Goal: Task Accomplishment & Management: Use online tool/utility

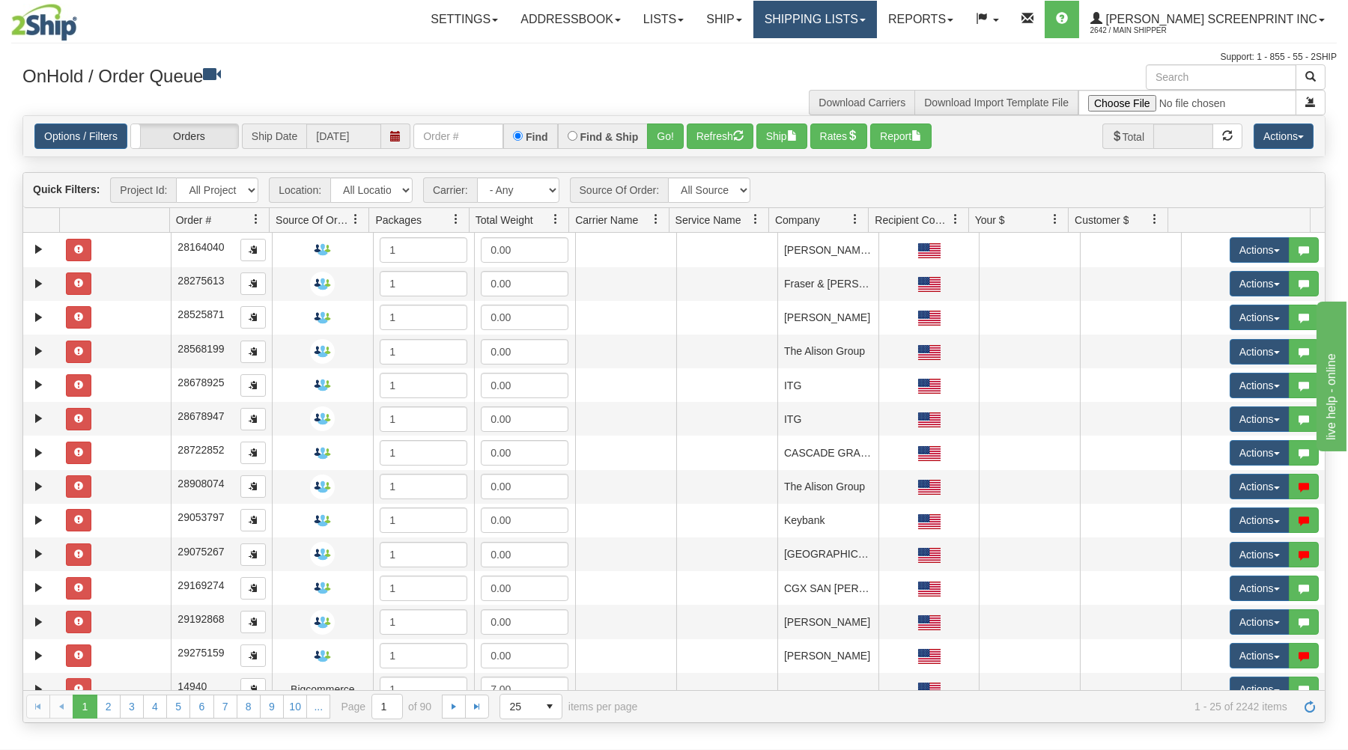
click at [863, 19] on link "Shipping lists" at bounding box center [815, 19] width 124 height 37
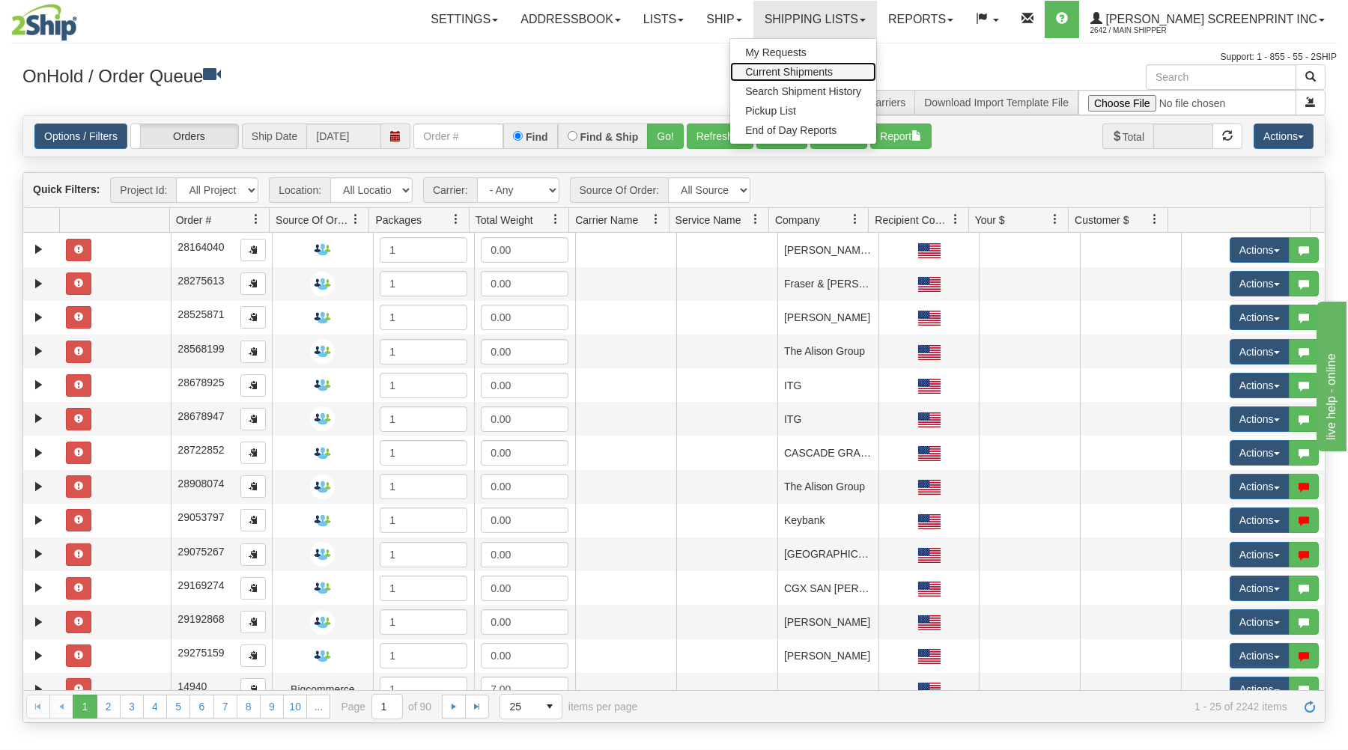
click at [833, 67] on span "Current Shipments" at bounding box center [789, 72] width 88 height 12
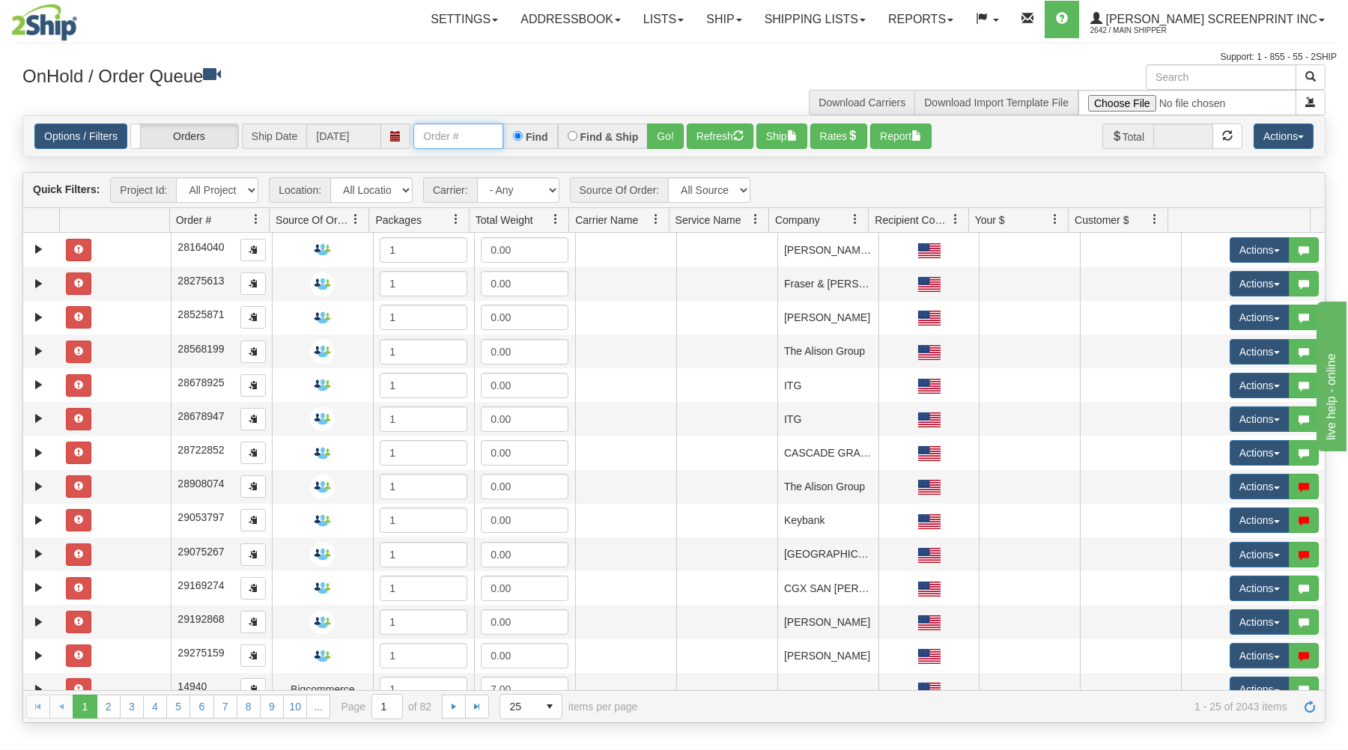
click at [487, 138] on input "text" at bounding box center [458, 136] width 90 height 25
type input "16961"
click at [666, 137] on button "Go!" at bounding box center [665, 136] width 37 height 25
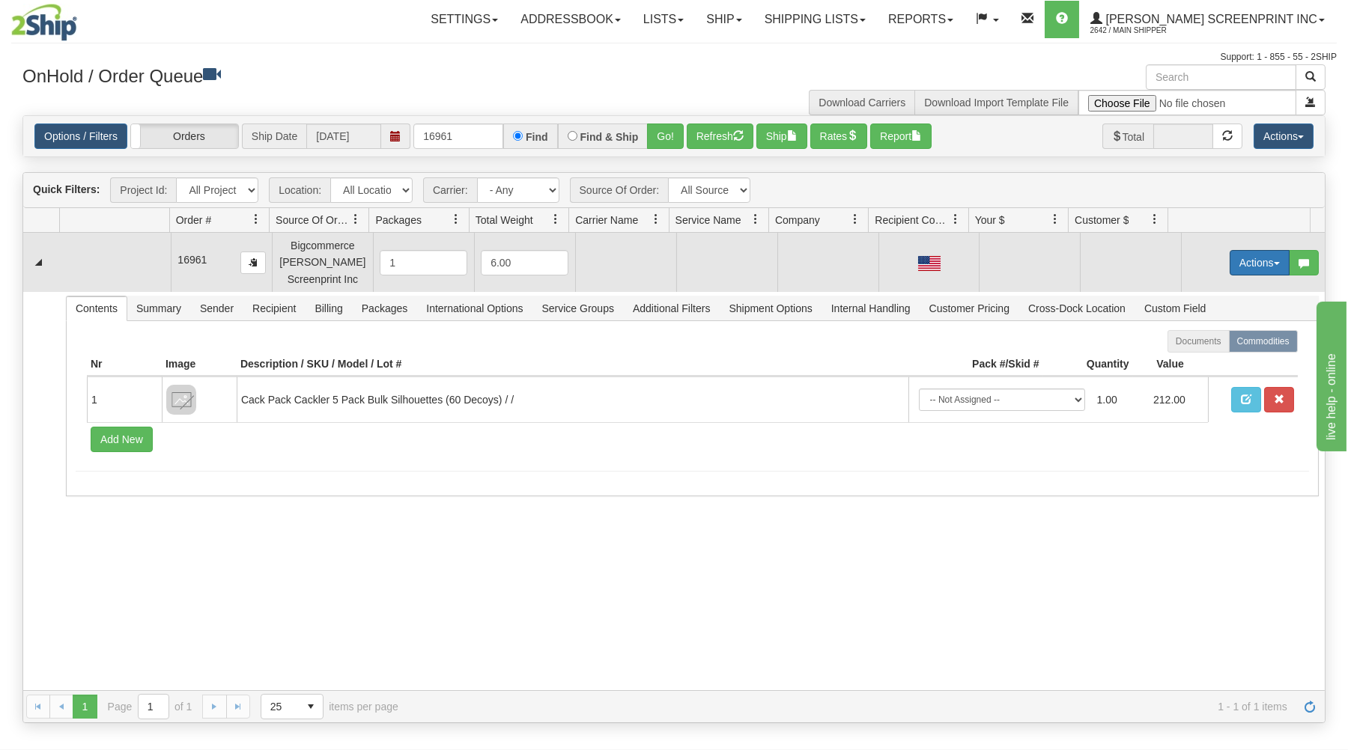
click at [1242, 266] on button "Actions" at bounding box center [1260, 262] width 60 height 25
click at [1184, 292] on span at bounding box center [1189, 290] width 10 height 10
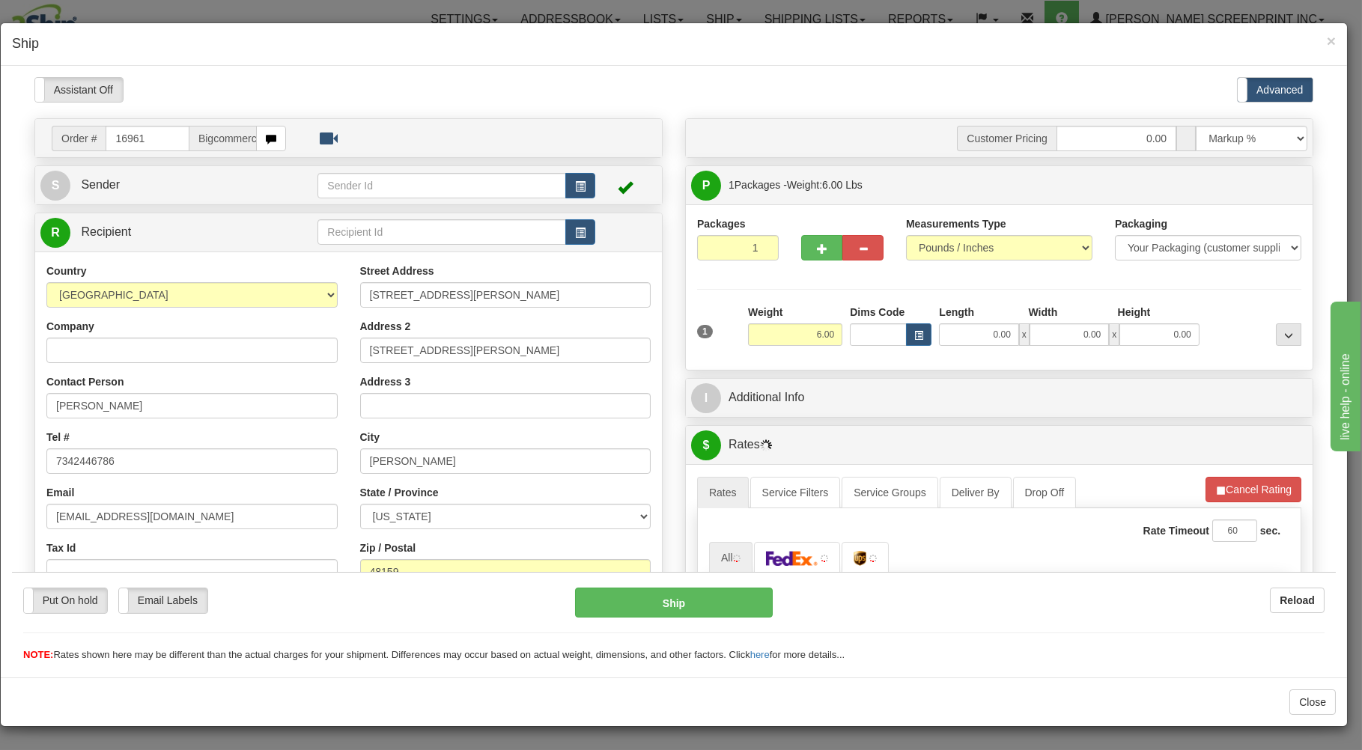
type input "19.30"
click at [723, 249] on input "1" at bounding box center [738, 246] width 82 height 25
click at [806, 341] on input "19.30" at bounding box center [795, 334] width 94 height 22
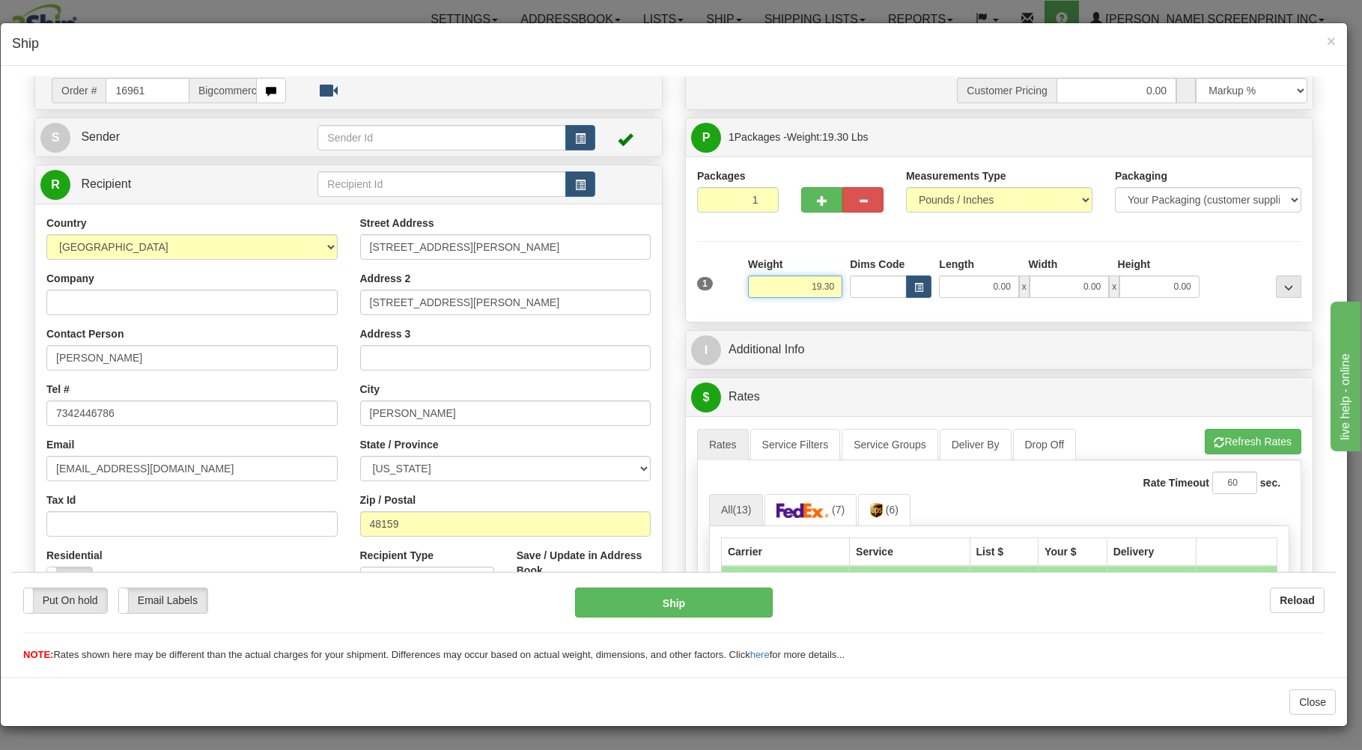
scroll to position [80, 0]
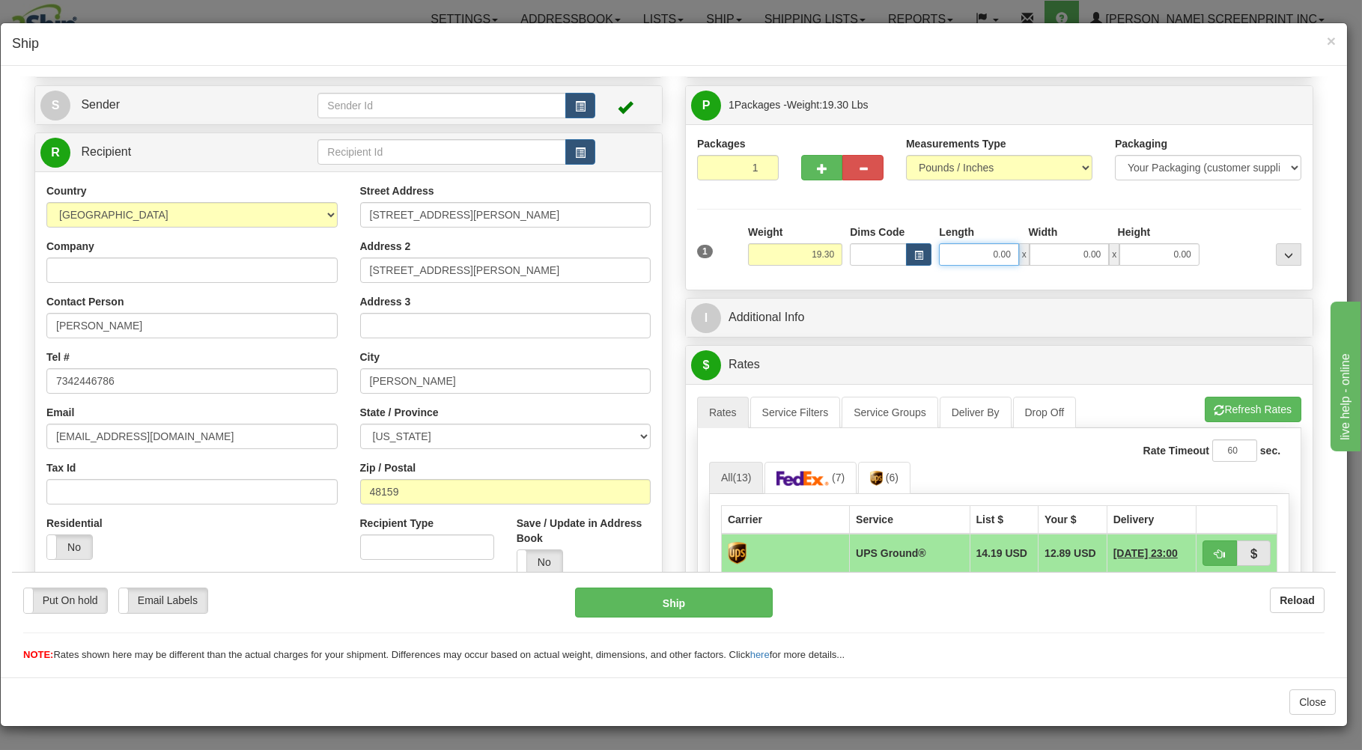
click at [983, 261] on input "0.00" at bounding box center [978, 254] width 79 height 22
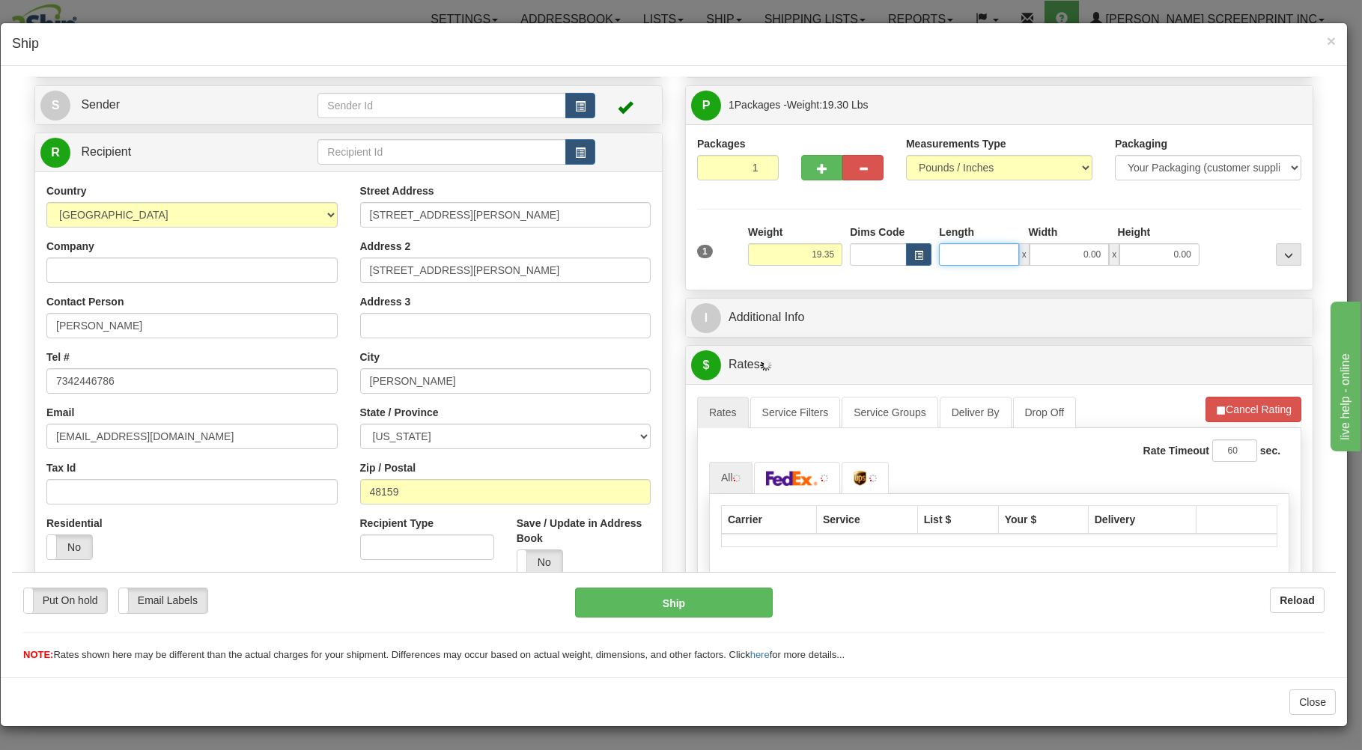
type input "19.40"
type input "26"
type input "19.30"
type input "26.00"
click at [1096, 254] on input "0.00" at bounding box center [1069, 254] width 79 height 22
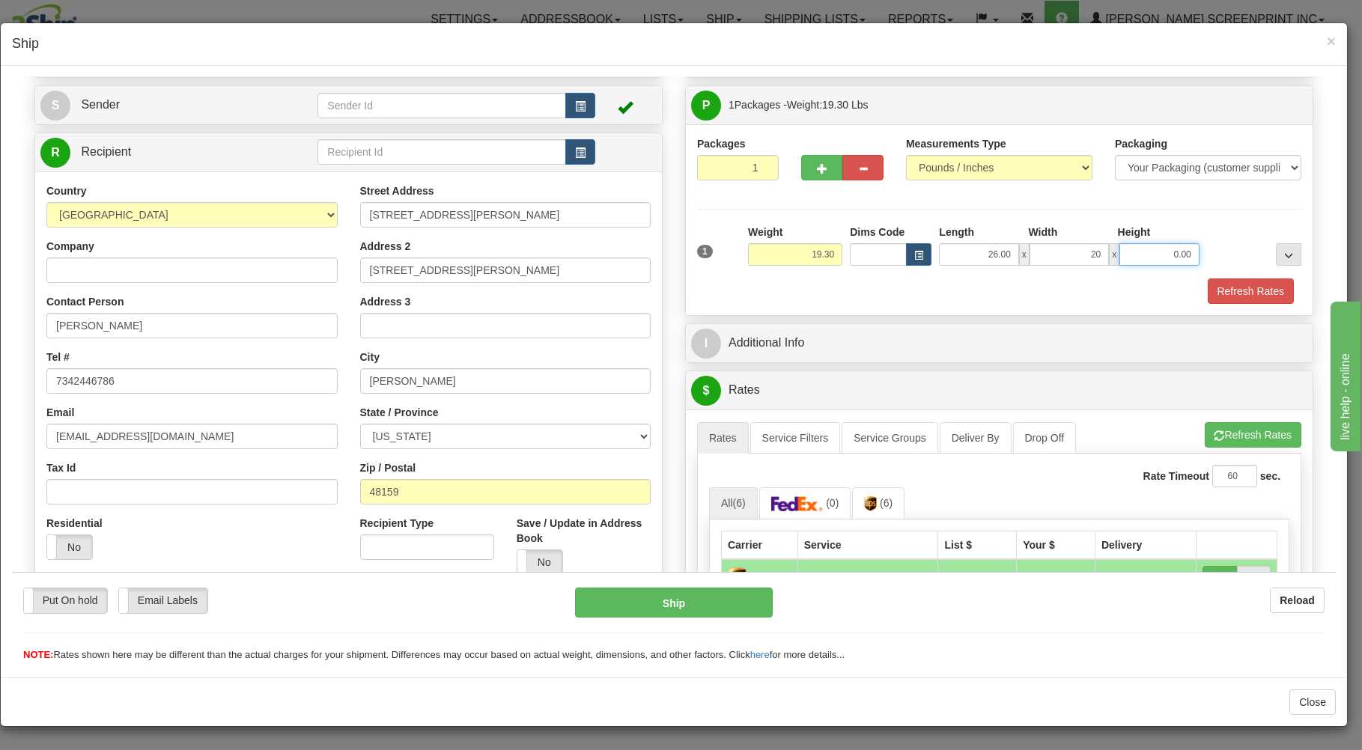
type input "20.00"
click at [1127, 252] on input "0.00" at bounding box center [1158, 254] width 79 height 22
type input "7.00"
click at [1238, 285] on button "Refresh Rates" at bounding box center [1251, 290] width 86 height 25
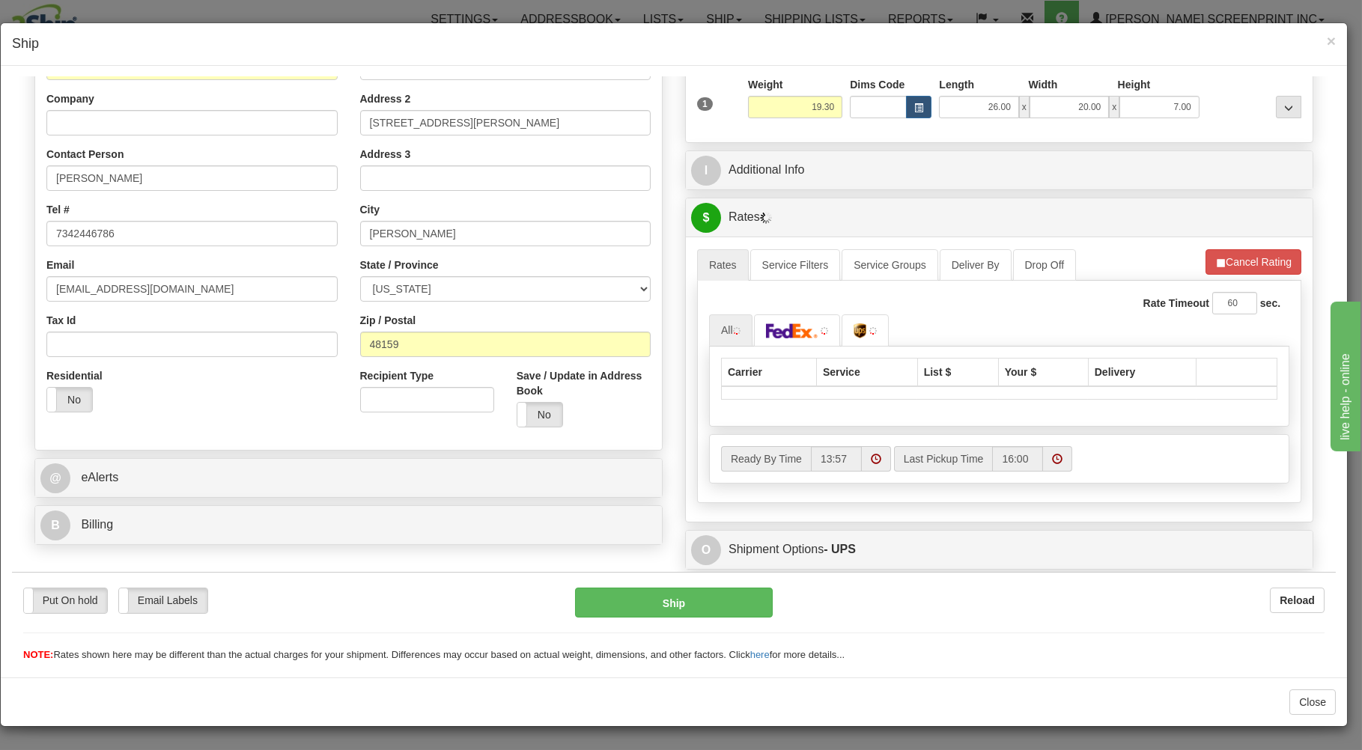
scroll to position [240, 0]
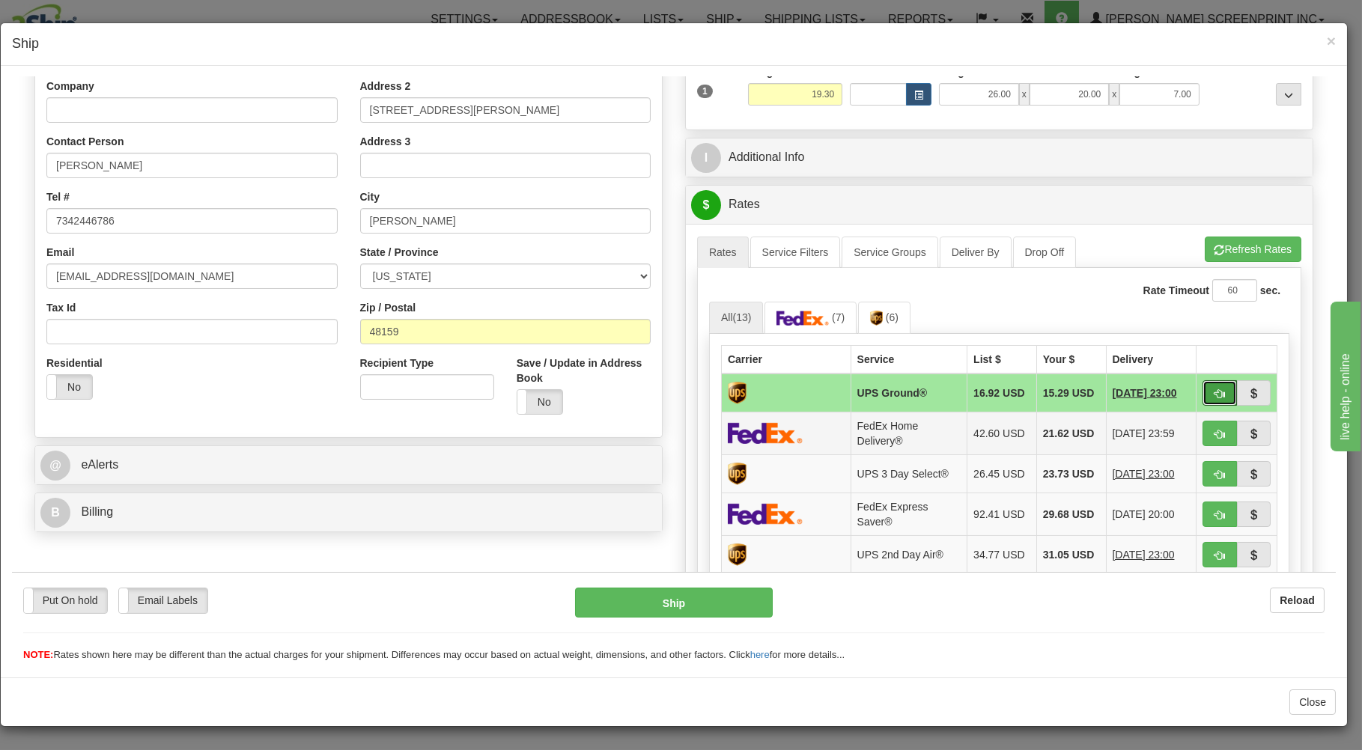
drag, startPoint x: 1196, startPoint y: 395, endPoint x: 1137, endPoint y: 414, distance: 61.6
click at [1203, 395] on button "button" at bounding box center [1220, 392] width 34 height 25
type input "03"
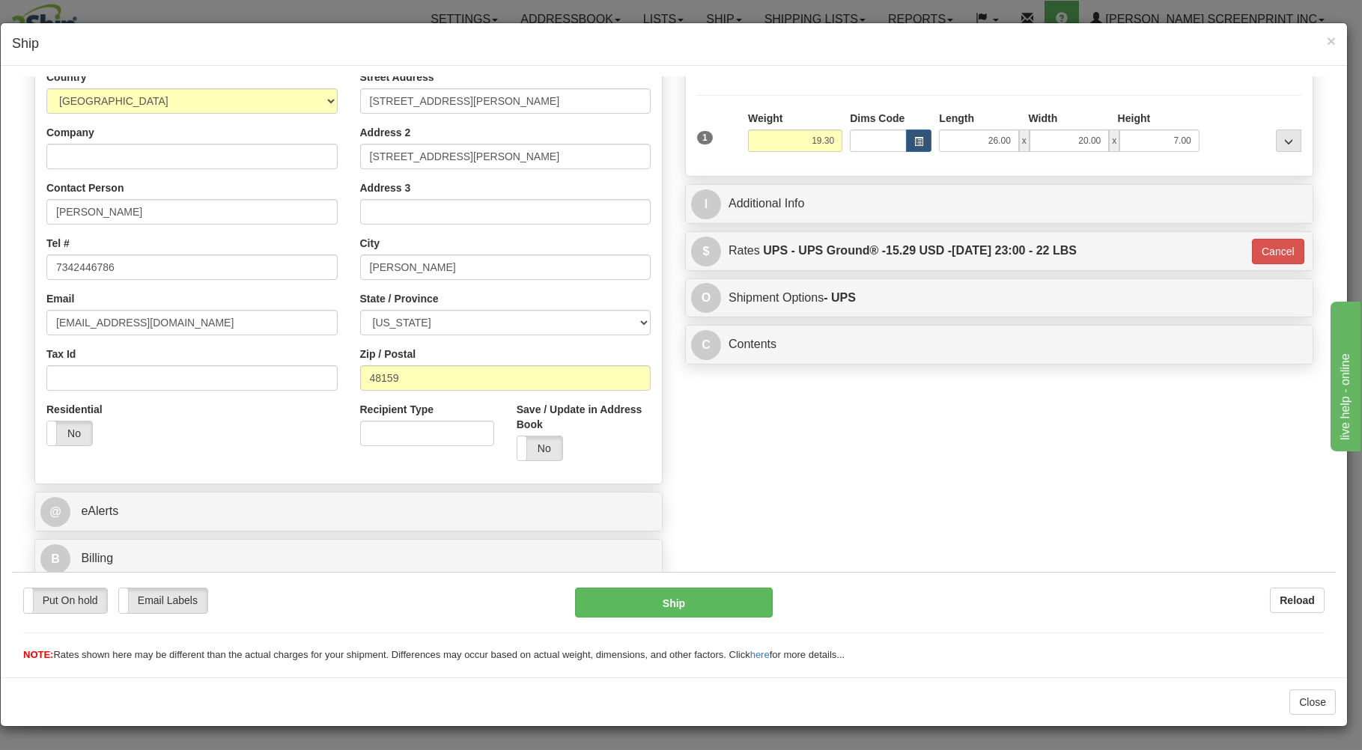
scroll to position [197, 0]
click at [715, 599] on button "Ship" at bounding box center [674, 602] width 198 height 30
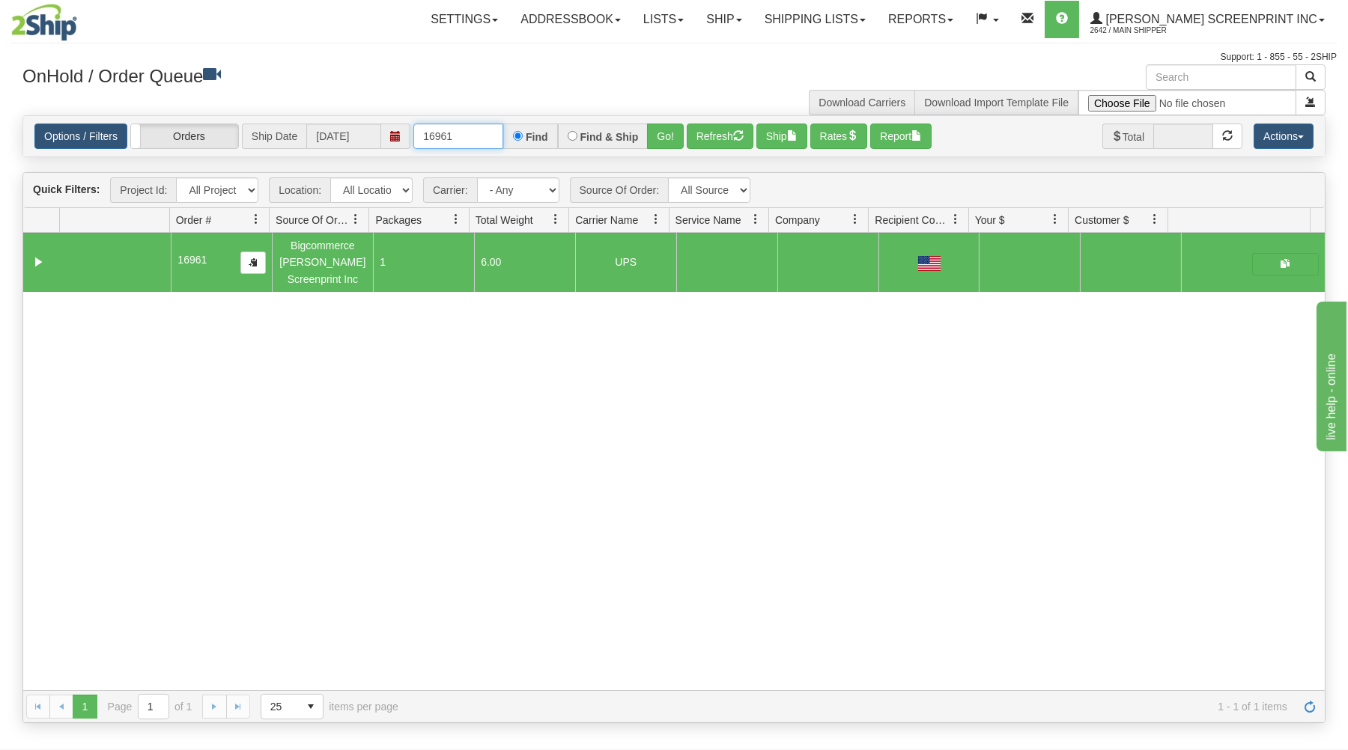
click at [495, 139] on input "16961" at bounding box center [458, 136] width 90 height 25
type input "1"
type input "16943"
click at [669, 139] on button "Go!" at bounding box center [665, 136] width 37 height 25
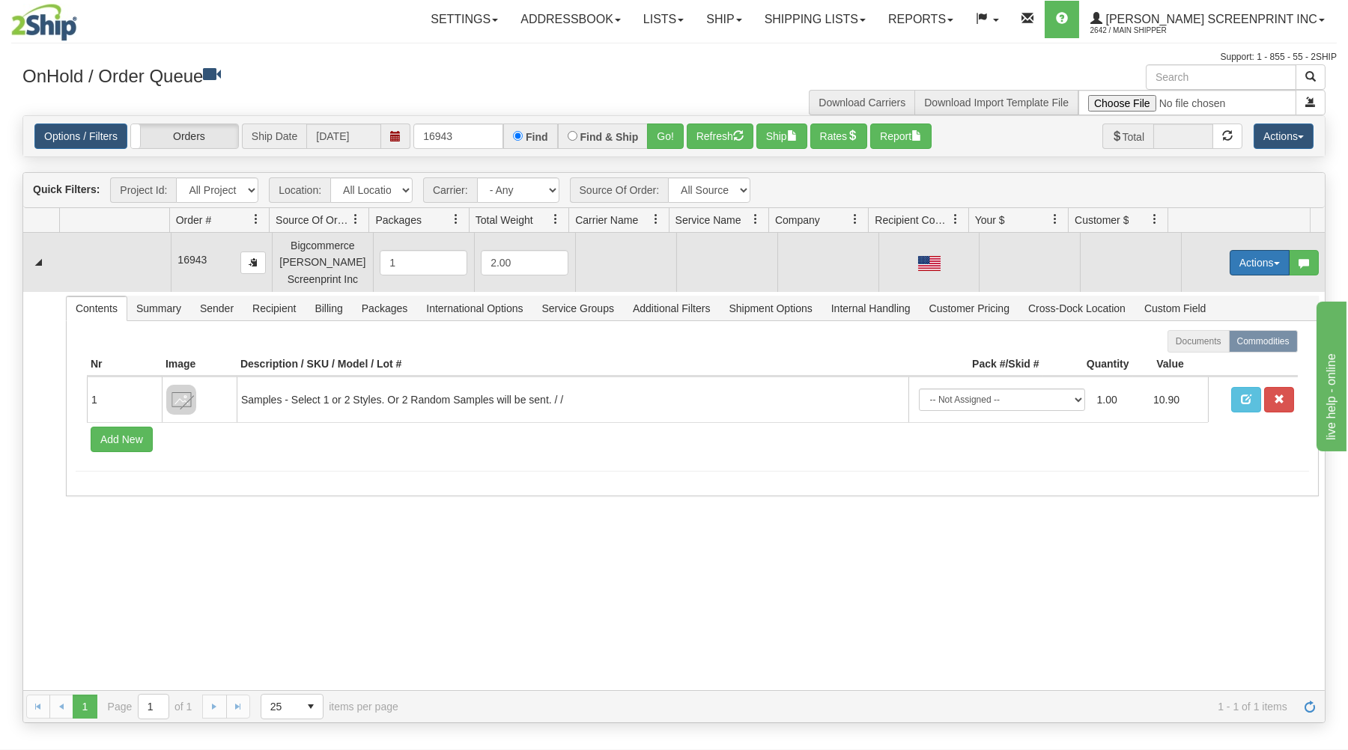
click at [1243, 263] on button "Actions" at bounding box center [1260, 262] width 60 height 25
click at [1184, 295] on span at bounding box center [1189, 290] width 10 height 10
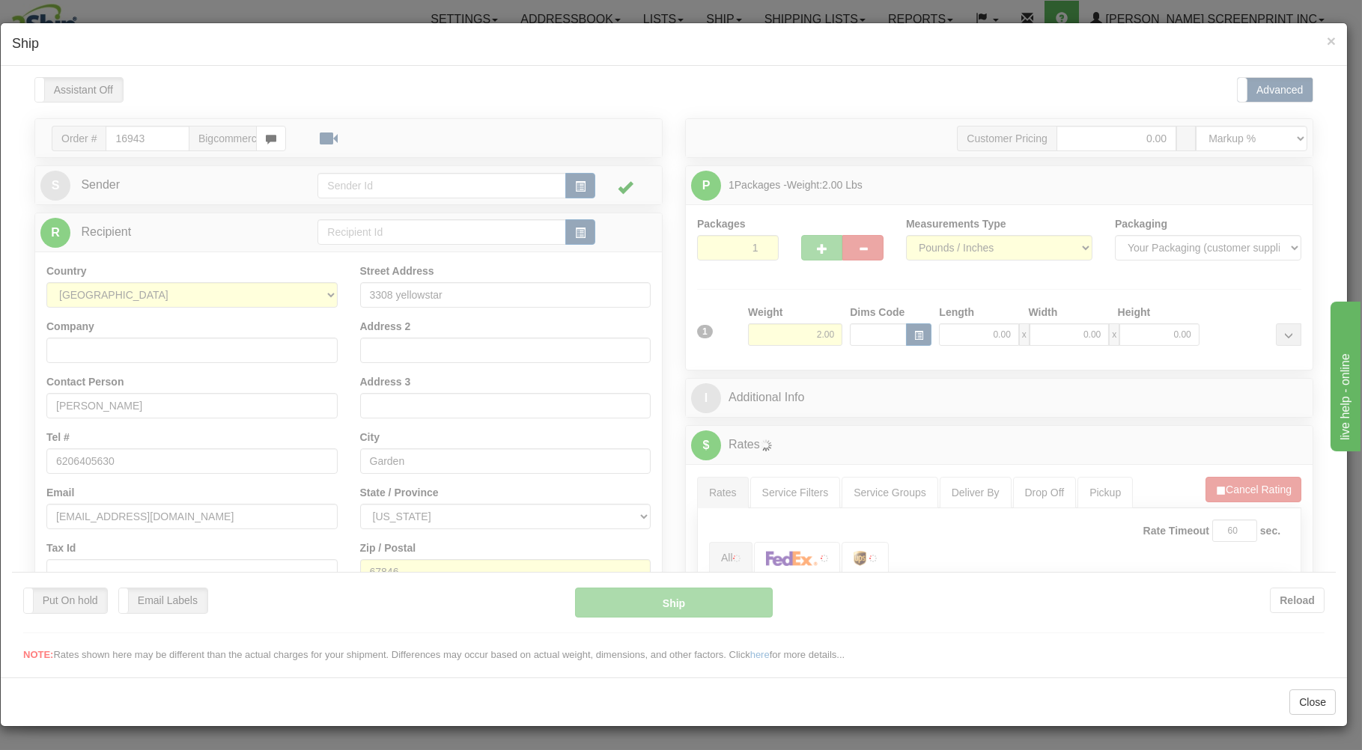
scroll to position [0, 0]
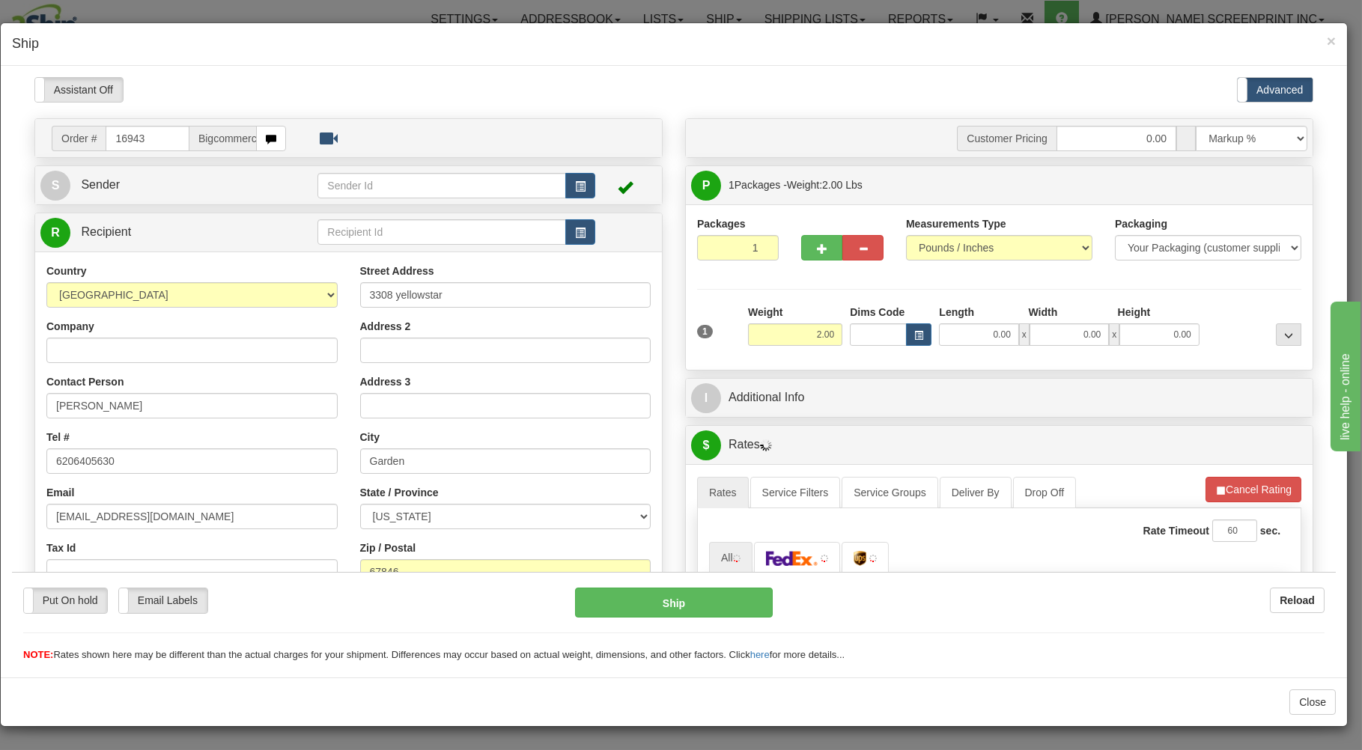
type input "1.60"
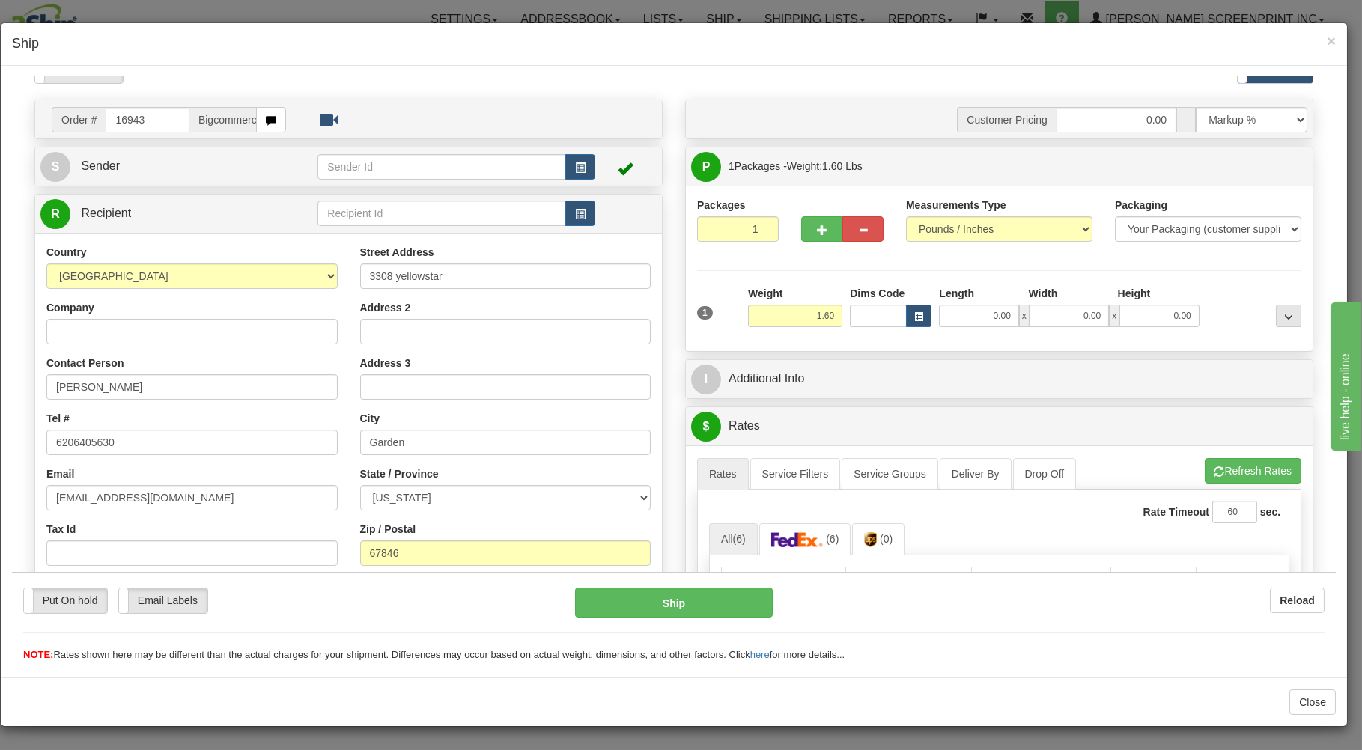
scroll to position [80, 0]
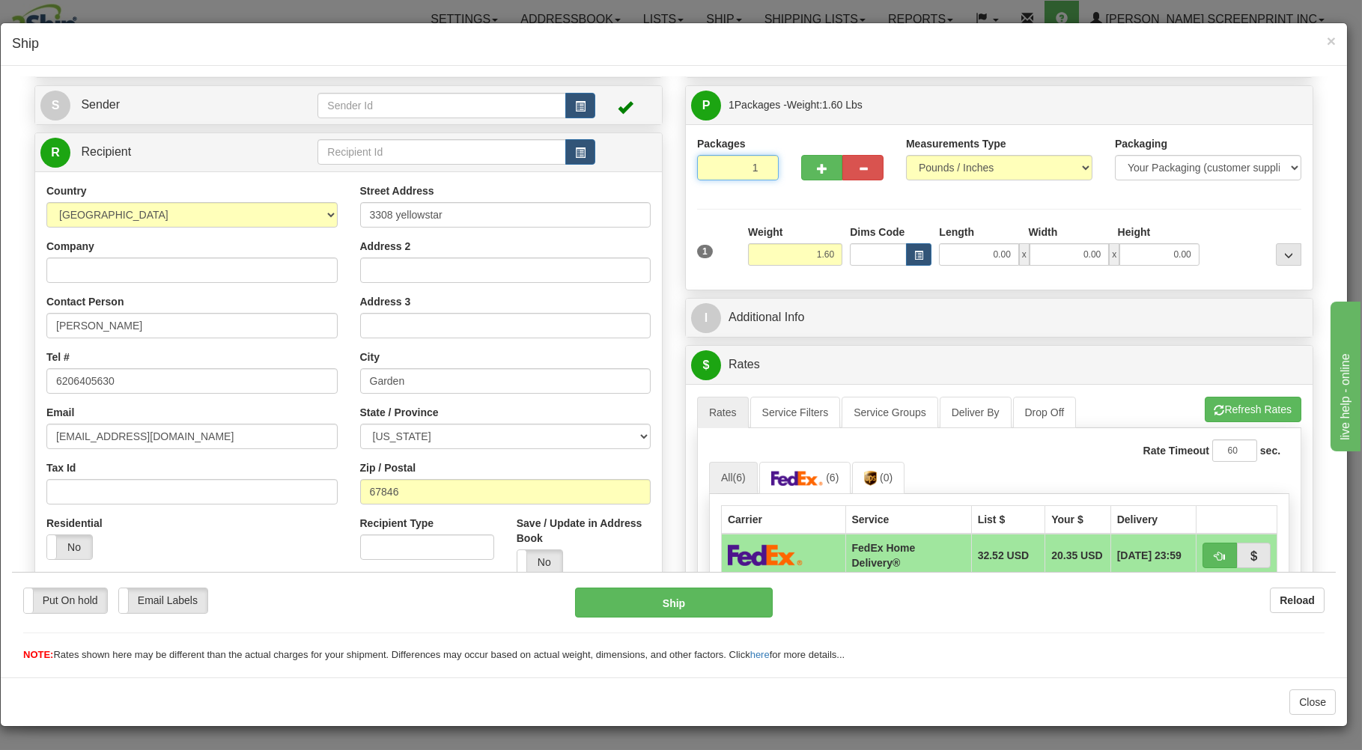
drag, startPoint x: 713, startPoint y: 165, endPoint x: 789, endPoint y: 207, distance: 87.1
click at [724, 171] on input "1" at bounding box center [738, 166] width 82 height 25
drag, startPoint x: 809, startPoint y: 252, endPoint x: 839, endPoint y: 249, distance: 30.1
click at [815, 252] on input "1.60" at bounding box center [795, 254] width 94 height 22
click at [958, 257] on input "0.00" at bounding box center [978, 254] width 79 height 22
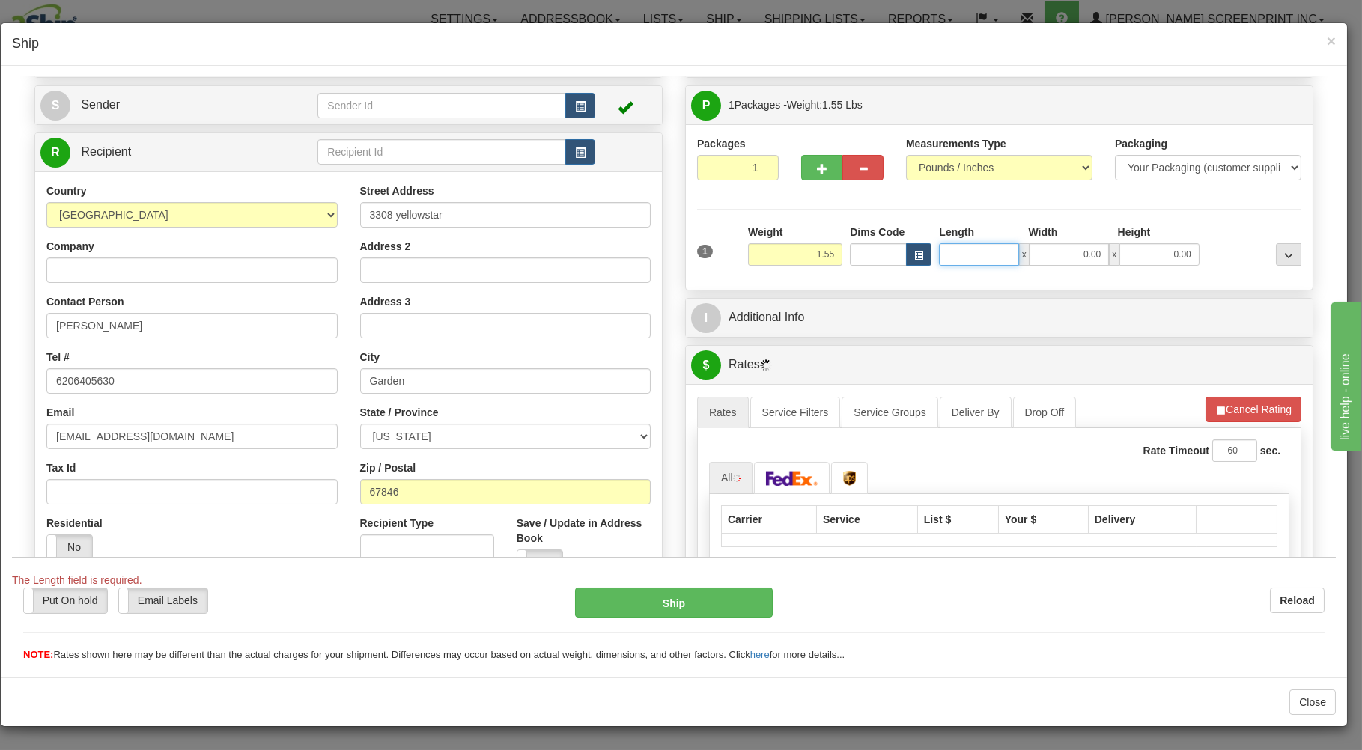
type input "1.50"
type input "3"
type input "1.35"
type input "30"
type input "1.60"
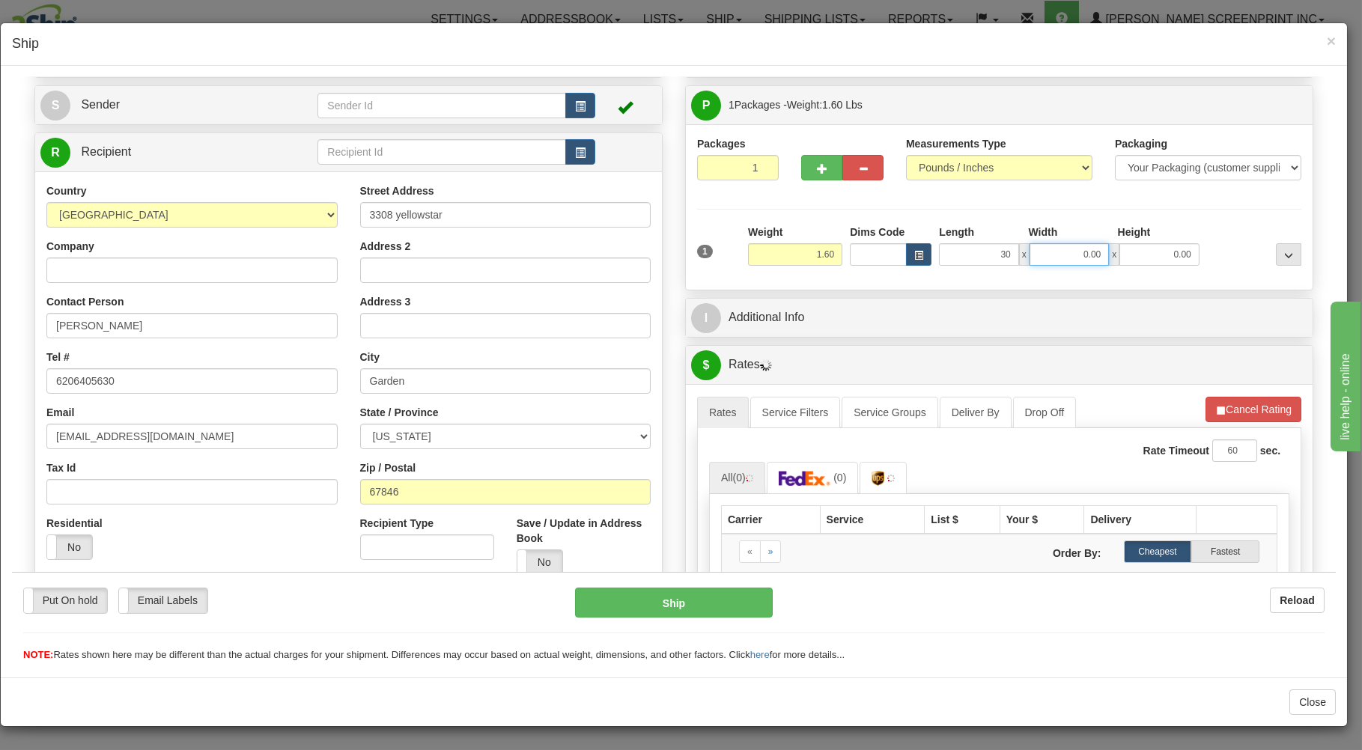
type input "30.00"
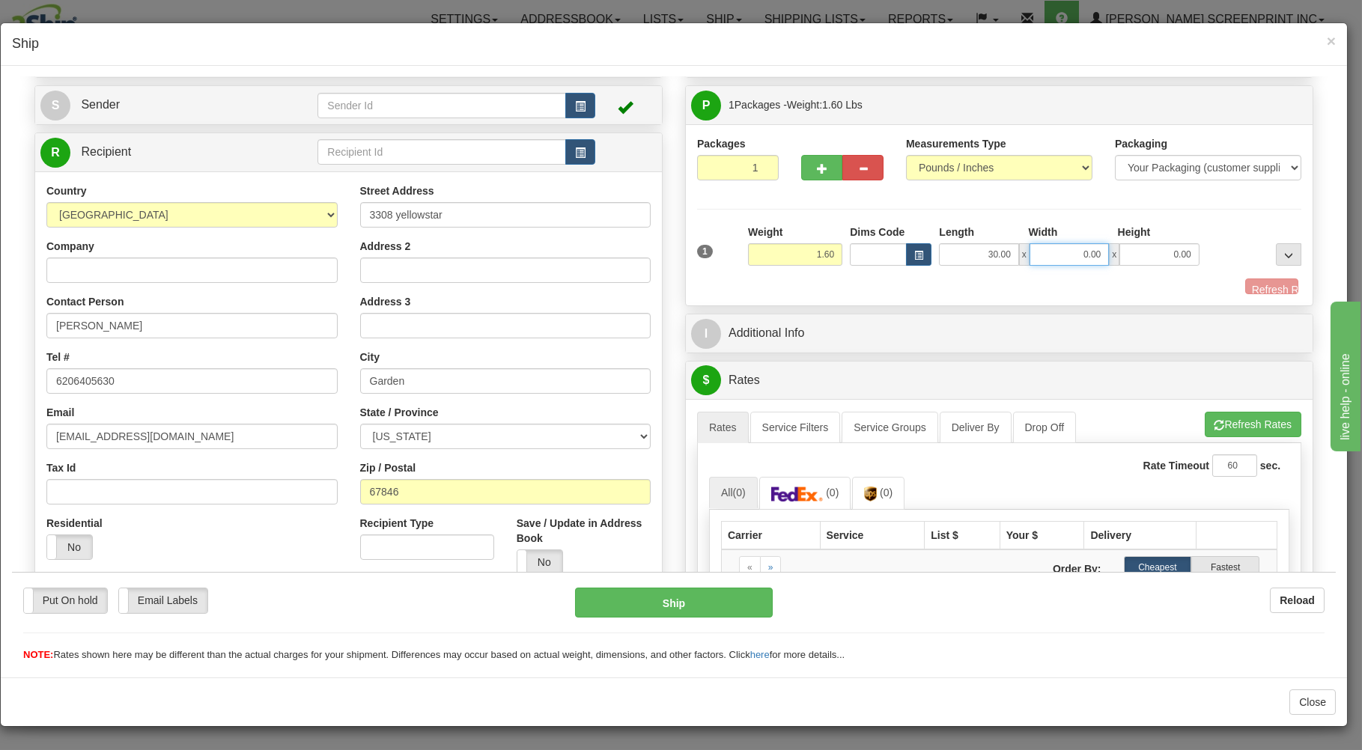
click at [1048, 258] on input "0.00" at bounding box center [1069, 254] width 79 height 22
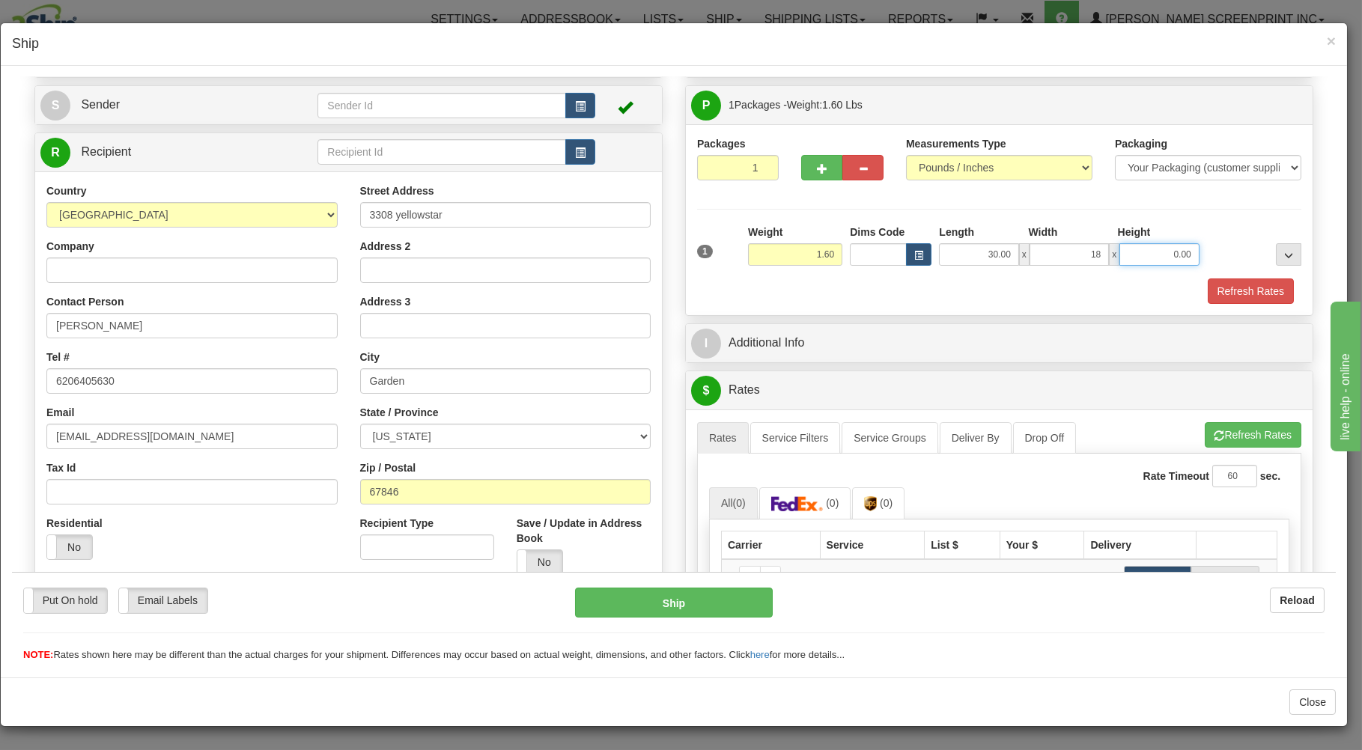
type input "18.00"
click at [1156, 258] on input "0.00" at bounding box center [1158, 254] width 79 height 22
type input "0.00"
click at [1236, 434] on button "Refresh Rates" at bounding box center [1253, 434] width 97 height 25
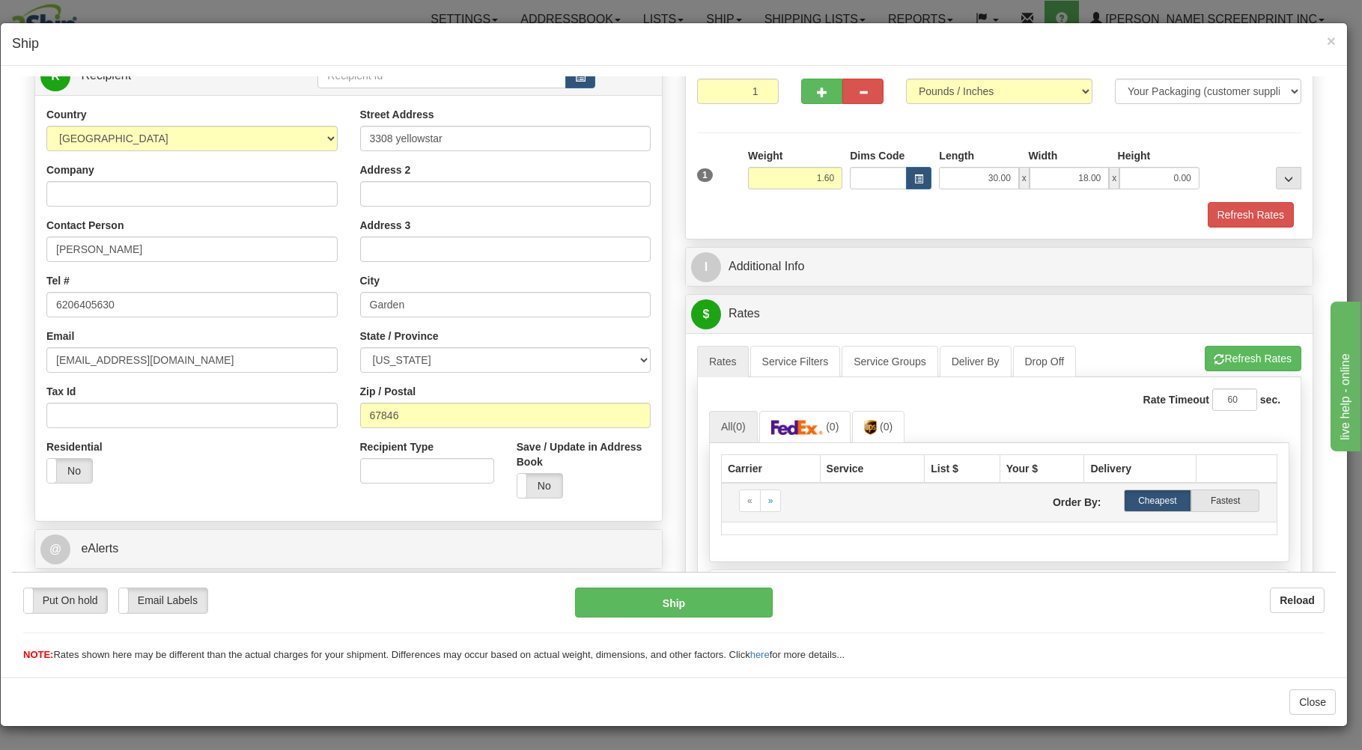
scroll to position [240, 0]
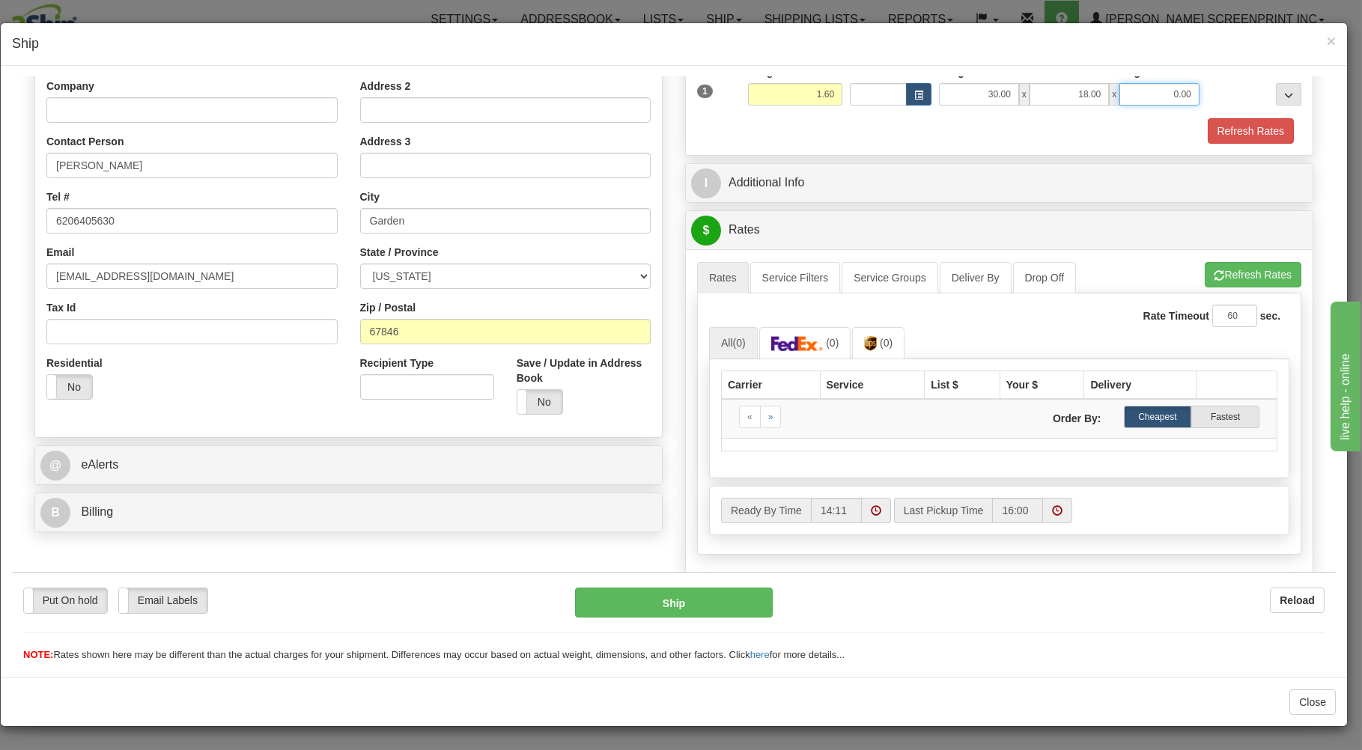
click at [1158, 102] on input "0.00" at bounding box center [1158, 93] width 79 height 22
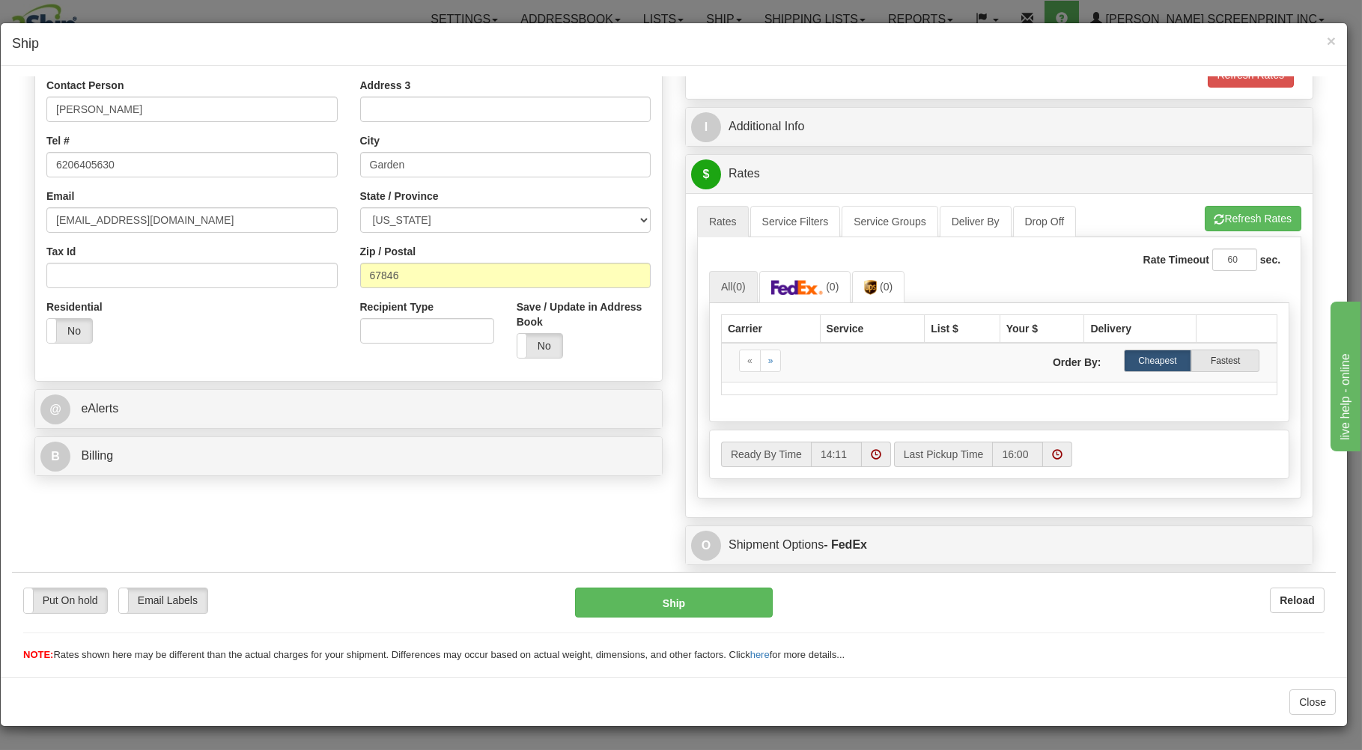
scroll to position [320, 0]
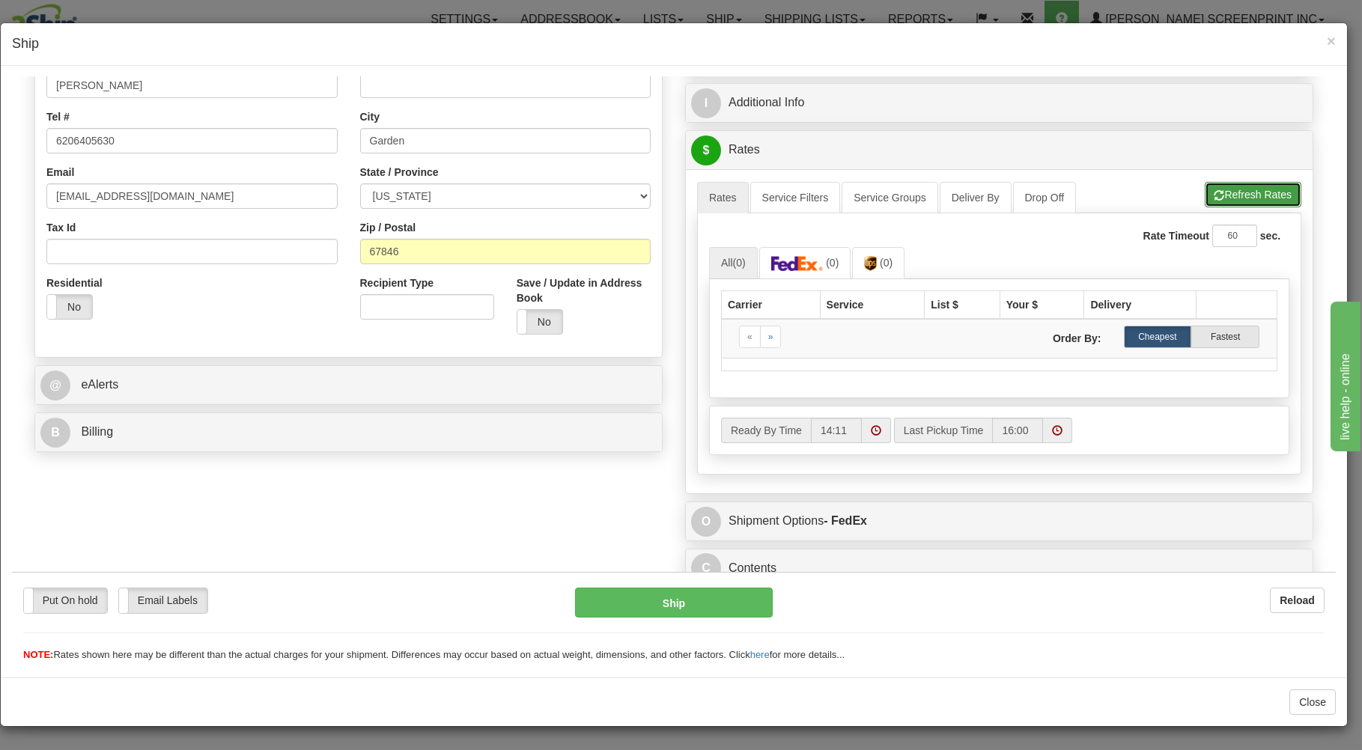
type input "1.00"
click at [1217, 194] on button "Refresh Rates" at bounding box center [1253, 193] width 97 height 25
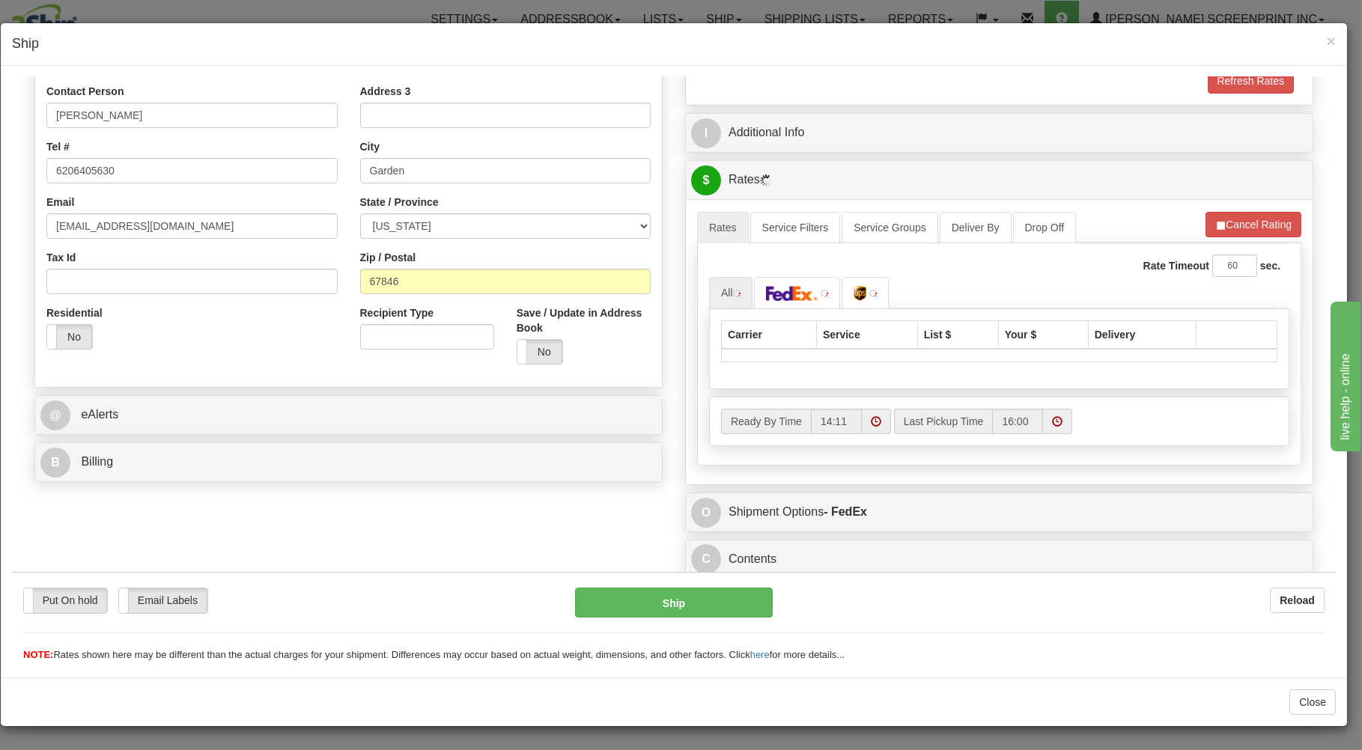
type input "1.60"
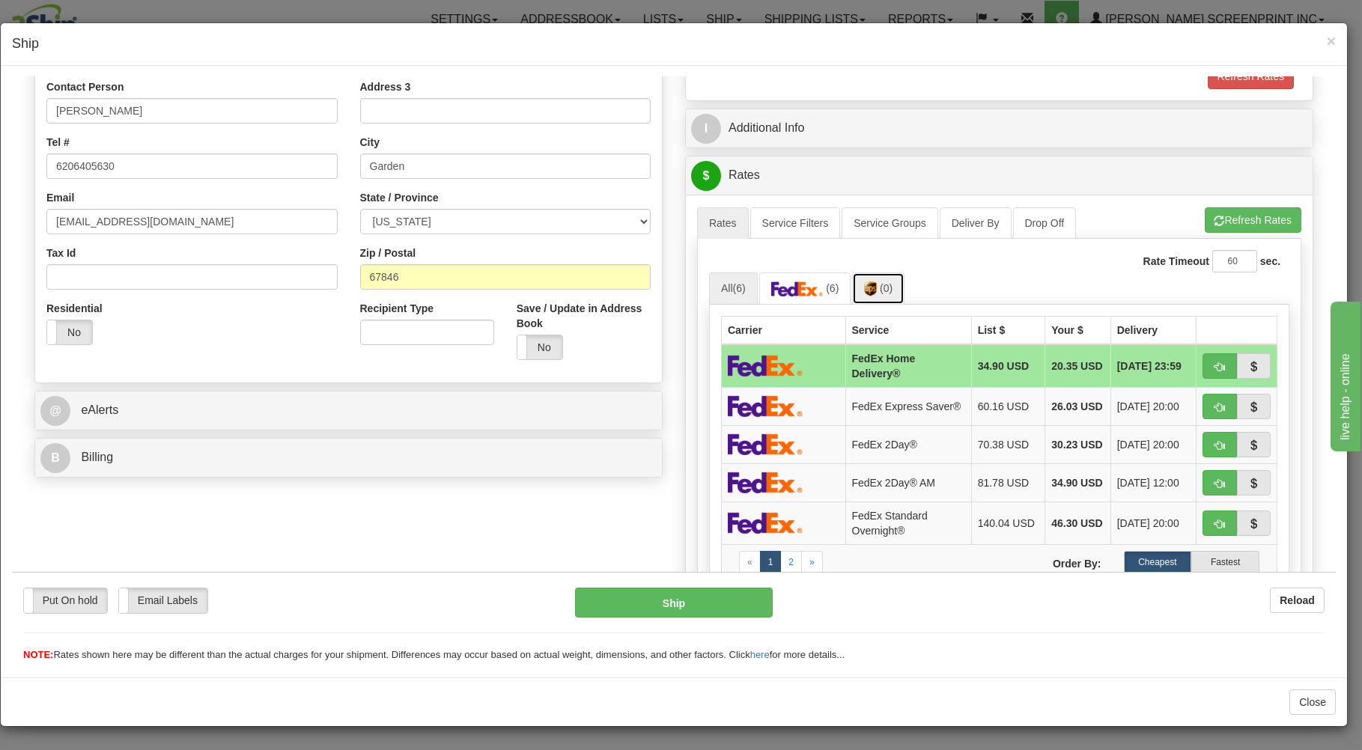
click at [860, 283] on link "(0)" at bounding box center [878, 288] width 52 height 32
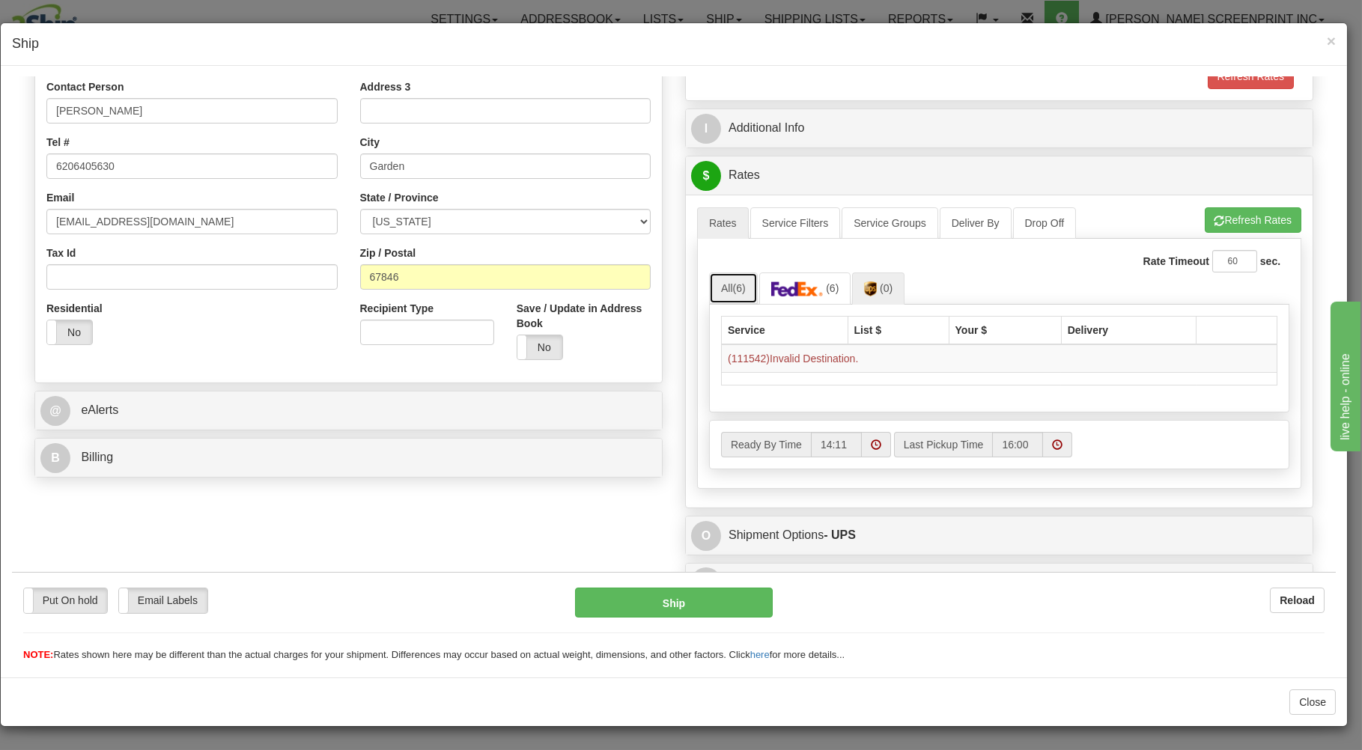
click at [724, 285] on link "All (6)" at bounding box center [733, 287] width 49 height 31
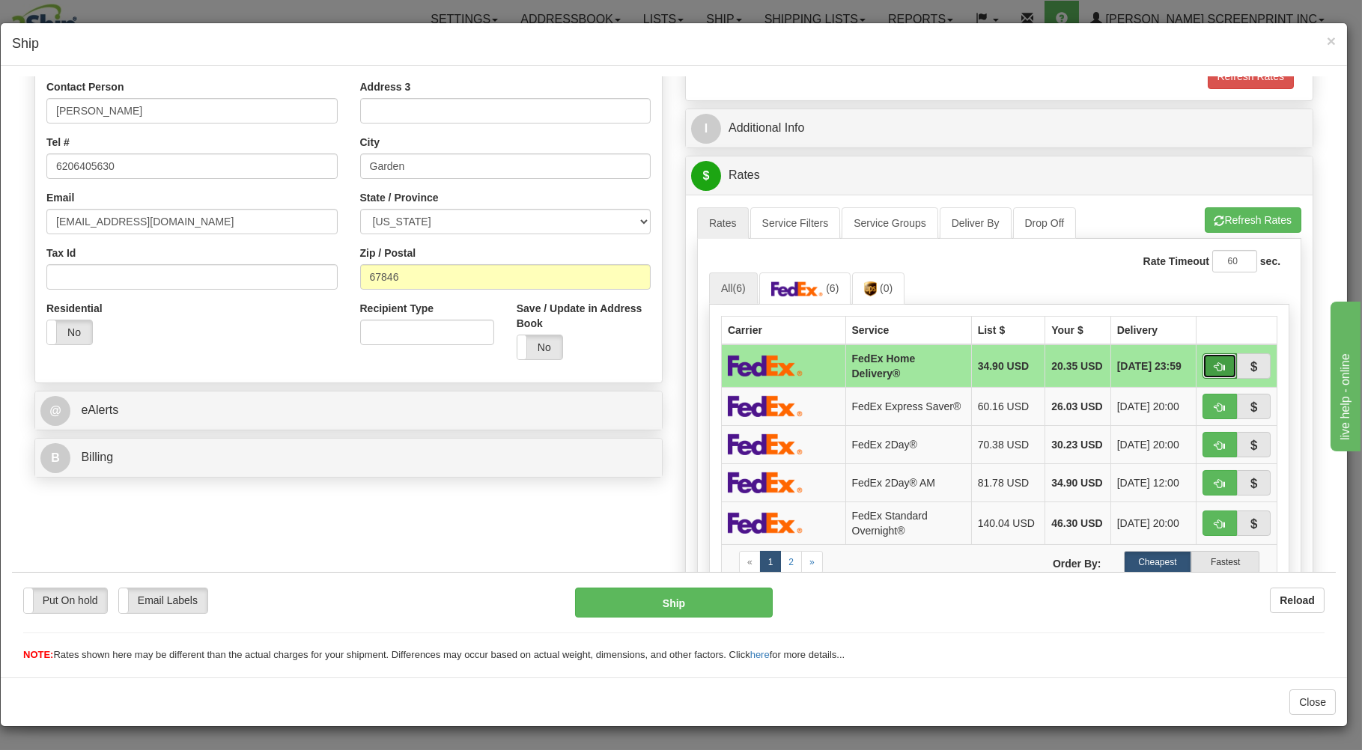
click at [1215, 365] on span "button" at bounding box center [1220, 367] width 10 height 10
type input "90"
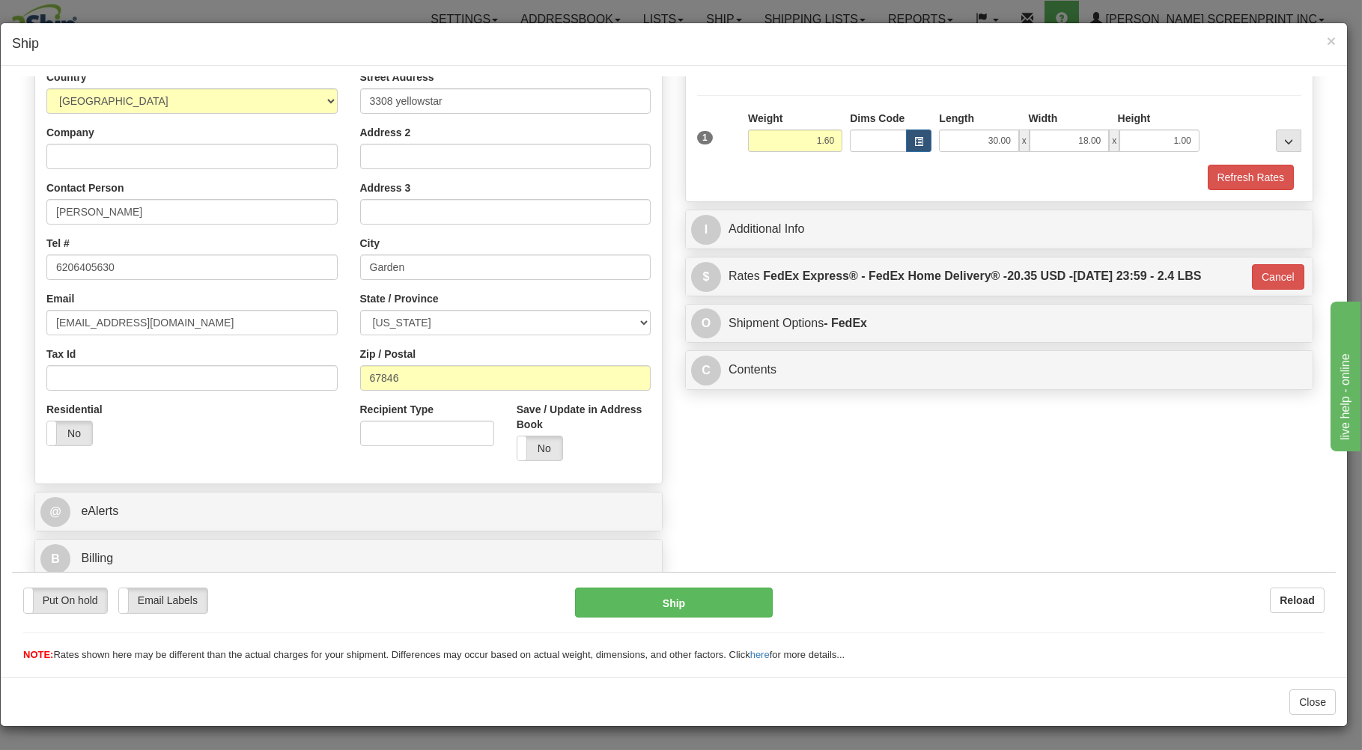
scroll to position [197, 0]
click at [731, 593] on button "Ship" at bounding box center [674, 602] width 198 height 30
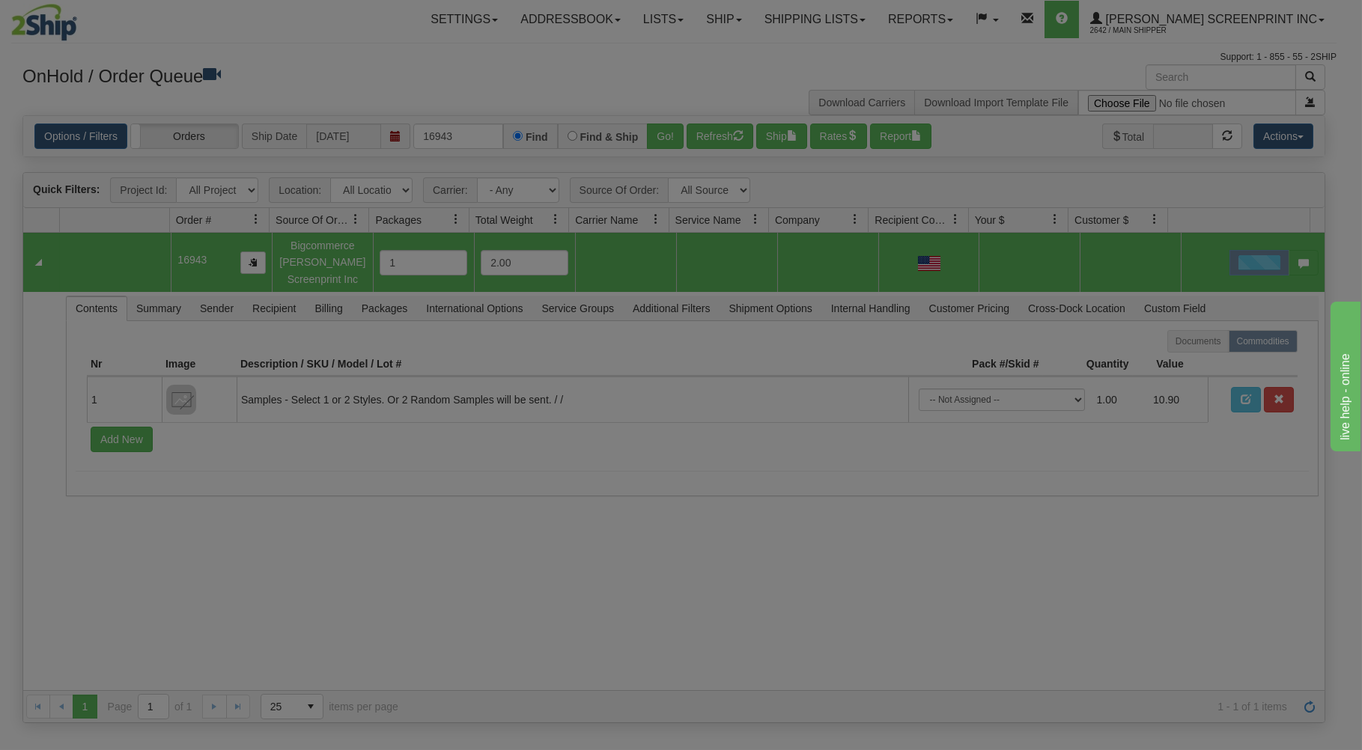
scroll to position [0, 0]
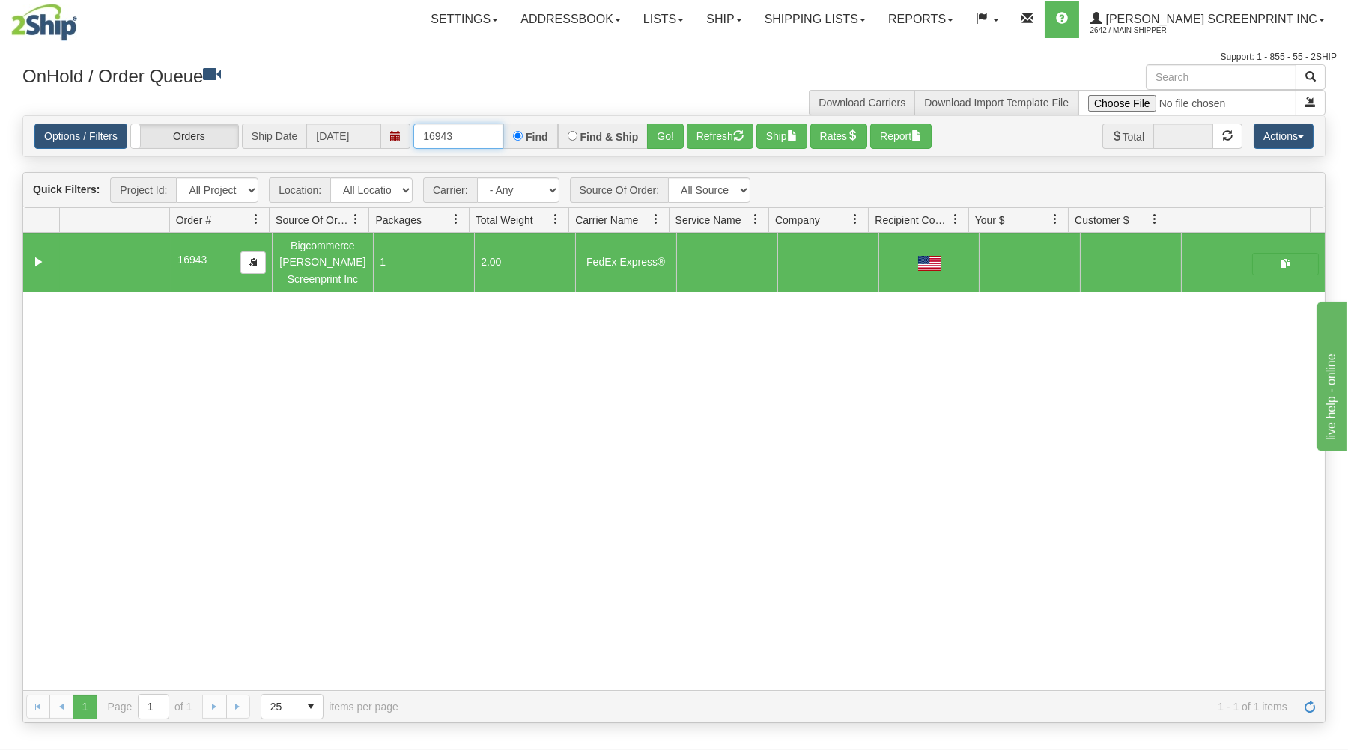
click at [485, 136] on input "16943" at bounding box center [458, 136] width 90 height 25
type input "1"
type input "16949"
click at [671, 144] on button "Go!" at bounding box center [665, 136] width 37 height 25
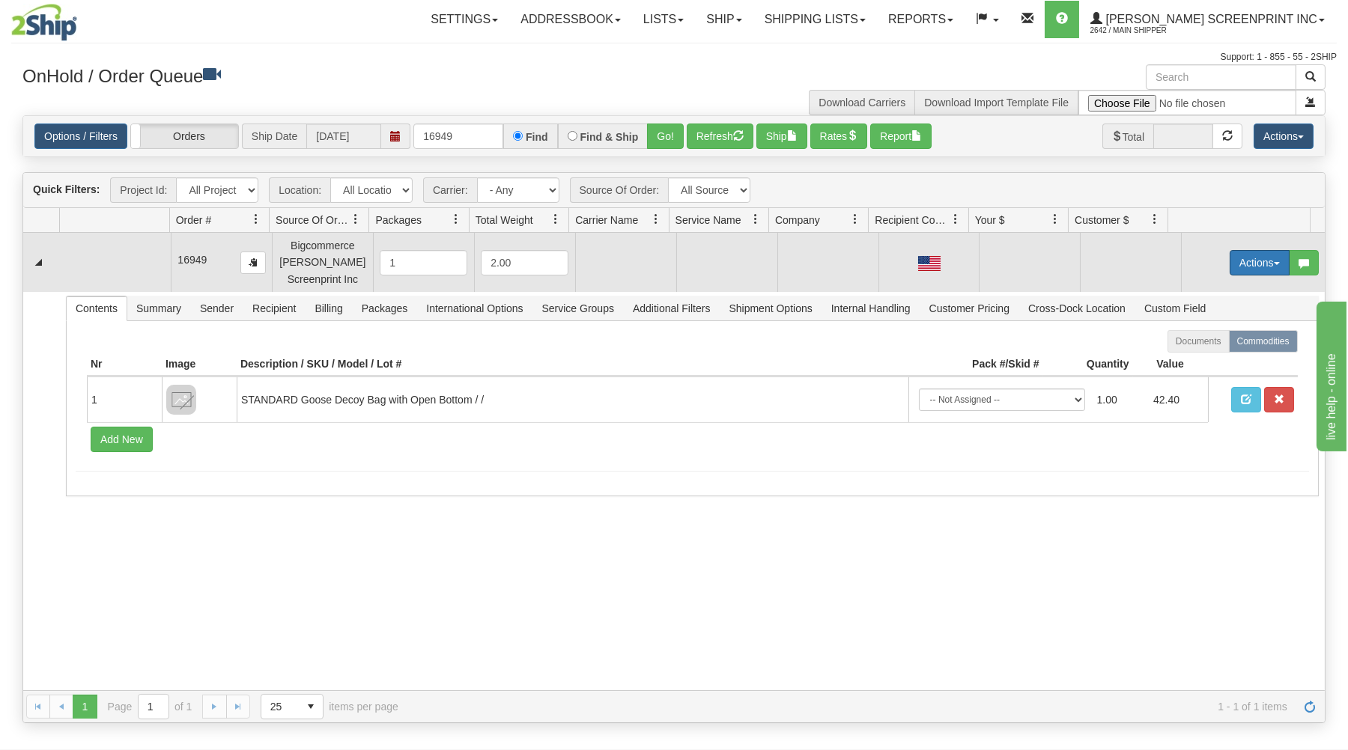
click at [1245, 264] on button "Actions" at bounding box center [1260, 262] width 60 height 25
click at [1184, 293] on span at bounding box center [1189, 290] width 10 height 10
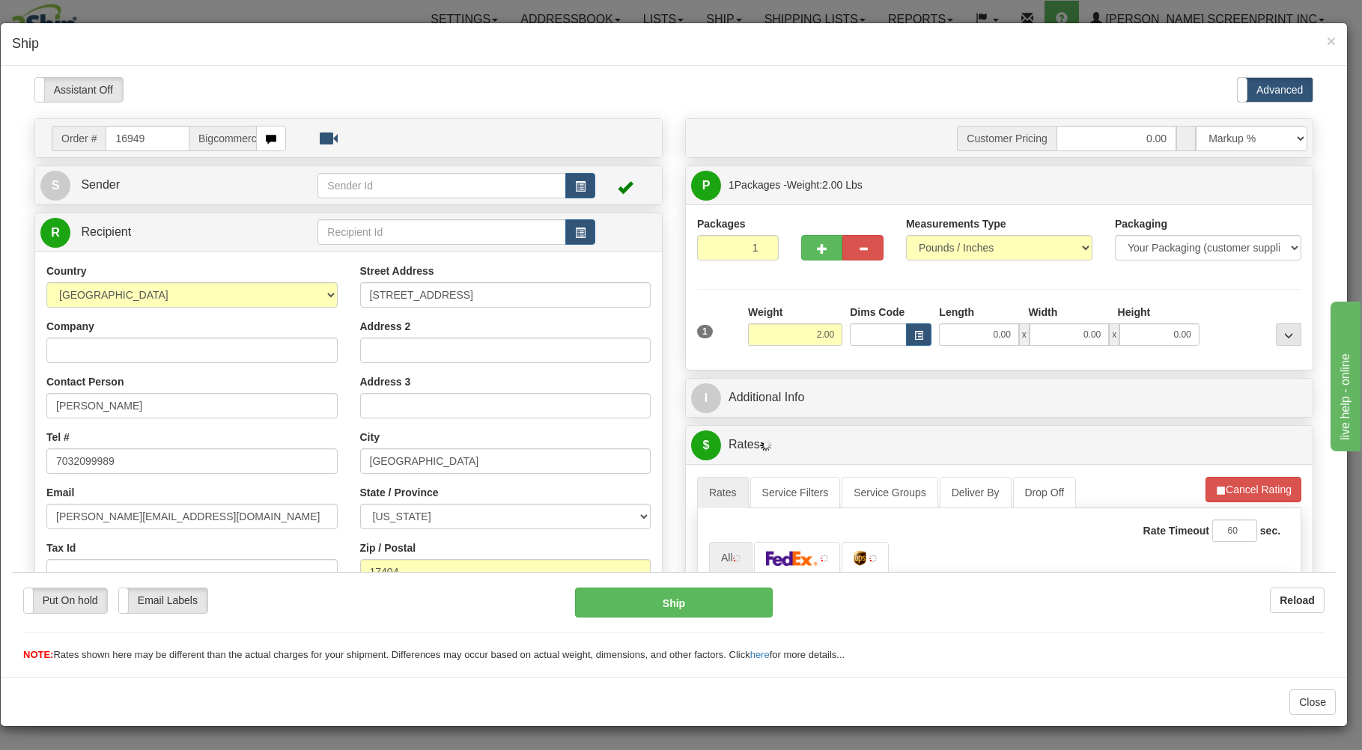
type input "2.25"
click at [711, 249] on input "1" at bounding box center [738, 246] width 82 height 25
drag, startPoint x: 776, startPoint y: 335, endPoint x: 795, endPoint y: 338, distance: 19.7
click at [783, 336] on input "2.25" at bounding box center [795, 334] width 94 height 22
click at [968, 336] on input "0.00" at bounding box center [978, 334] width 79 height 22
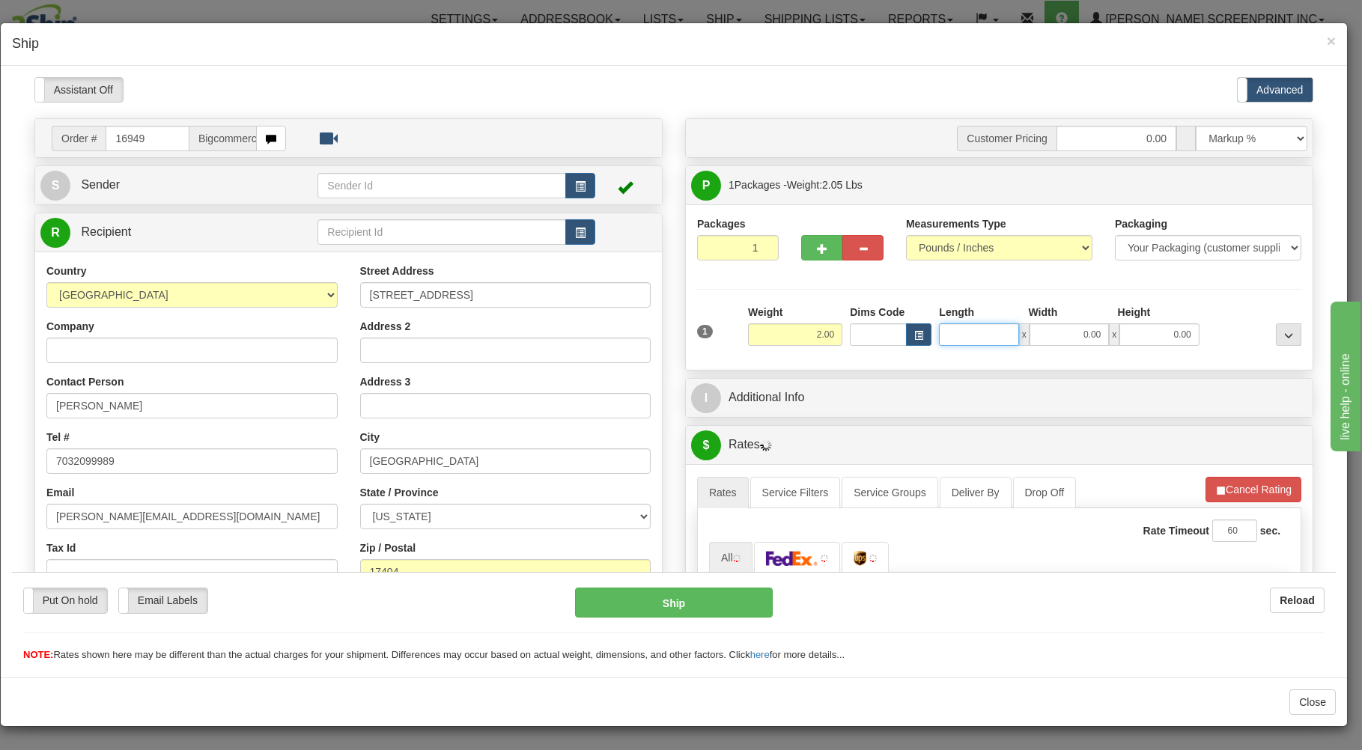
type input "2.10"
type input "1"
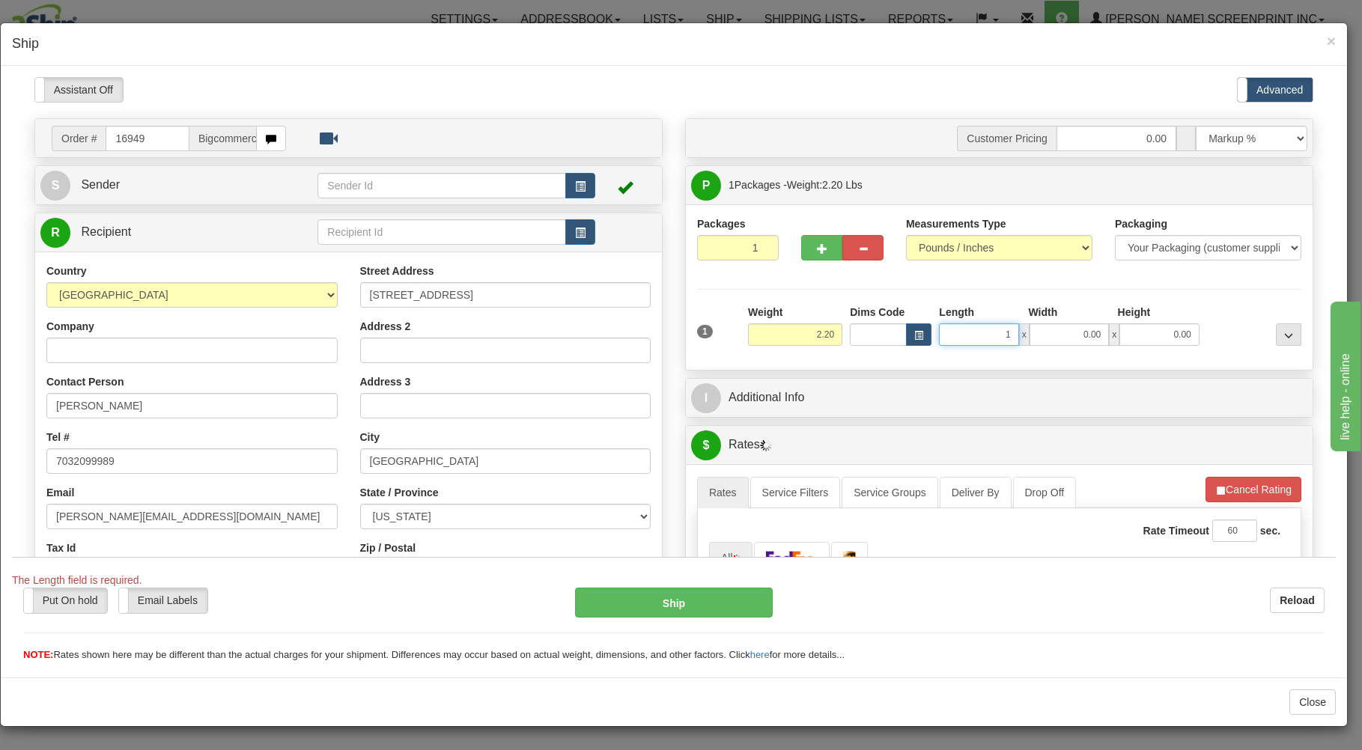
type input "2.25"
type input "17.00"
click at [1077, 330] on input "0.00" at bounding box center [1069, 334] width 79 height 22
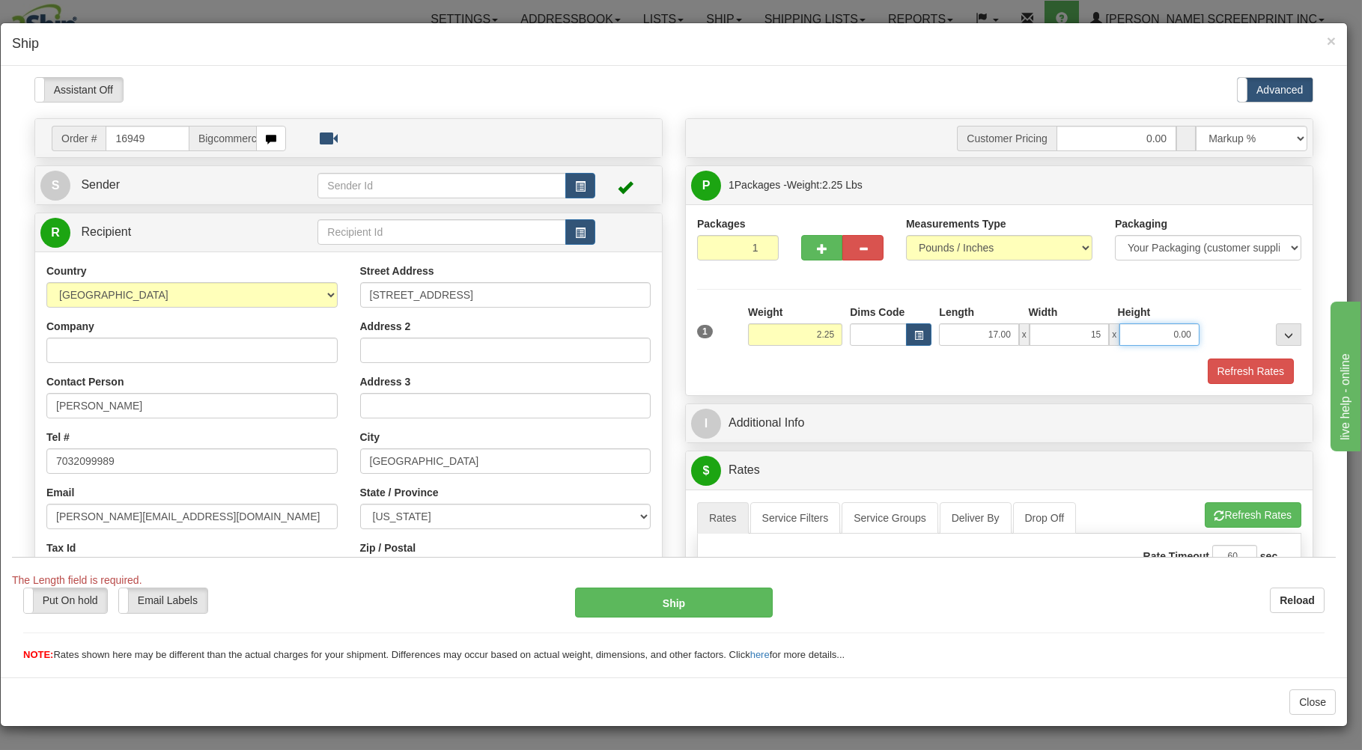
type input "15.00"
click at [1131, 335] on input "0.00" at bounding box center [1158, 334] width 79 height 22
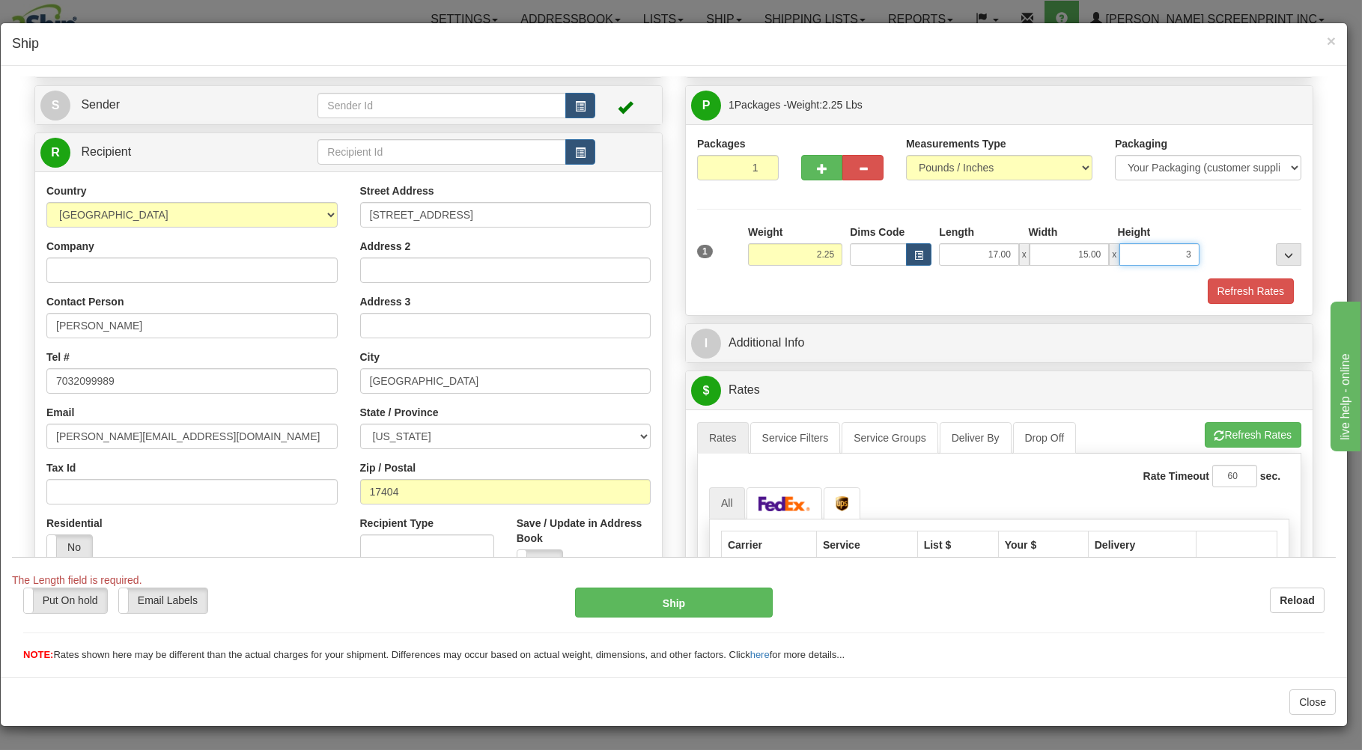
scroll to position [160, 0]
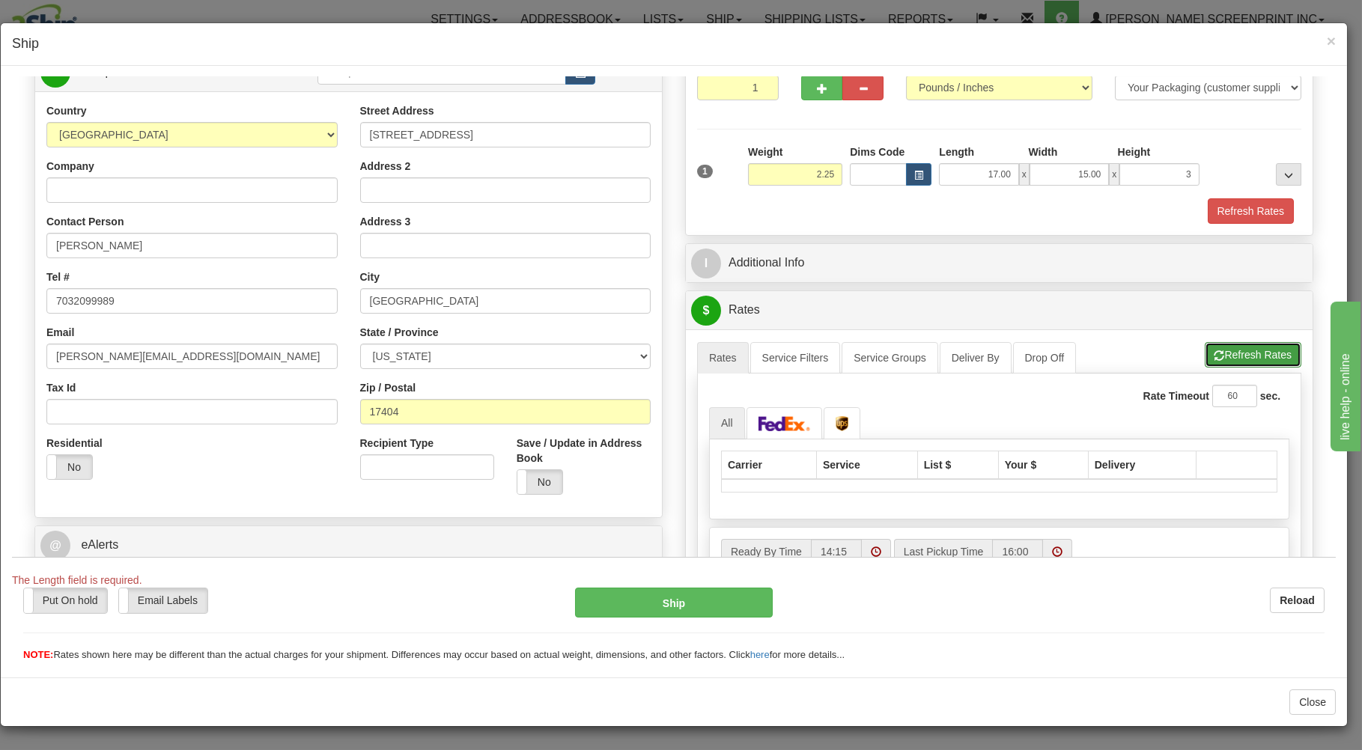
type input "3.00"
click at [1214, 350] on button "Refresh Rates" at bounding box center [1253, 353] width 97 height 25
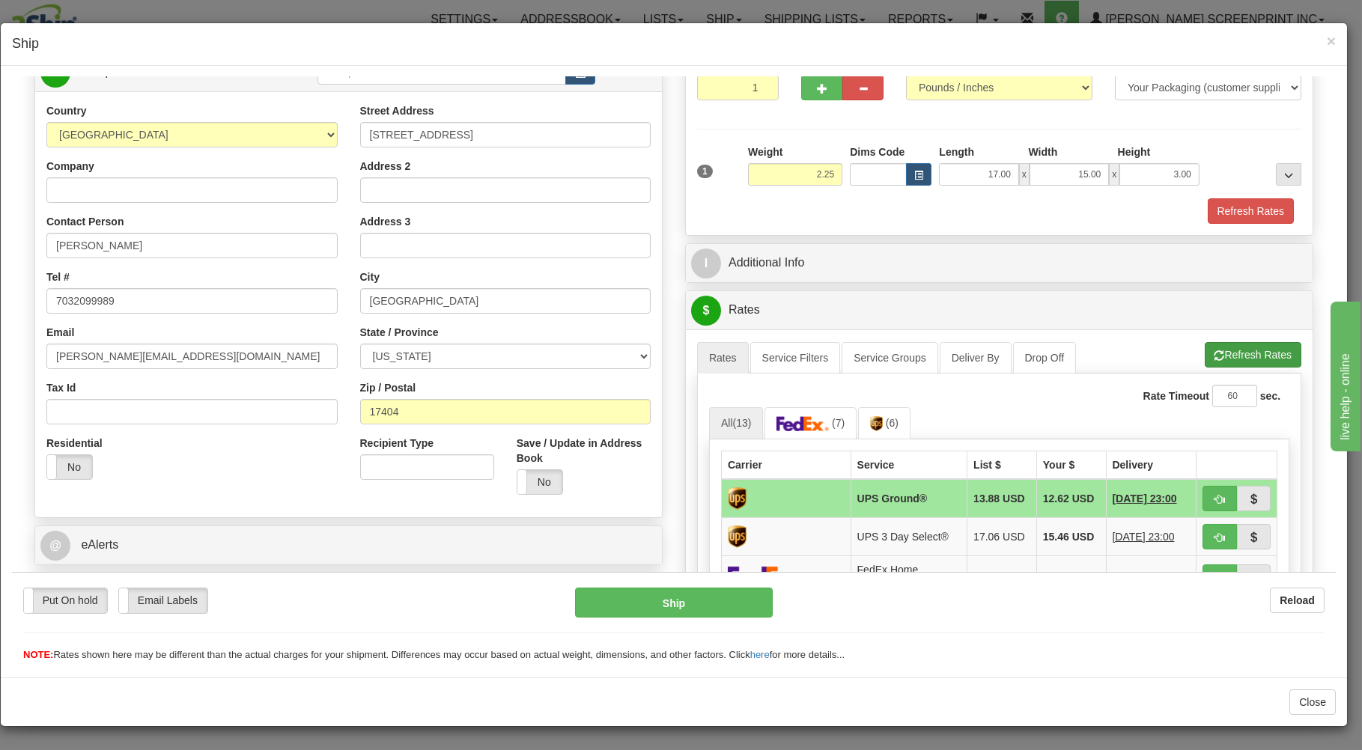
scroll to position [240, 0]
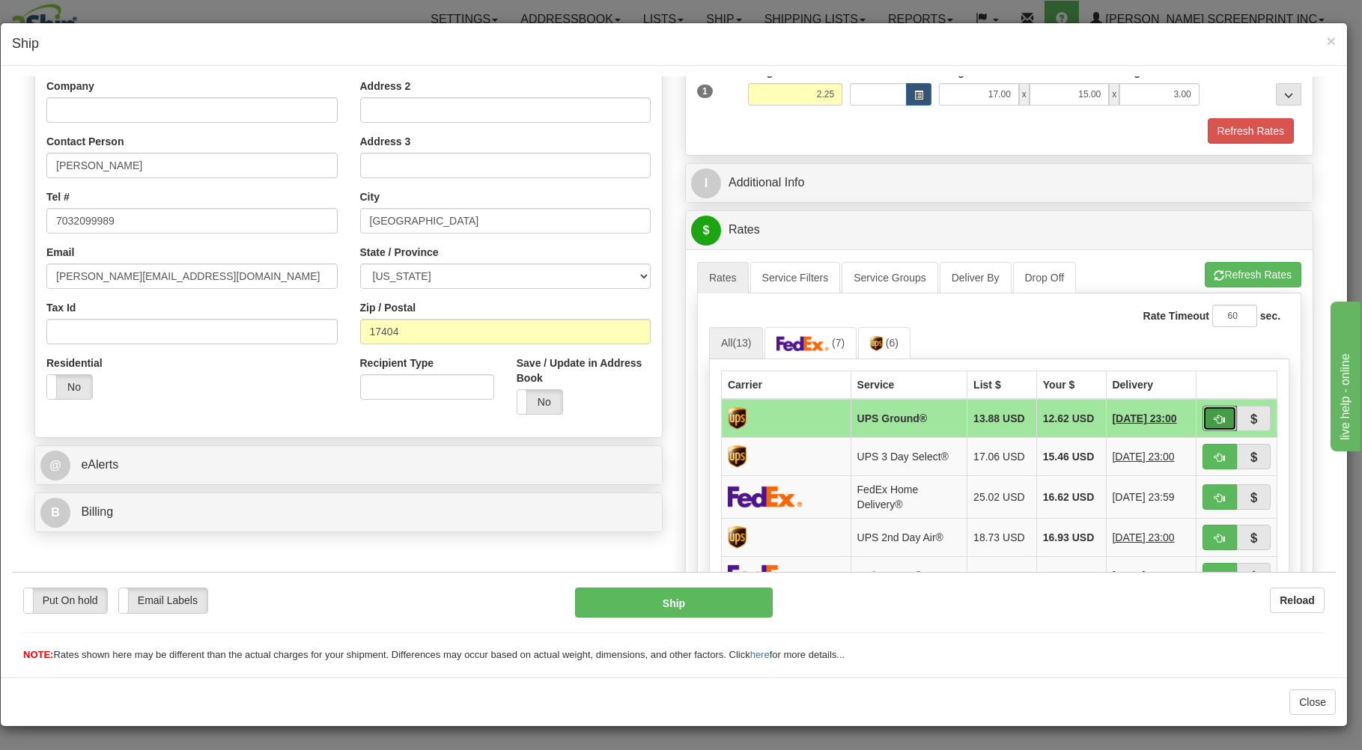
click at [1203, 423] on button "button" at bounding box center [1220, 417] width 34 height 25
type input "03"
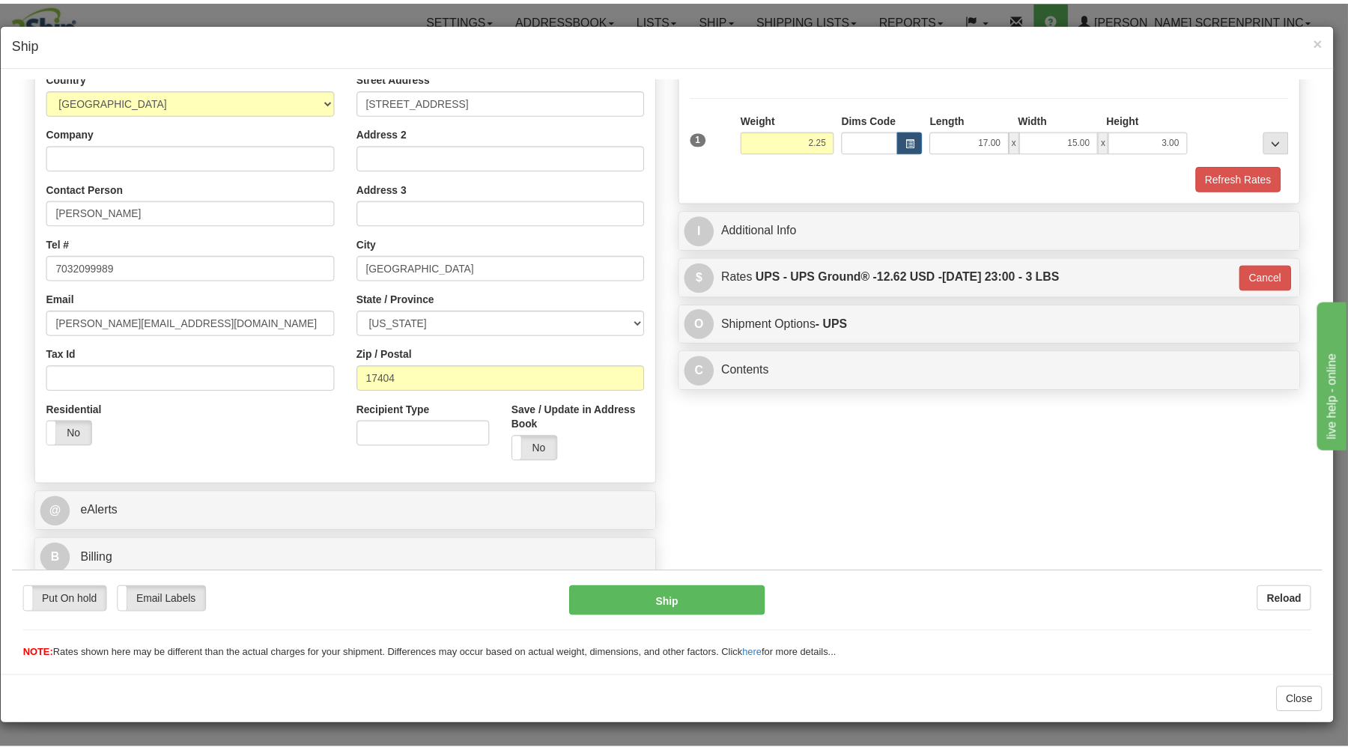
scroll to position [197, 0]
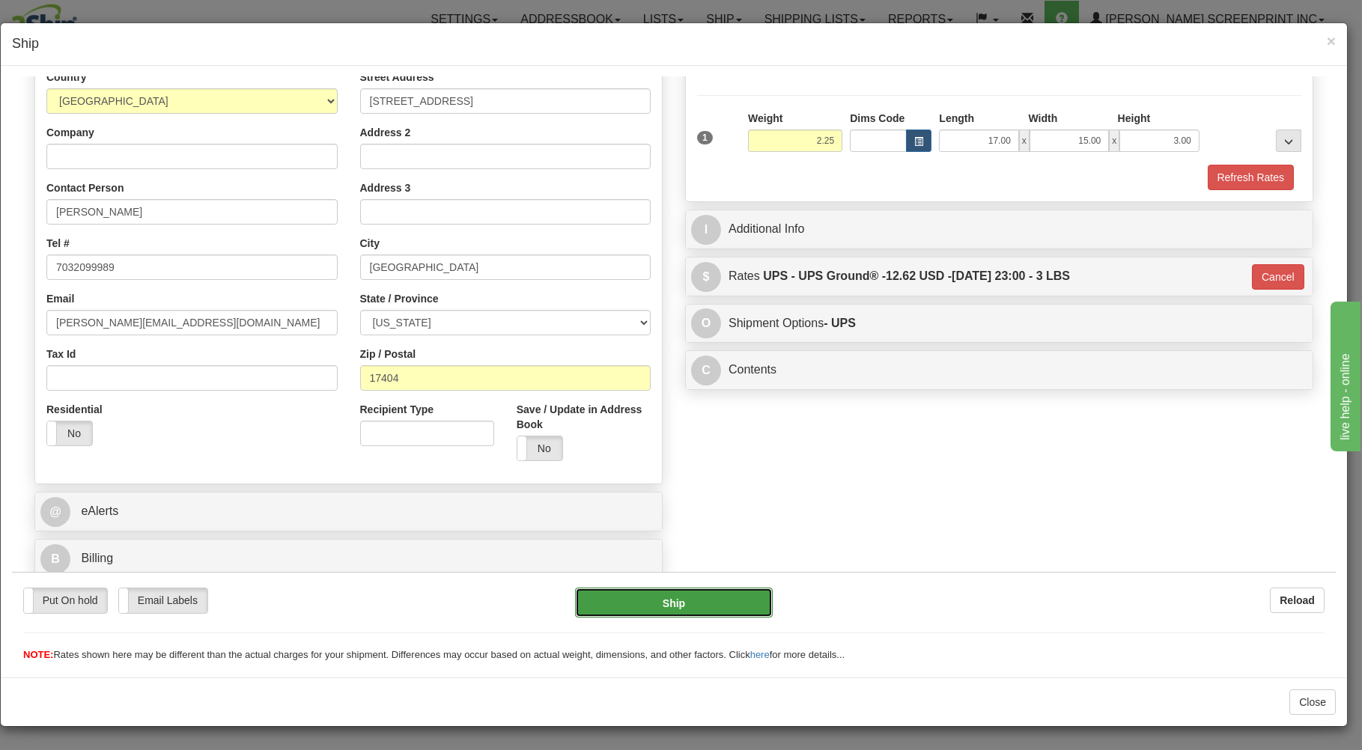
click at [625, 606] on button "Ship" at bounding box center [674, 602] width 198 height 30
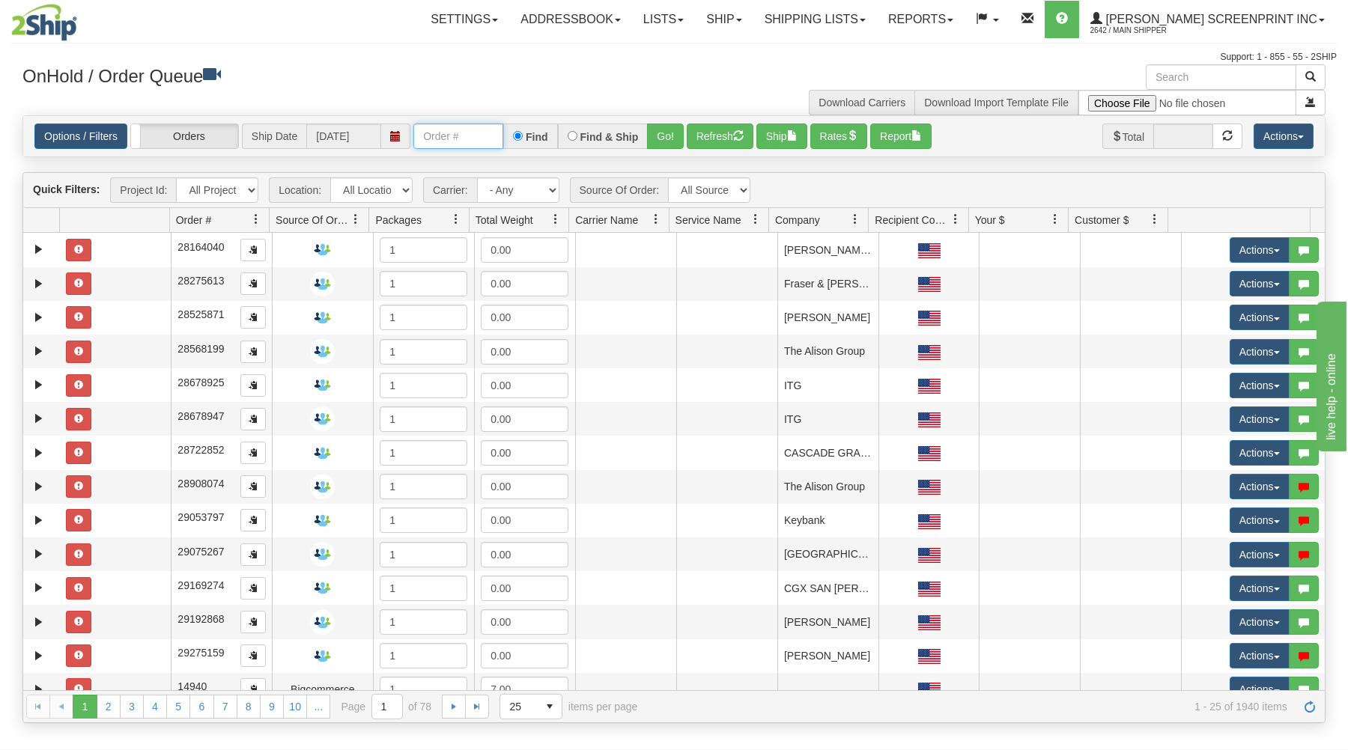
click at [481, 133] on input "text" at bounding box center [458, 136] width 90 height 25
type input "16952"
click at [671, 132] on button "Go!" at bounding box center [665, 136] width 37 height 25
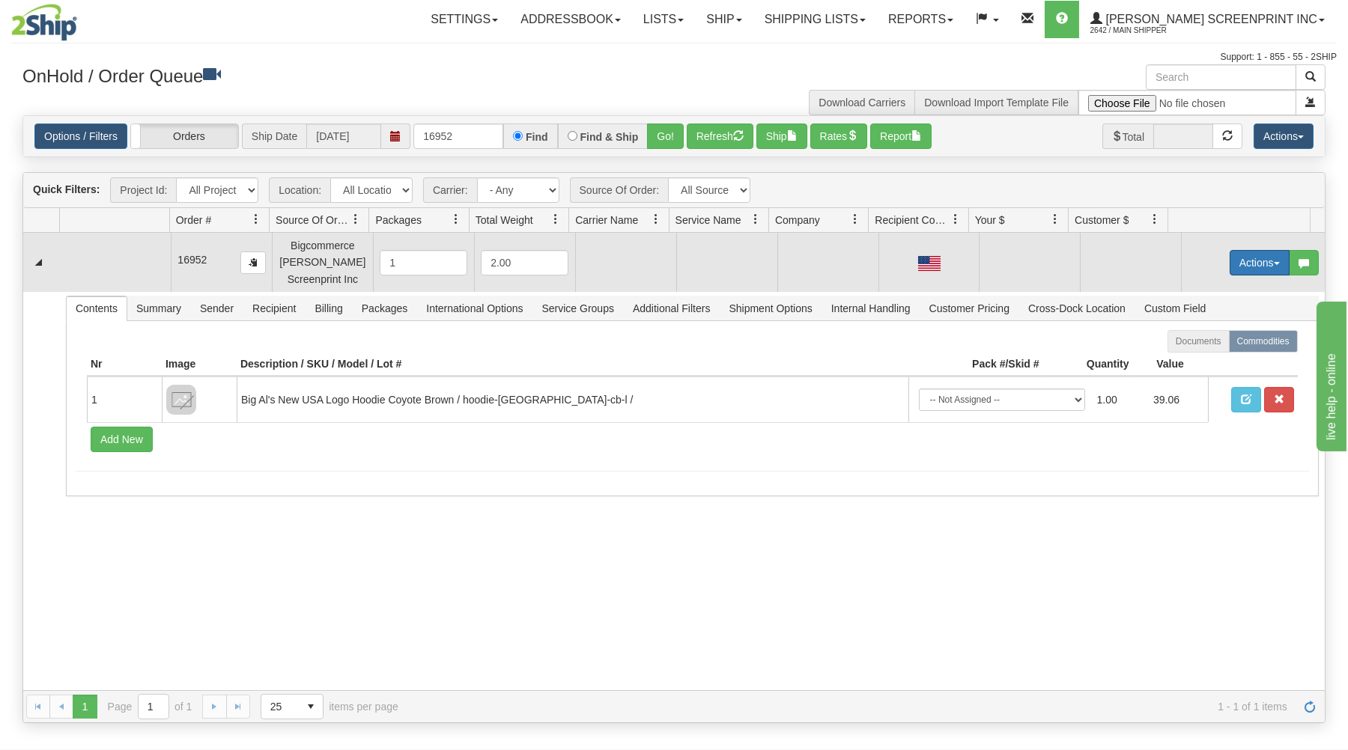
click at [1238, 264] on button "Actions" at bounding box center [1260, 262] width 60 height 25
click at [1184, 289] on span at bounding box center [1189, 290] width 10 height 10
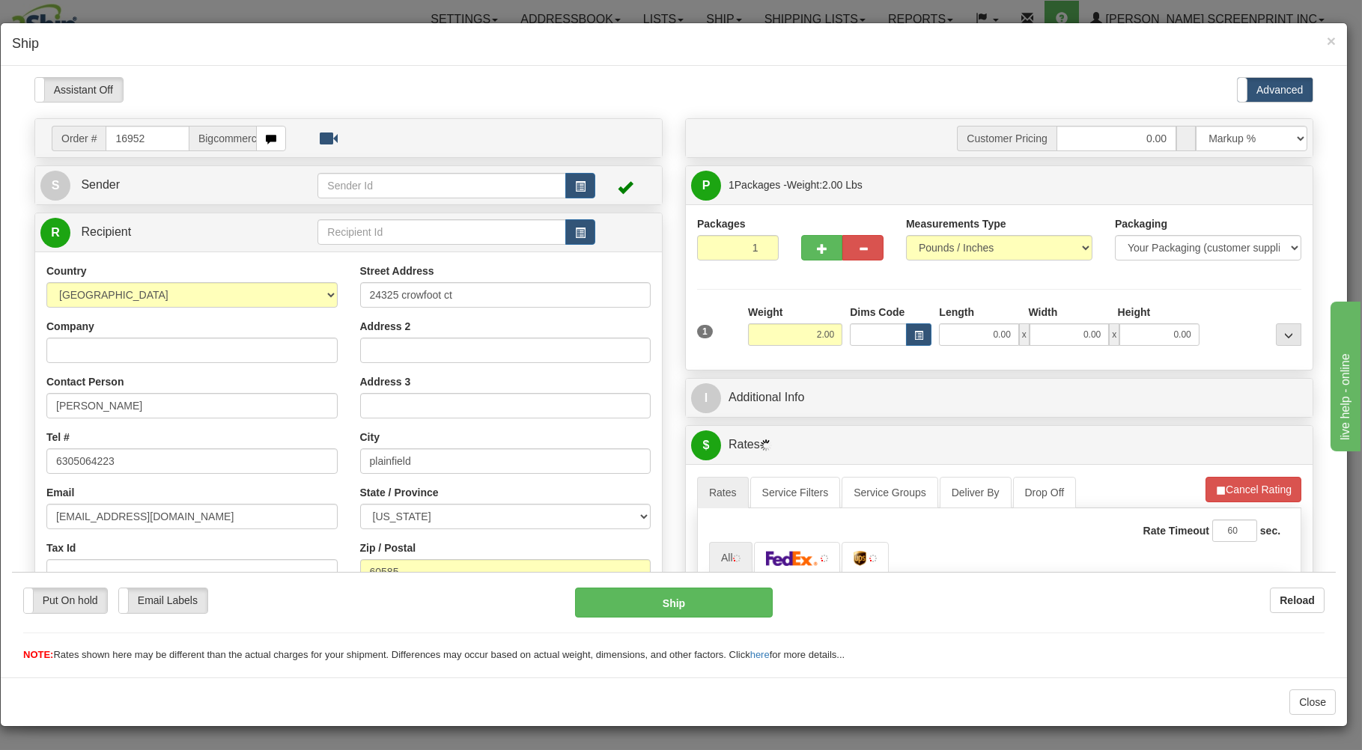
type input "1.70"
click at [726, 250] on input "1" at bounding box center [738, 246] width 82 height 25
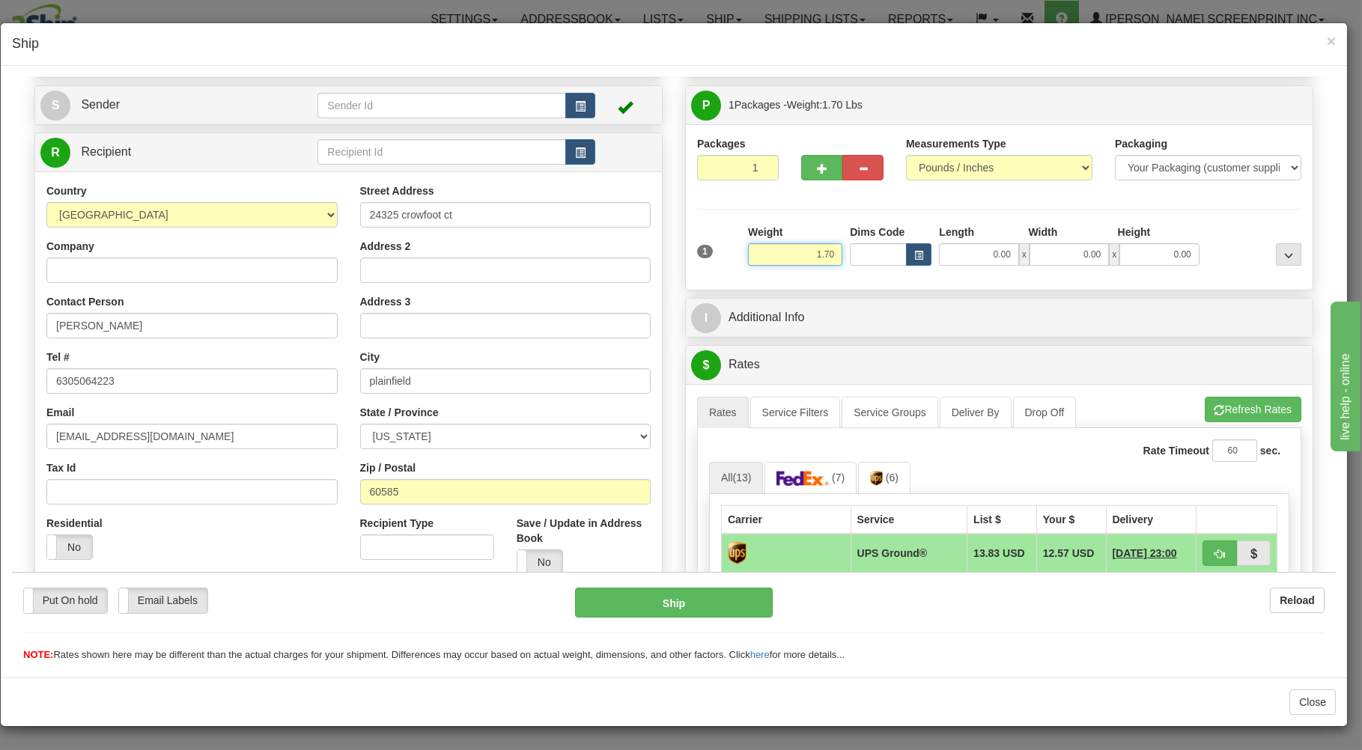
click at [790, 258] on input "1.70" at bounding box center [795, 254] width 94 height 22
click at [990, 258] on input "0.00" at bounding box center [978, 254] width 79 height 22
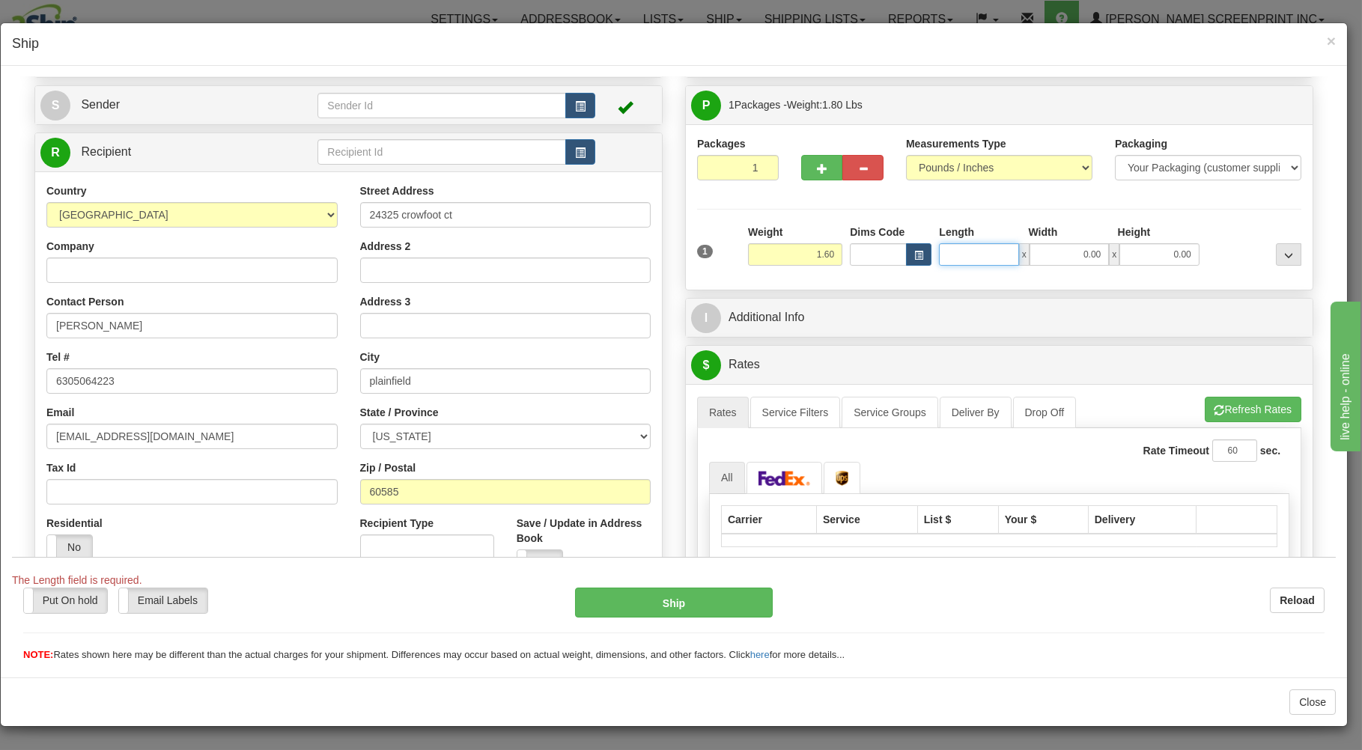
type input "1.55"
type input "1"
type input "1.60"
type input "17"
type input "1.70"
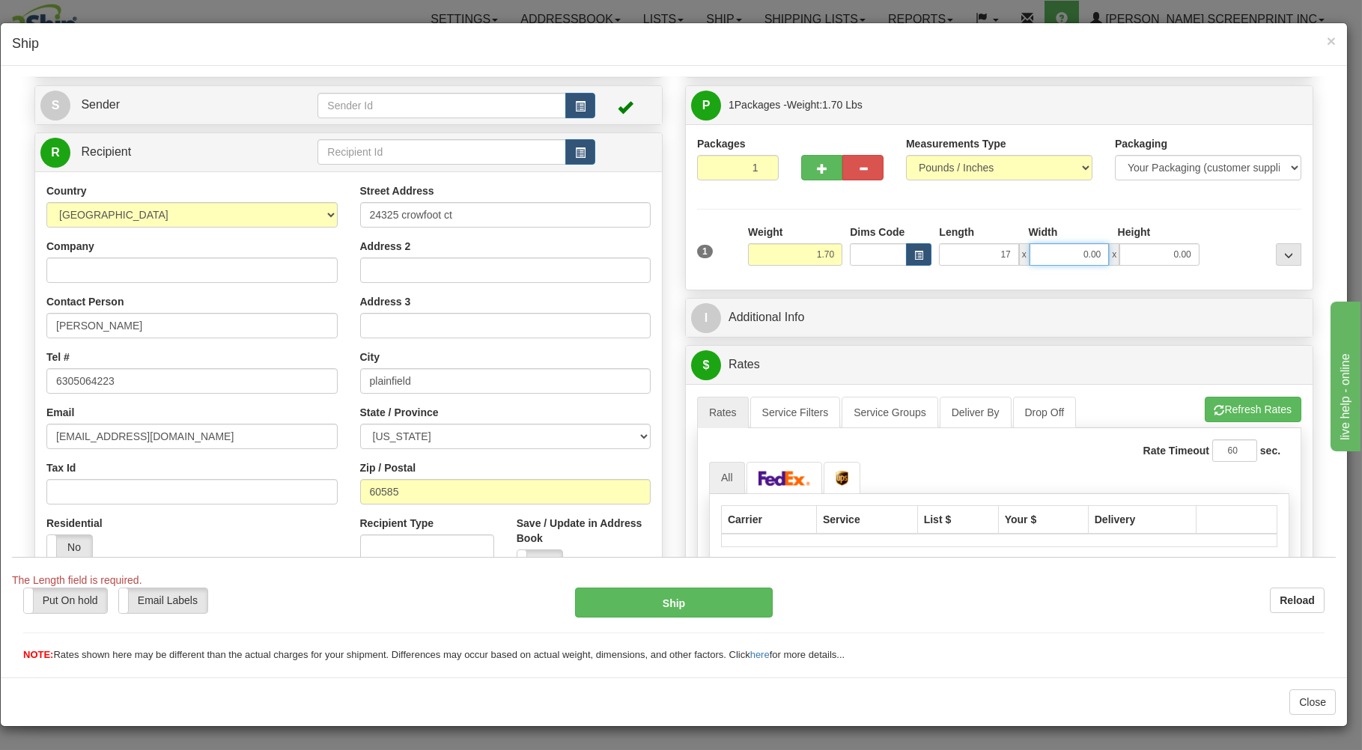
type input "17.00"
click at [1042, 258] on input "0.00" at bounding box center [1069, 254] width 79 height 22
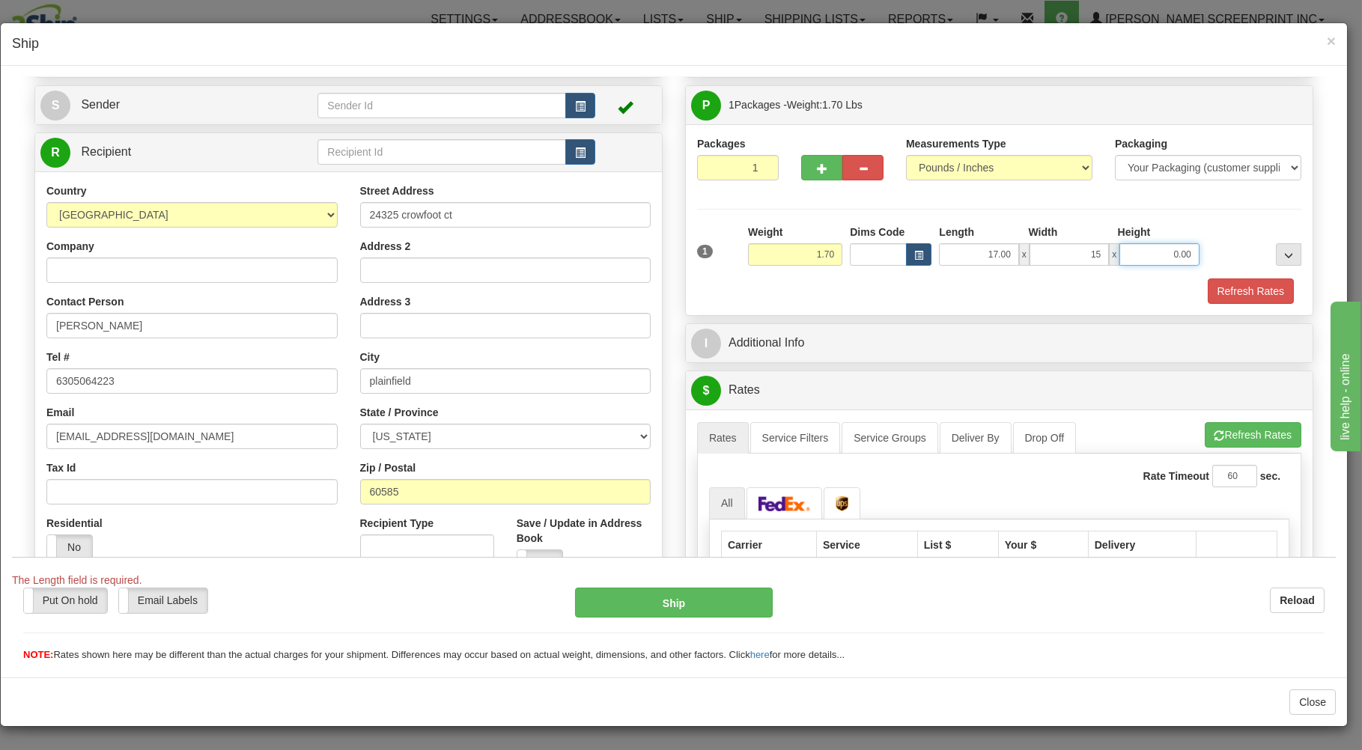
type input "15.00"
click at [1119, 252] on input "0.00" at bounding box center [1158, 254] width 79 height 22
type input "3.00"
click at [1215, 434] on span "button" at bounding box center [1220, 436] width 10 height 10
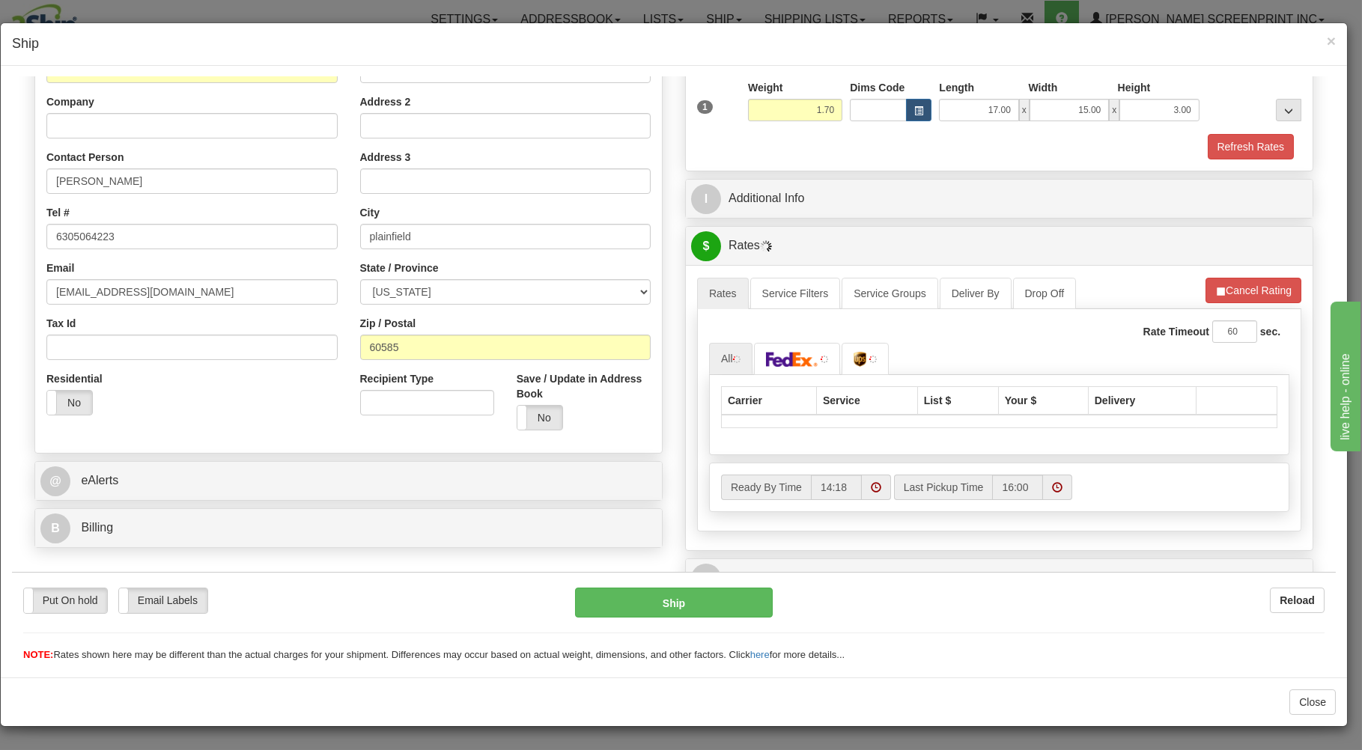
scroll to position [240, 0]
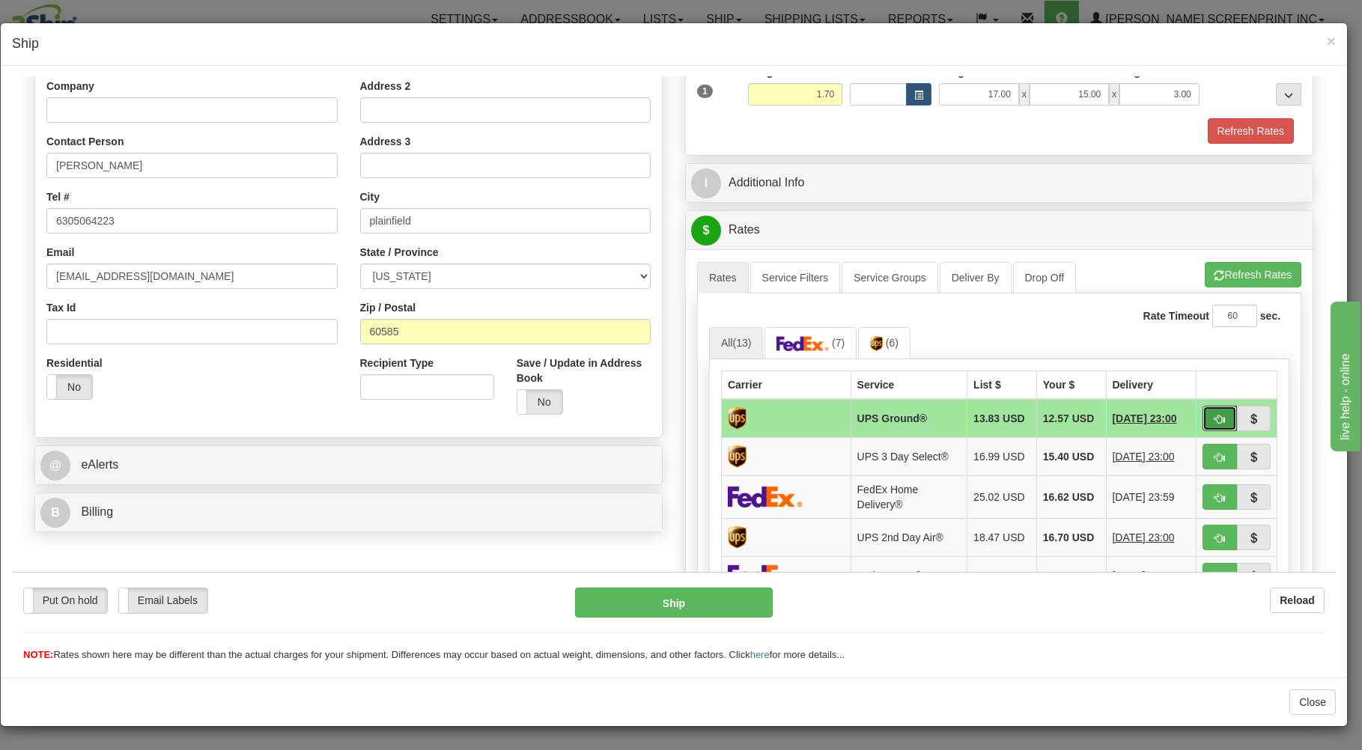
drag, startPoint x: 1196, startPoint y: 416, endPoint x: 1164, endPoint y: 424, distance: 32.5
click at [1203, 416] on button "button" at bounding box center [1220, 417] width 34 height 25
type input "03"
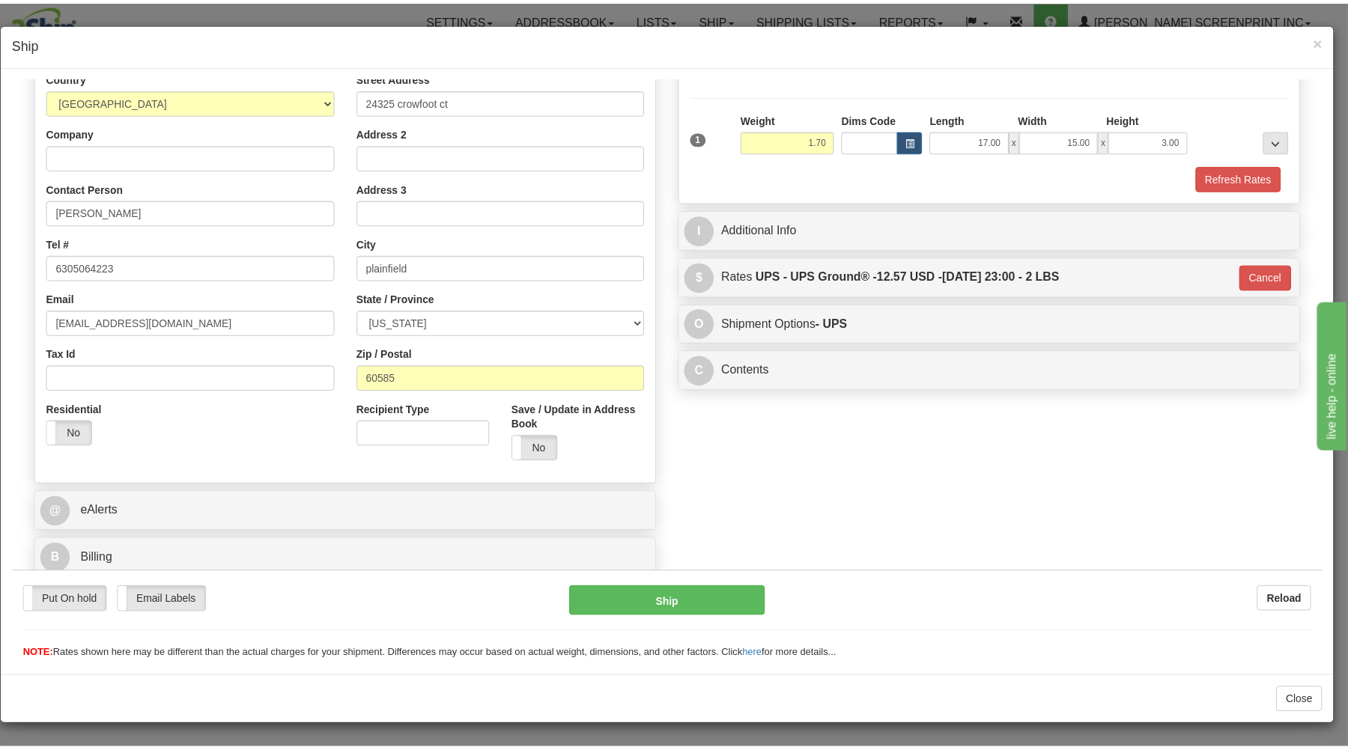
scroll to position [197, 0]
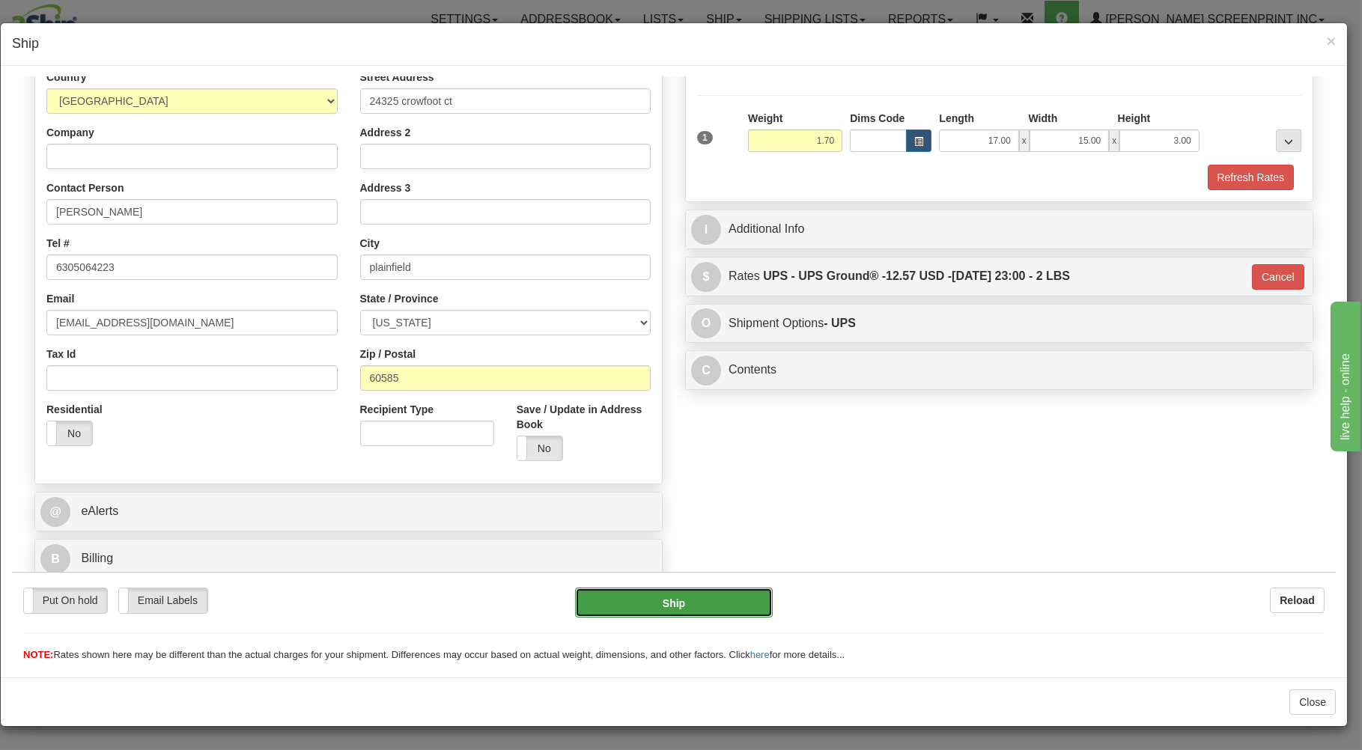
click at [730, 595] on button "Ship" at bounding box center [674, 602] width 198 height 30
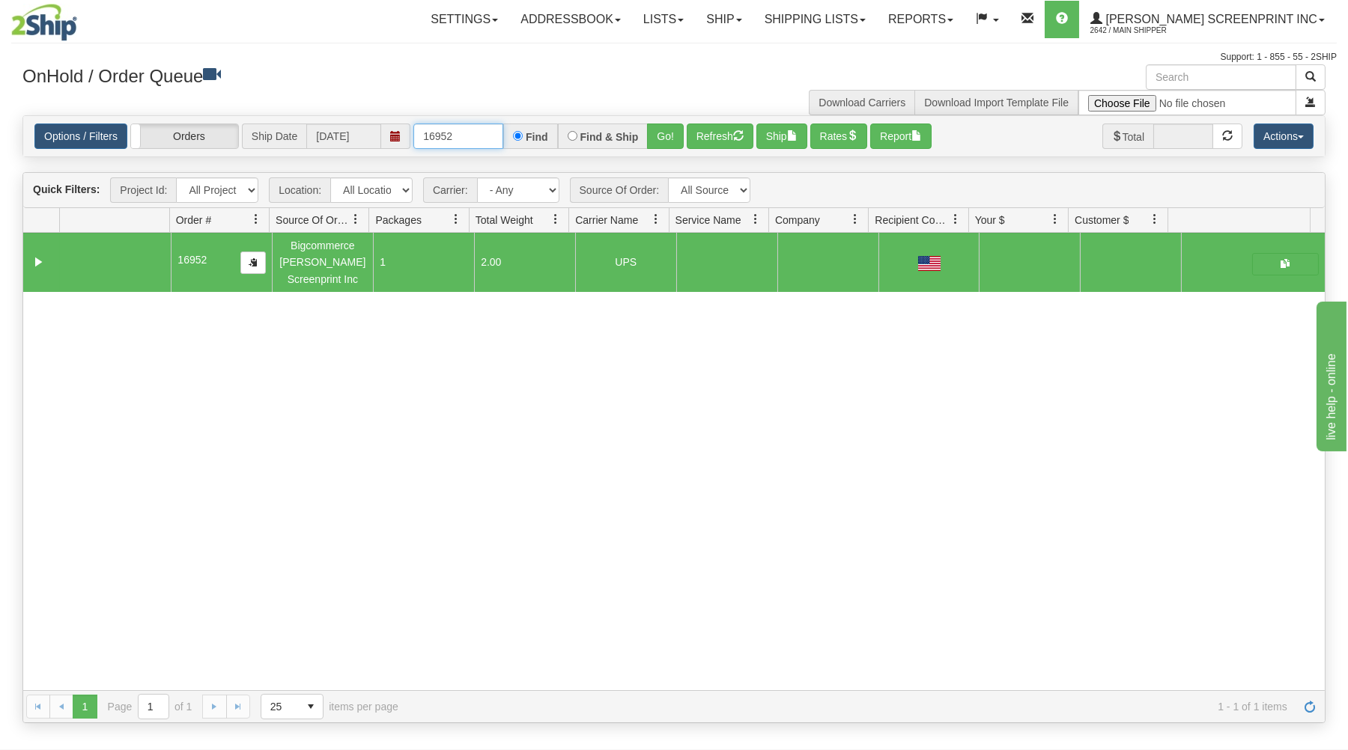
click at [469, 135] on input "16952" at bounding box center [458, 136] width 90 height 25
type input "1"
click at [481, 91] on div "OnHold / Order Queue" at bounding box center [342, 78] width 663 height 29
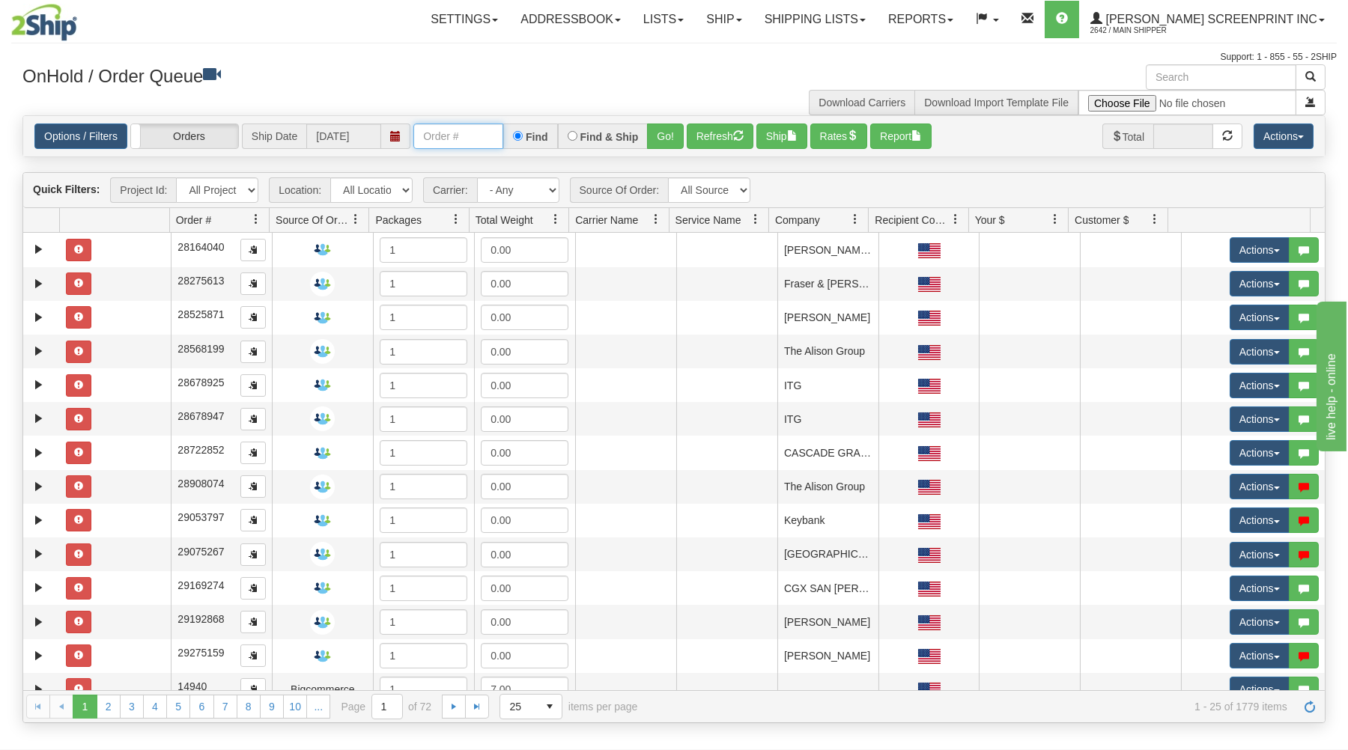
click at [457, 149] on input "text" at bounding box center [458, 136] width 90 height 25
type input "16960"
click at [665, 135] on button "Go!" at bounding box center [665, 136] width 37 height 25
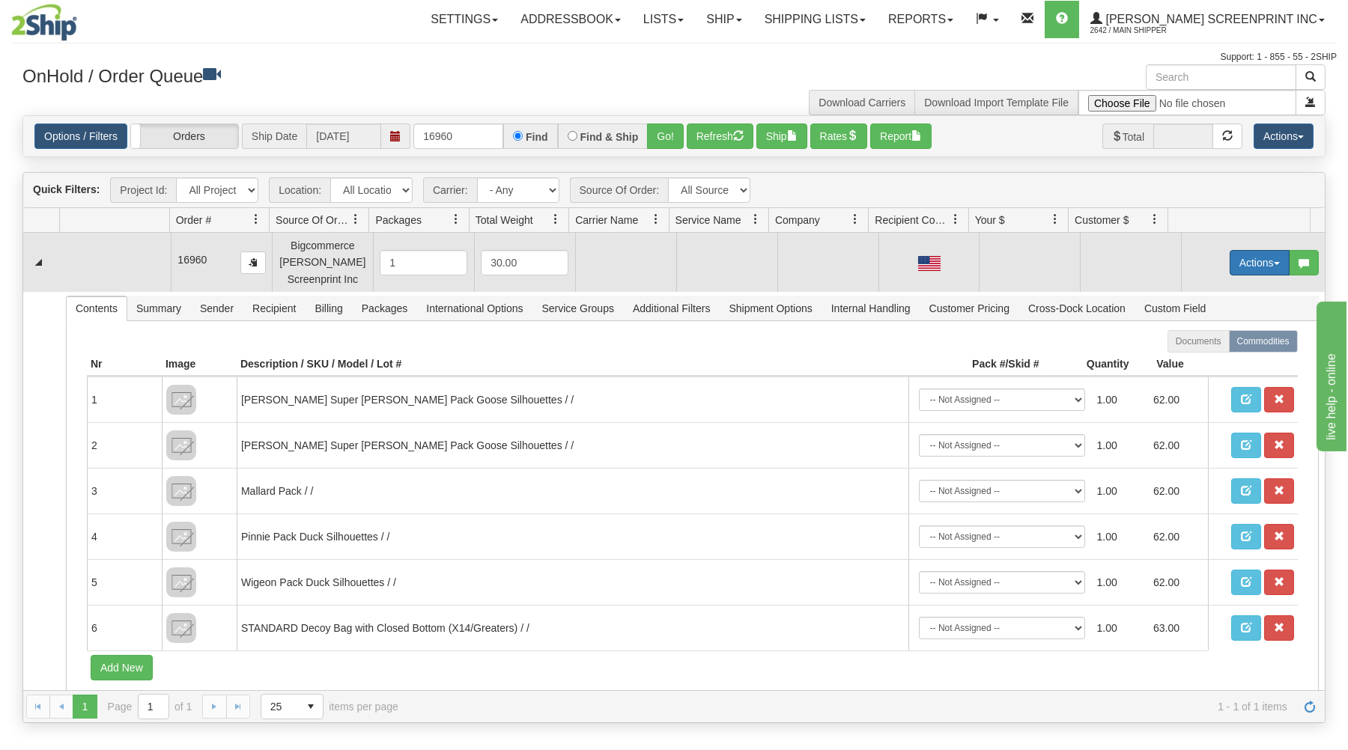
click at [1238, 264] on button "Actions" at bounding box center [1260, 262] width 60 height 25
click at [1184, 295] on span at bounding box center [1189, 290] width 10 height 10
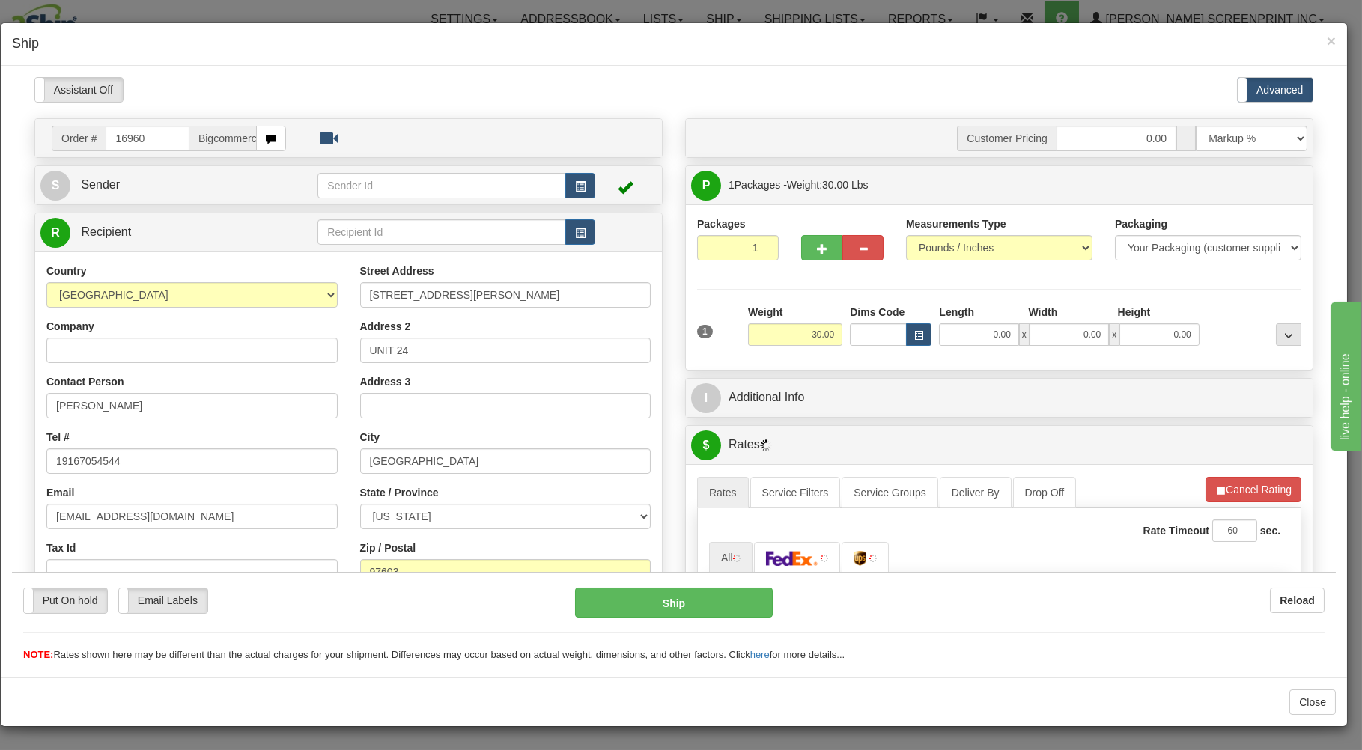
type input "31.90"
click at [467, 86] on div "Assistant On Assistant Off Do a return Do a return" at bounding box center [294, 88] width 542 height 25
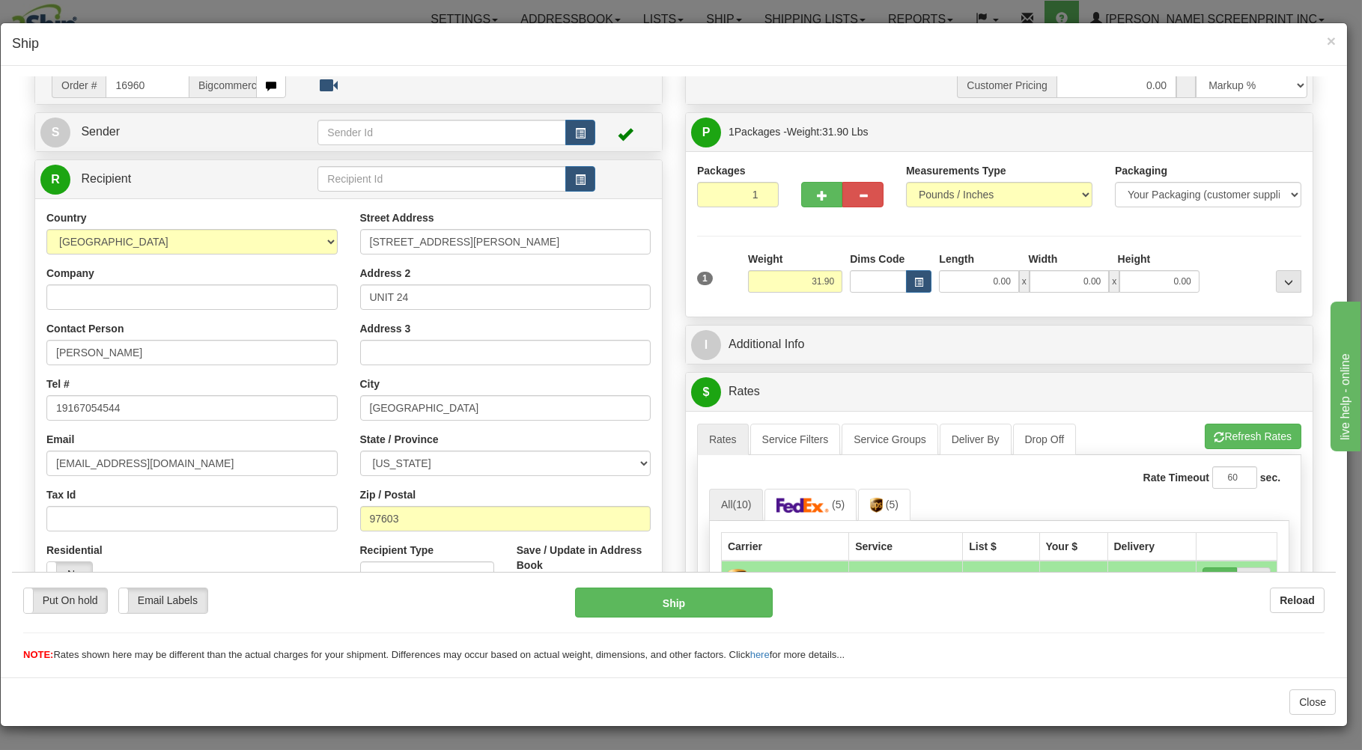
scroll to position [80, 0]
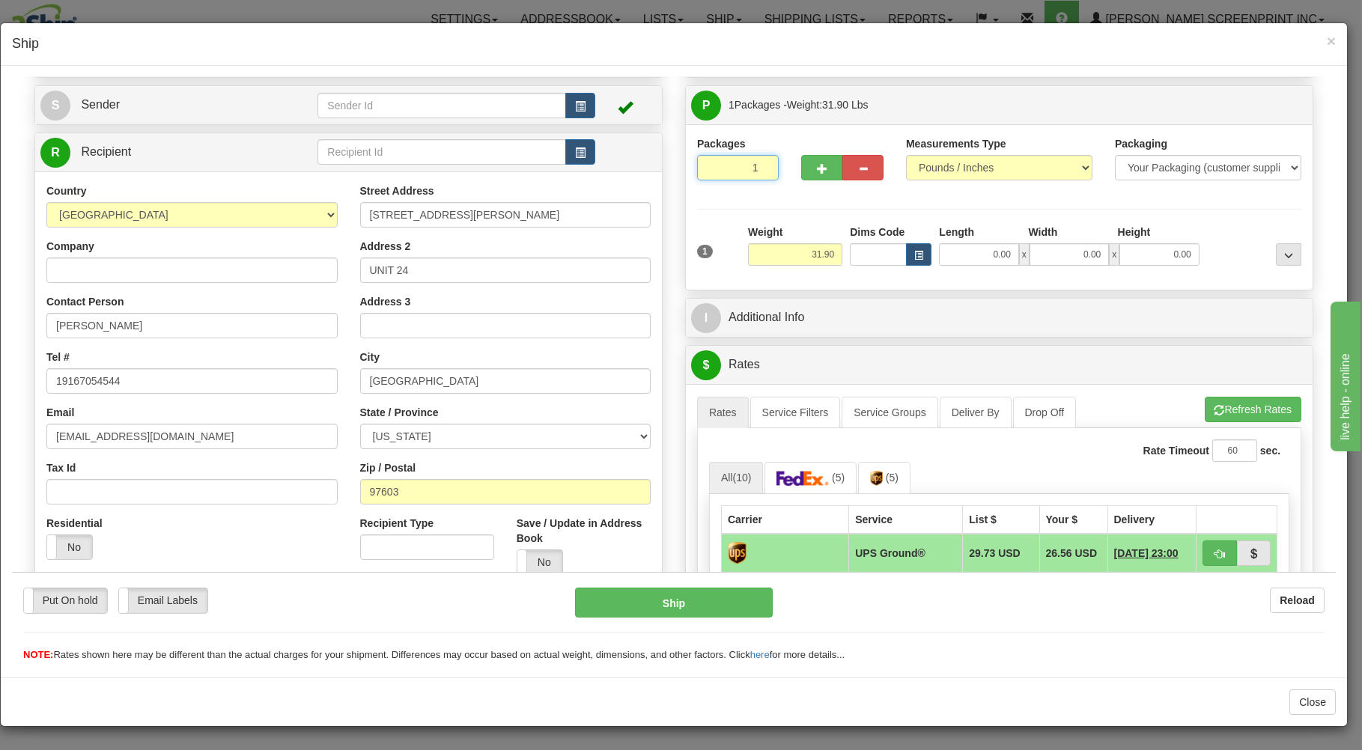
click at [723, 165] on input "1" at bounding box center [738, 166] width 82 height 25
click at [809, 255] on input "31.90" at bounding box center [795, 254] width 94 height 22
click at [1003, 258] on input "0.00" at bounding box center [978, 254] width 79 height 22
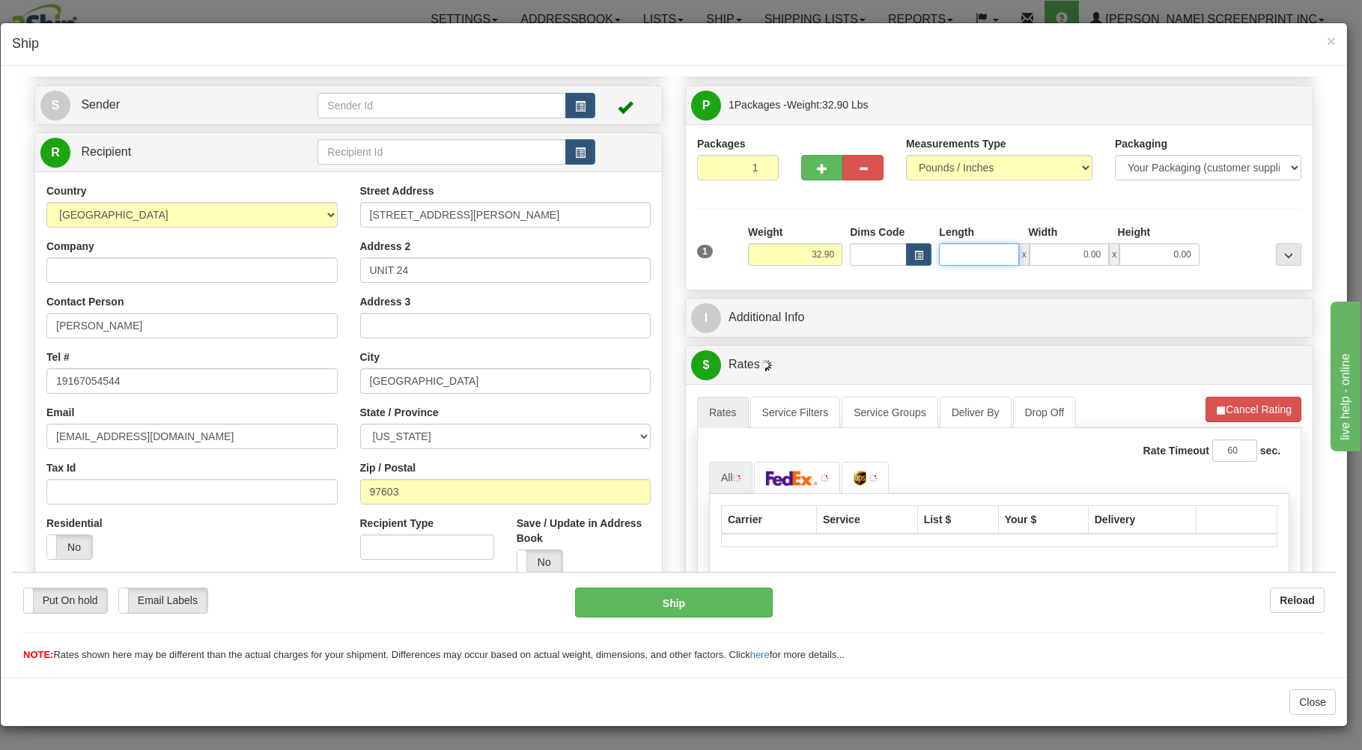
type input "32.95"
type input "31"
type input "31.90"
type input "31.00"
click at [1050, 247] on input "0.00" at bounding box center [1069, 254] width 79 height 22
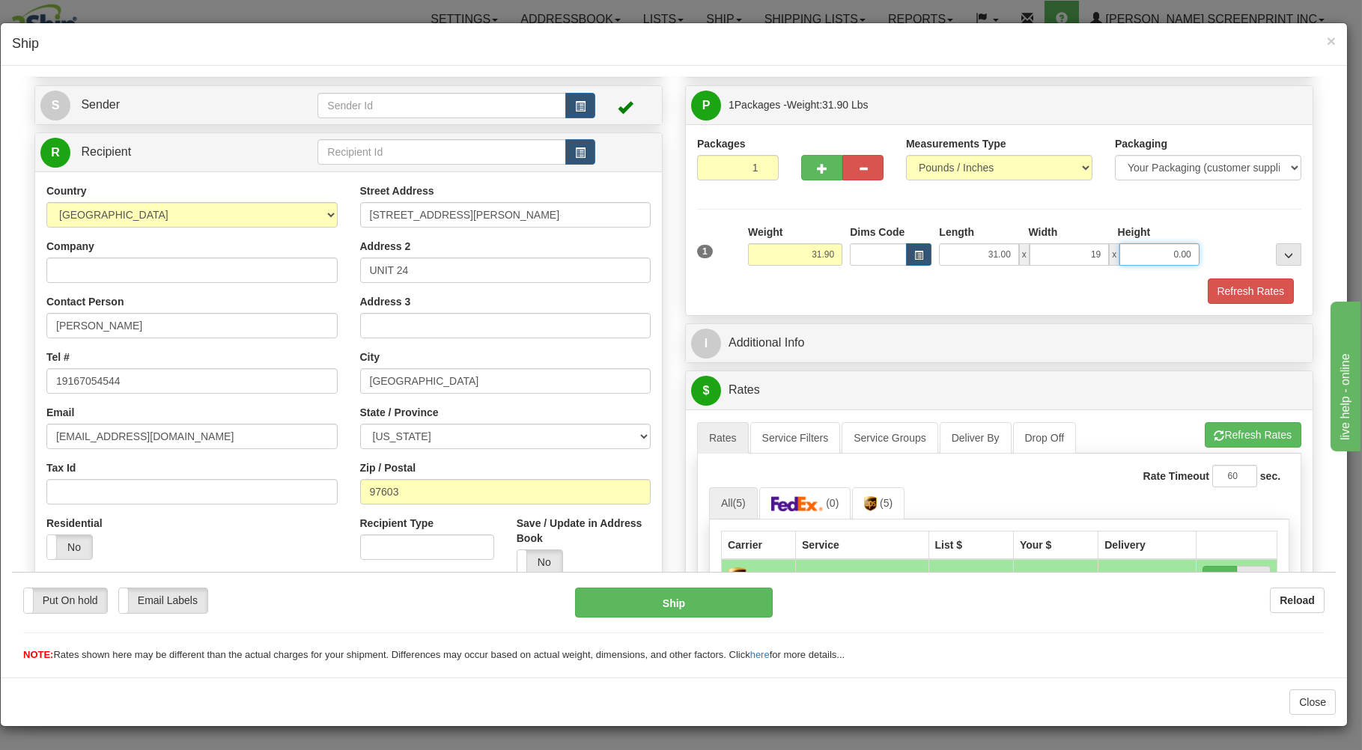
type input "19.00"
click at [1135, 248] on input "0.00" at bounding box center [1158, 254] width 79 height 22
type input "18.00"
click at [1208, 285] on button "Refresh Rates" at bounding box center [1251, 290] width 86 height 25
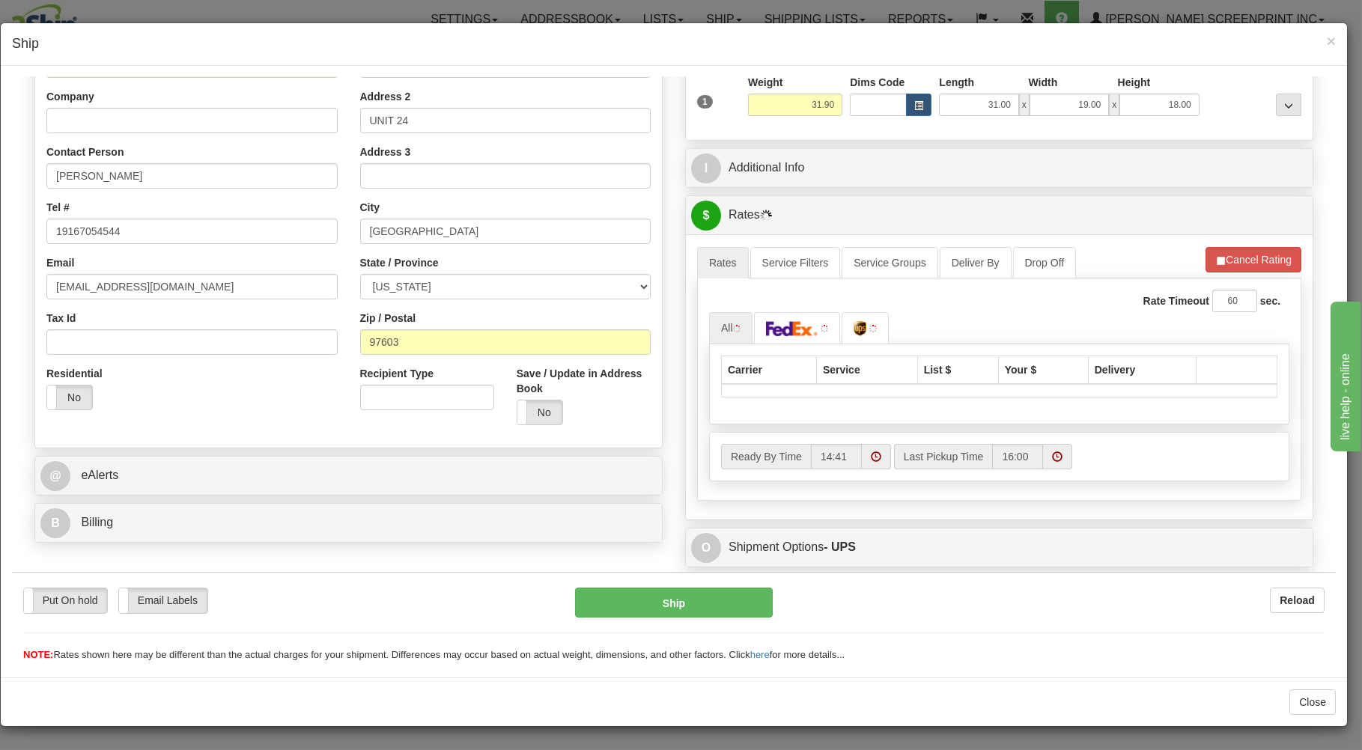
scroll to position [240, 0]
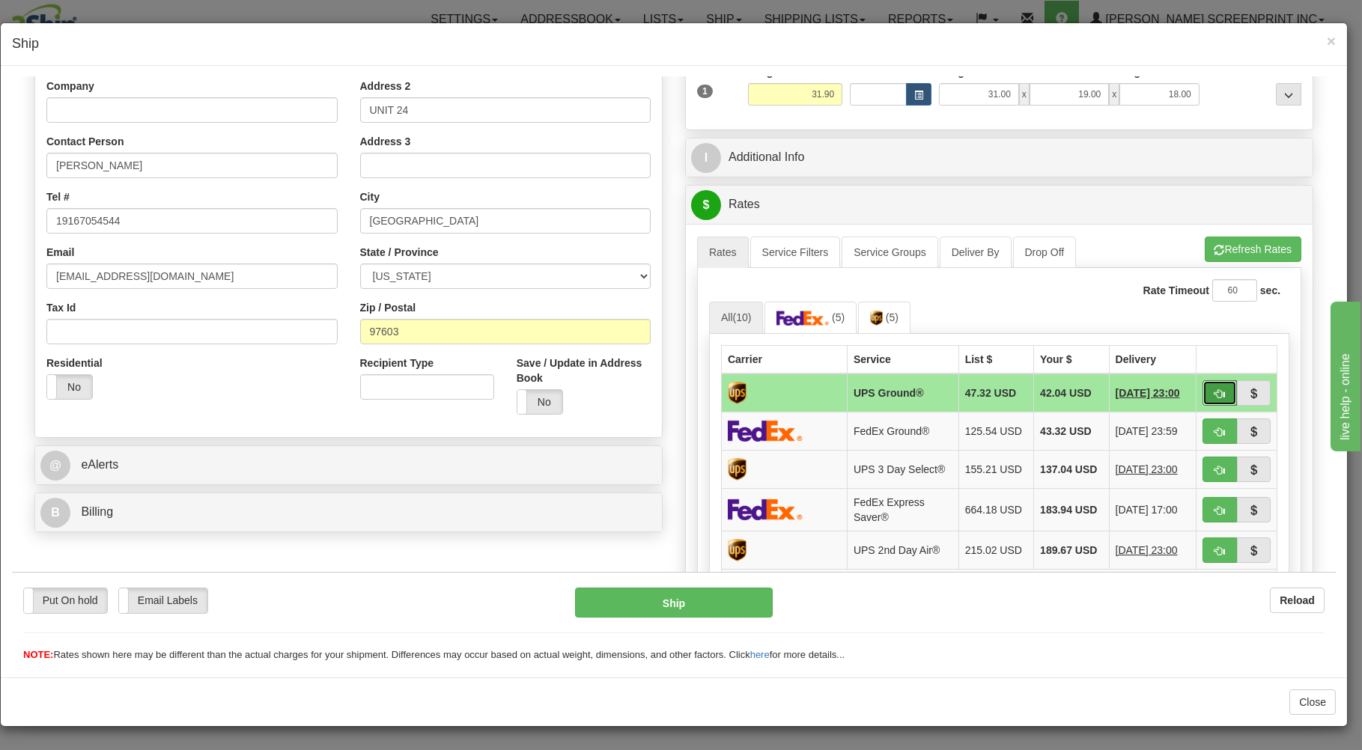
click at [1215, 393] on span "button" at bounding box center [1220, 394] width 10 height 10
type input "03"
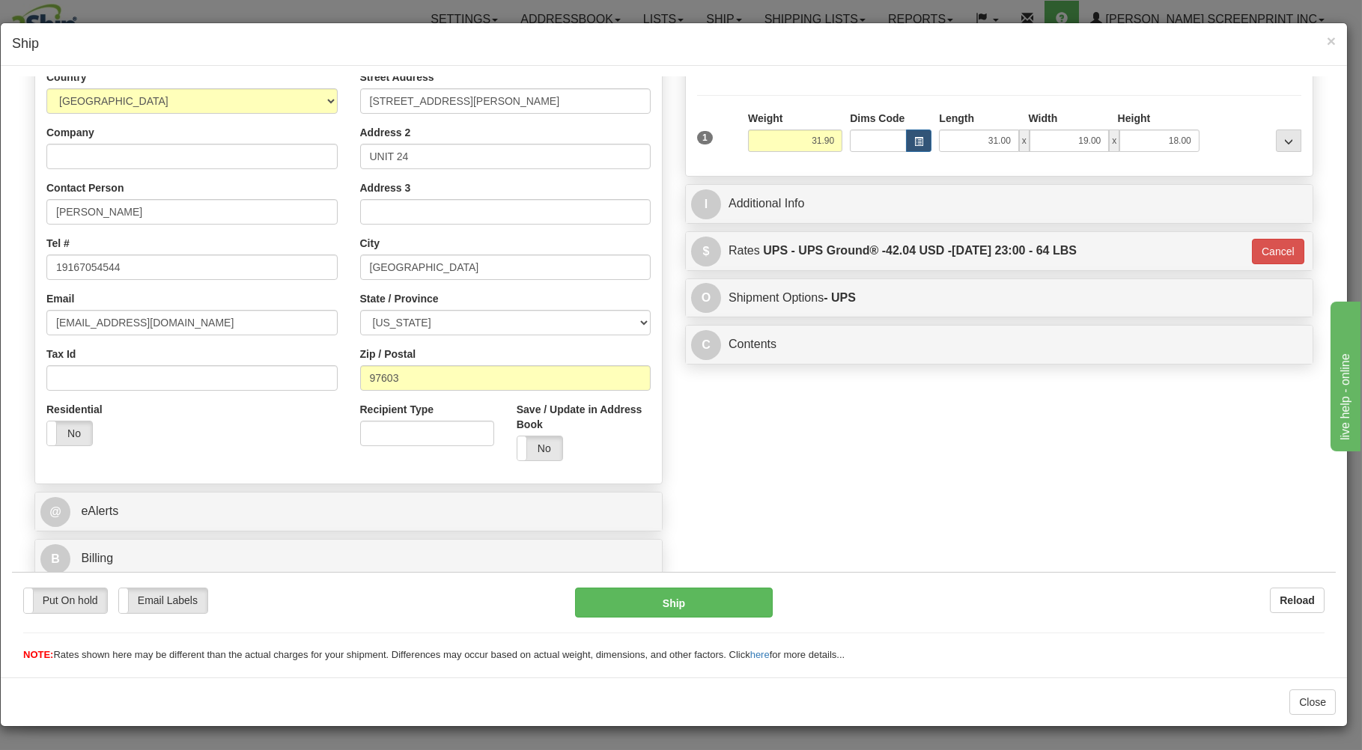
scroll to position [197, 0]
click at [660, 594] on button "Ship" at bounding box center [674, 602] width 198 height 30
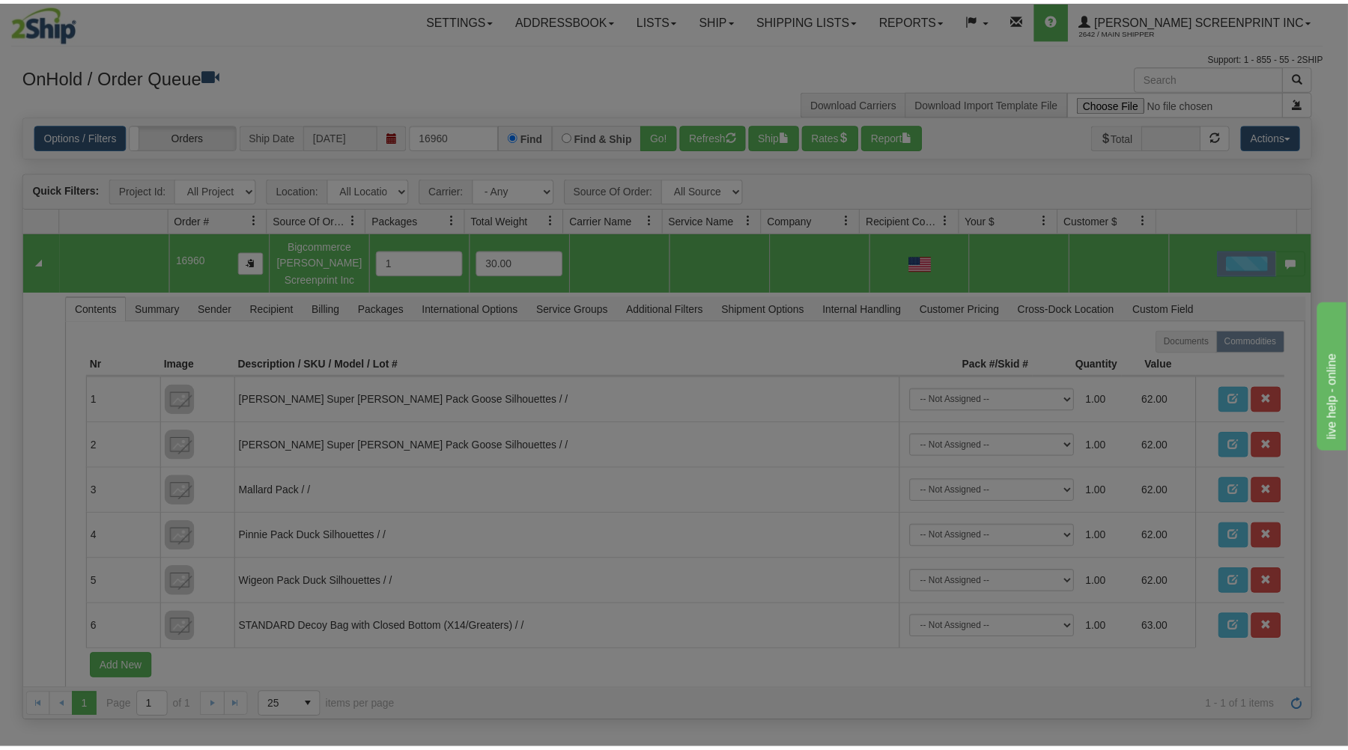
scroll to position [0, 0]
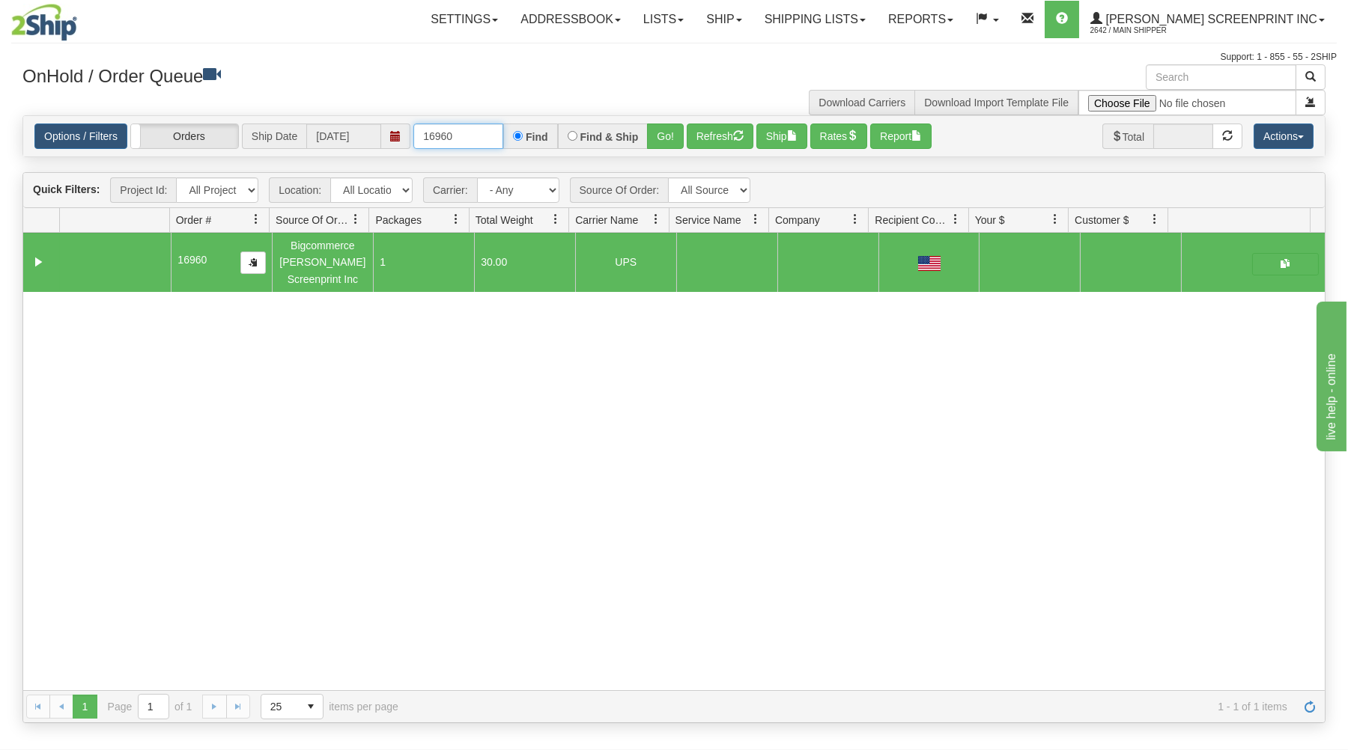
click at [475, 135] on input "16960" at bounding box center [458, 136] width 90 height 25
type input "1"
drag, startPoint x: 386, startPoint y: 67, endPoint x: 394, endPoint y: 70, distance: 8.1
click at [393, 70] on h3 "OnHold / Order Queue" at bounding box center [342, 75] width 640 height 22
